Goal: Communication & Community: Ask a question

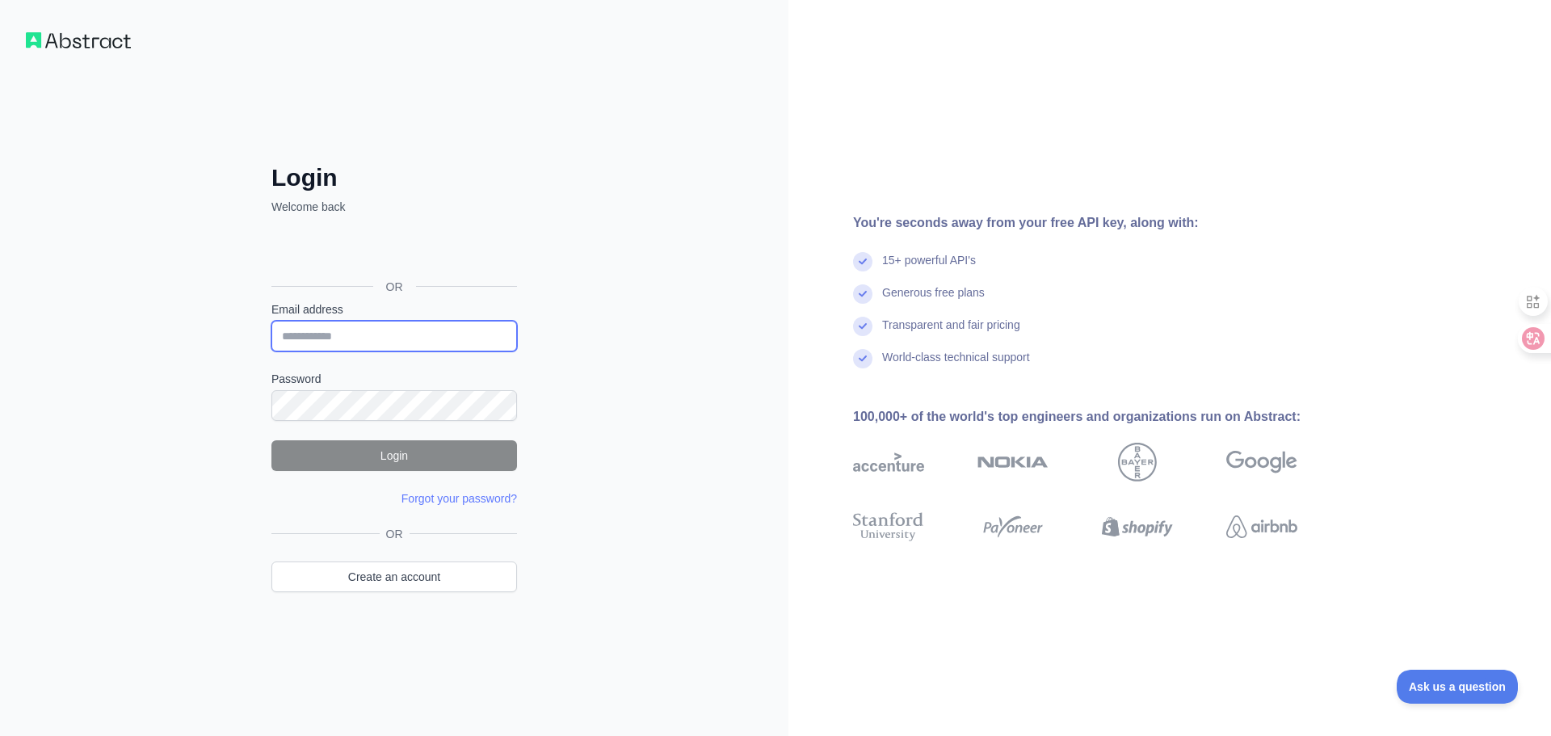
type input "**********"
click at [379, 441] on button "Login" at bounding box center [394, 455] width 246 height 31
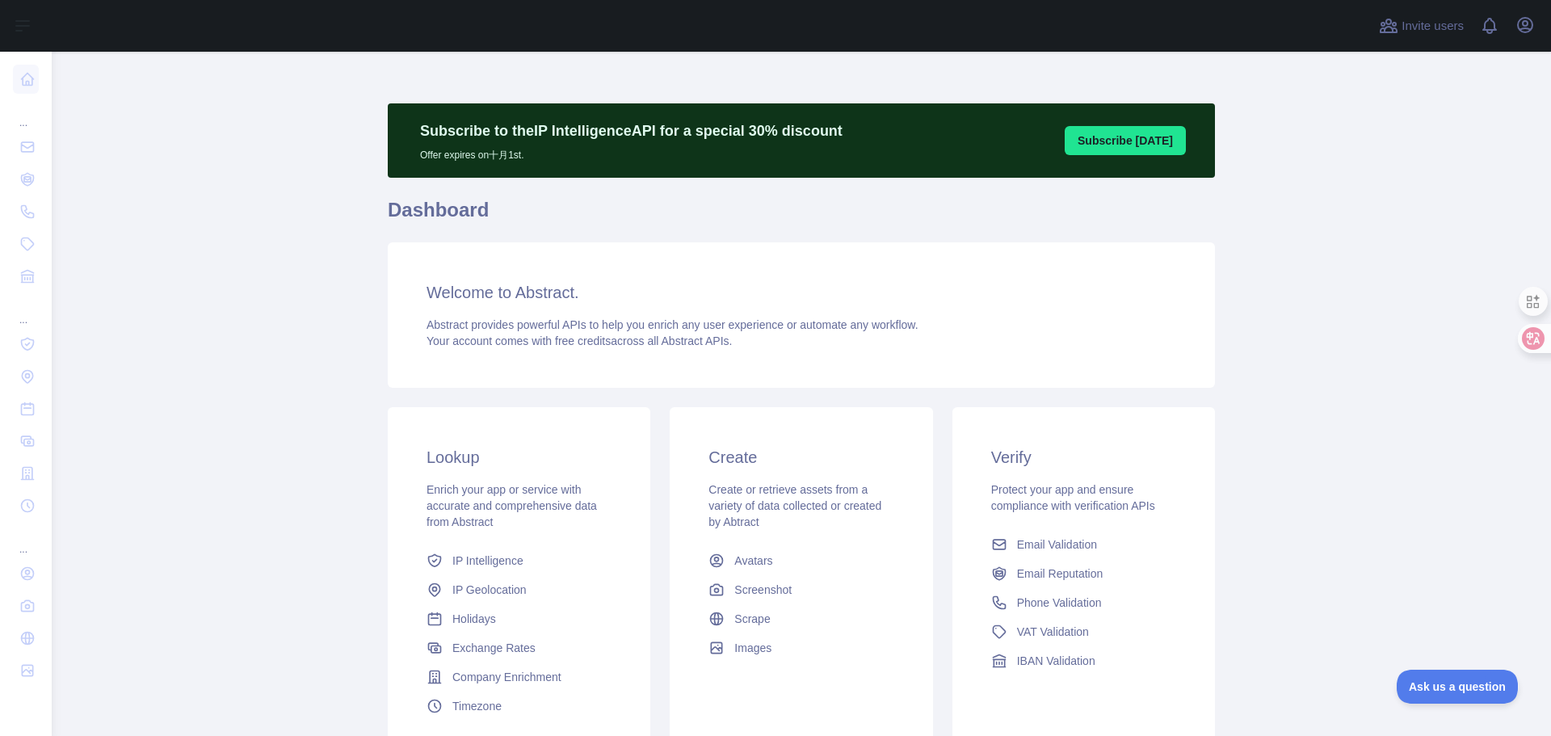
click at [1098, 141] on button "Subscribe [DATE]" at bounding box center [1125, 140] width 121 height 29
click at [1437, 61] on main "Subscribe to the IP Intelligence API for a special 30 % discount Offer expires …" at bounding box center [801, 394] width 1499 height 684
click at [1532, 21] on icon "button" at bounding box center [1525, 25] width 15 height 15
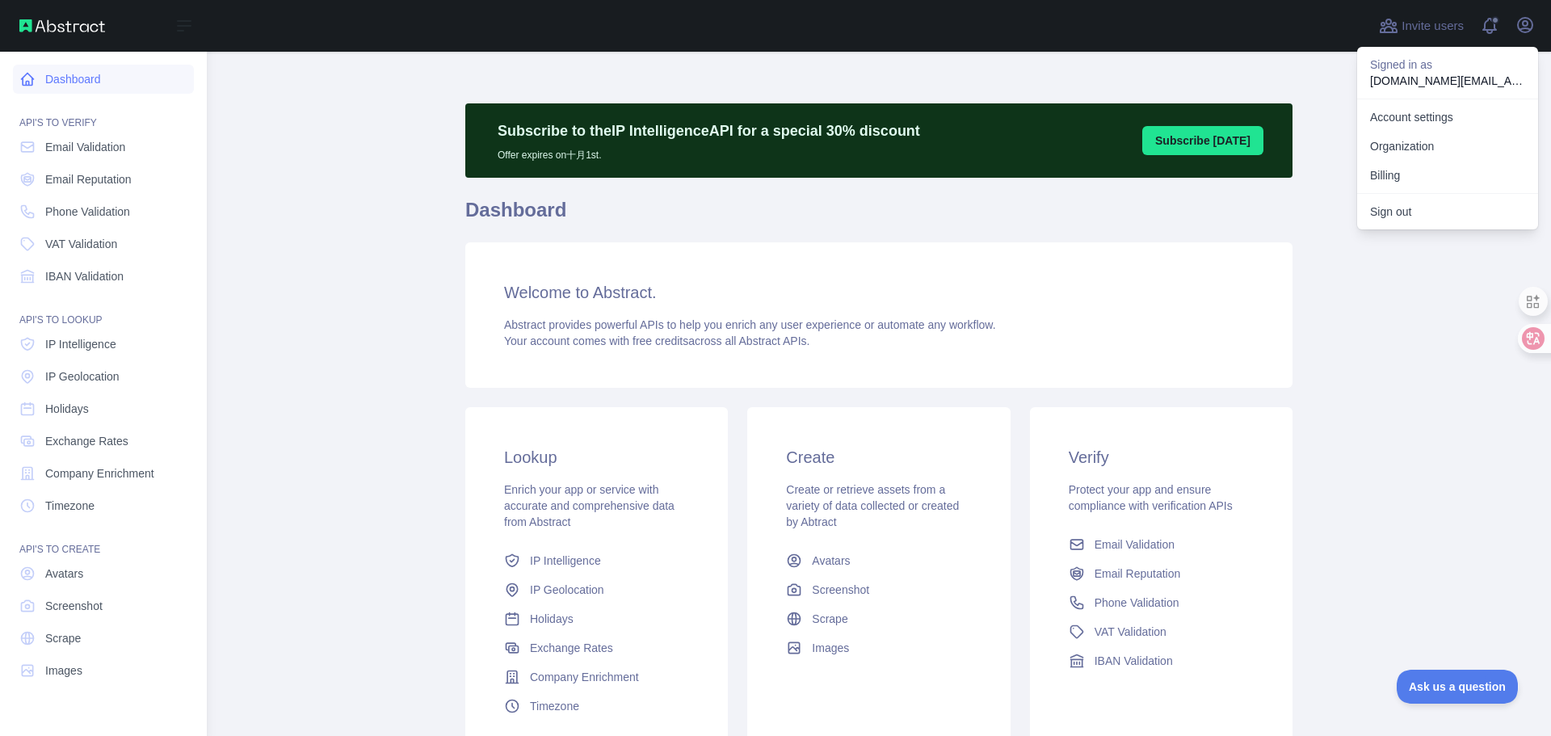
click at [87, 88] on link "Dashboard" at bounding box center [103, 79] width 181 height 29
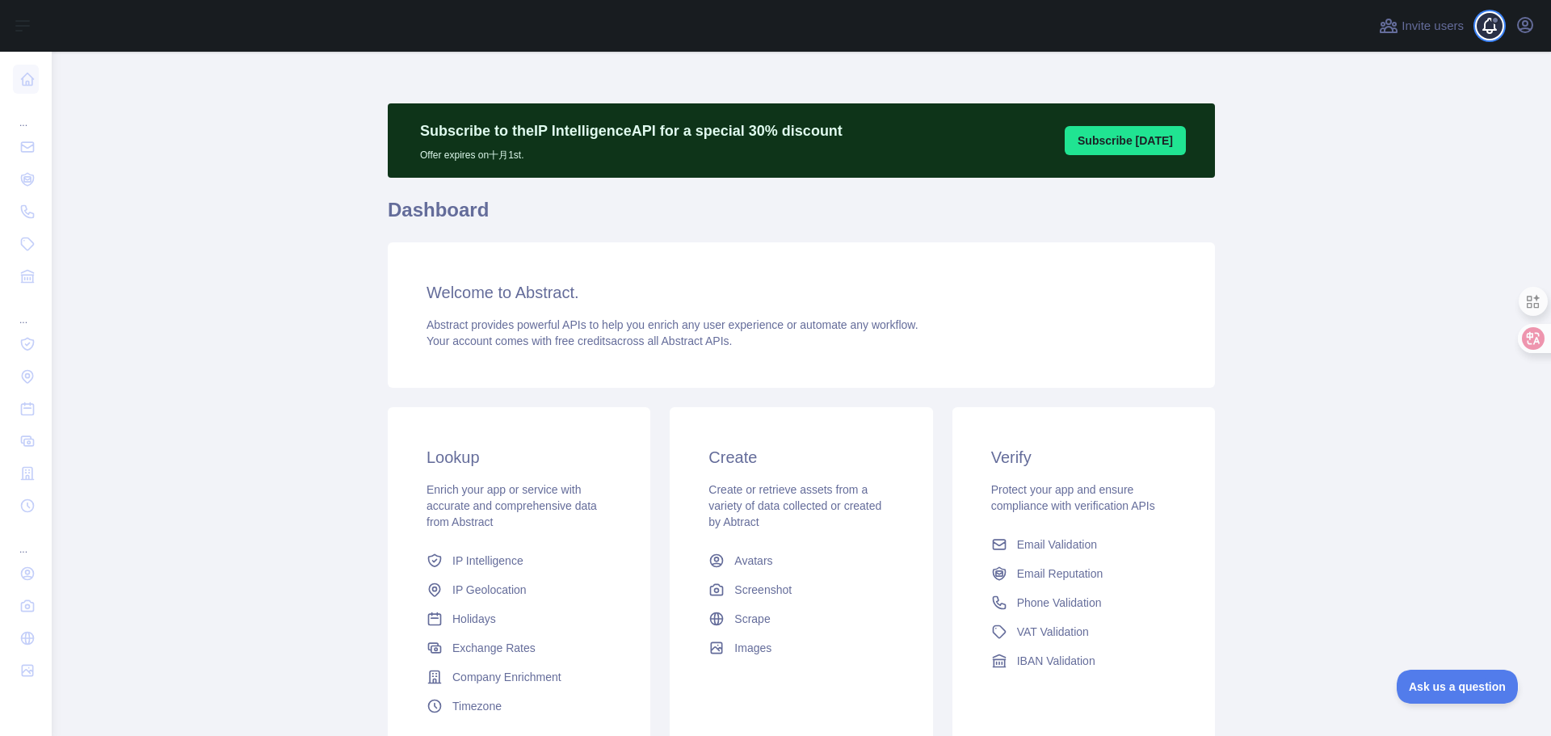
click at [1511, 36] on span at bounding box center [1496, 26] width 32 height 52
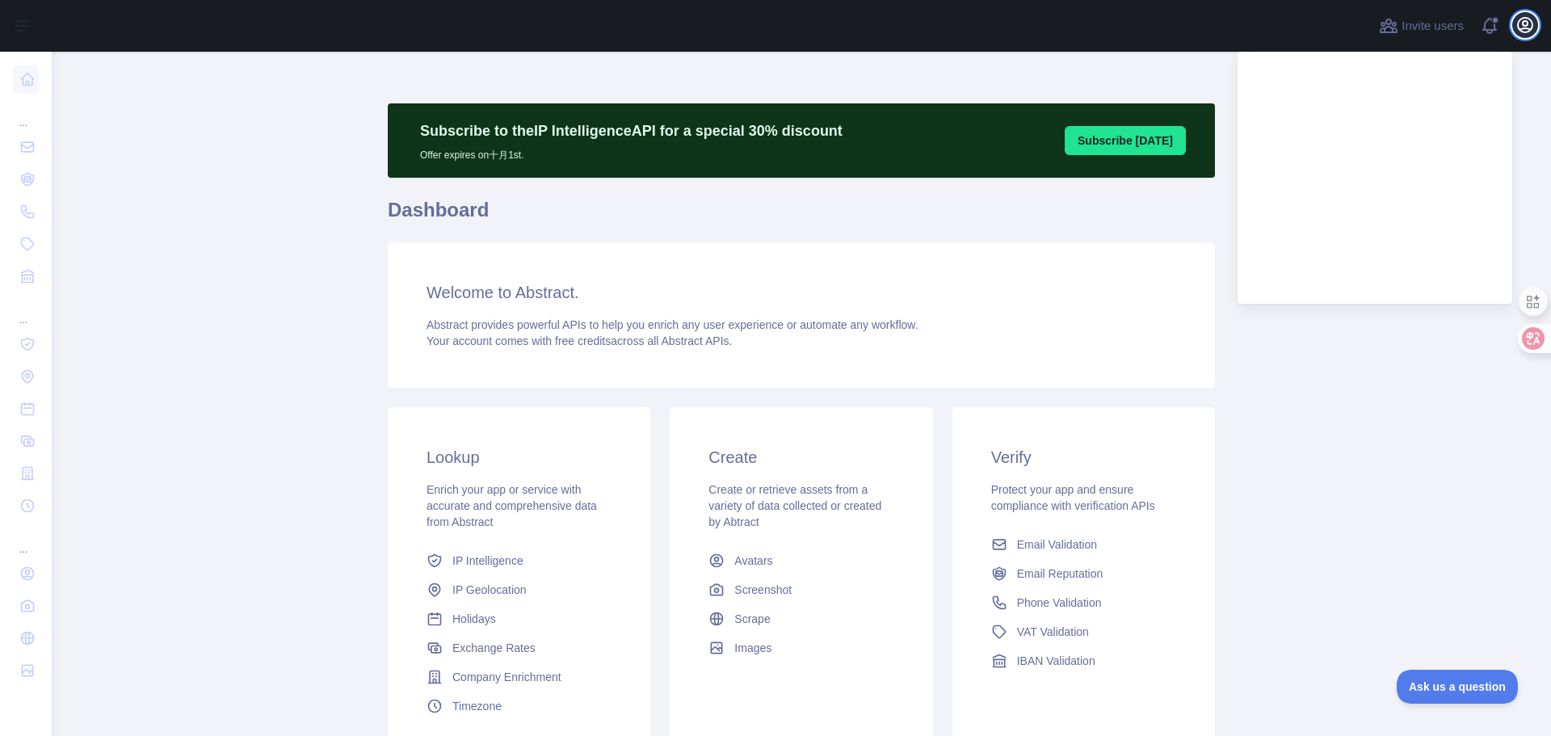
click at [1531, 32] on icon "button" at bounding box center [1525, 24] width 19 height 19
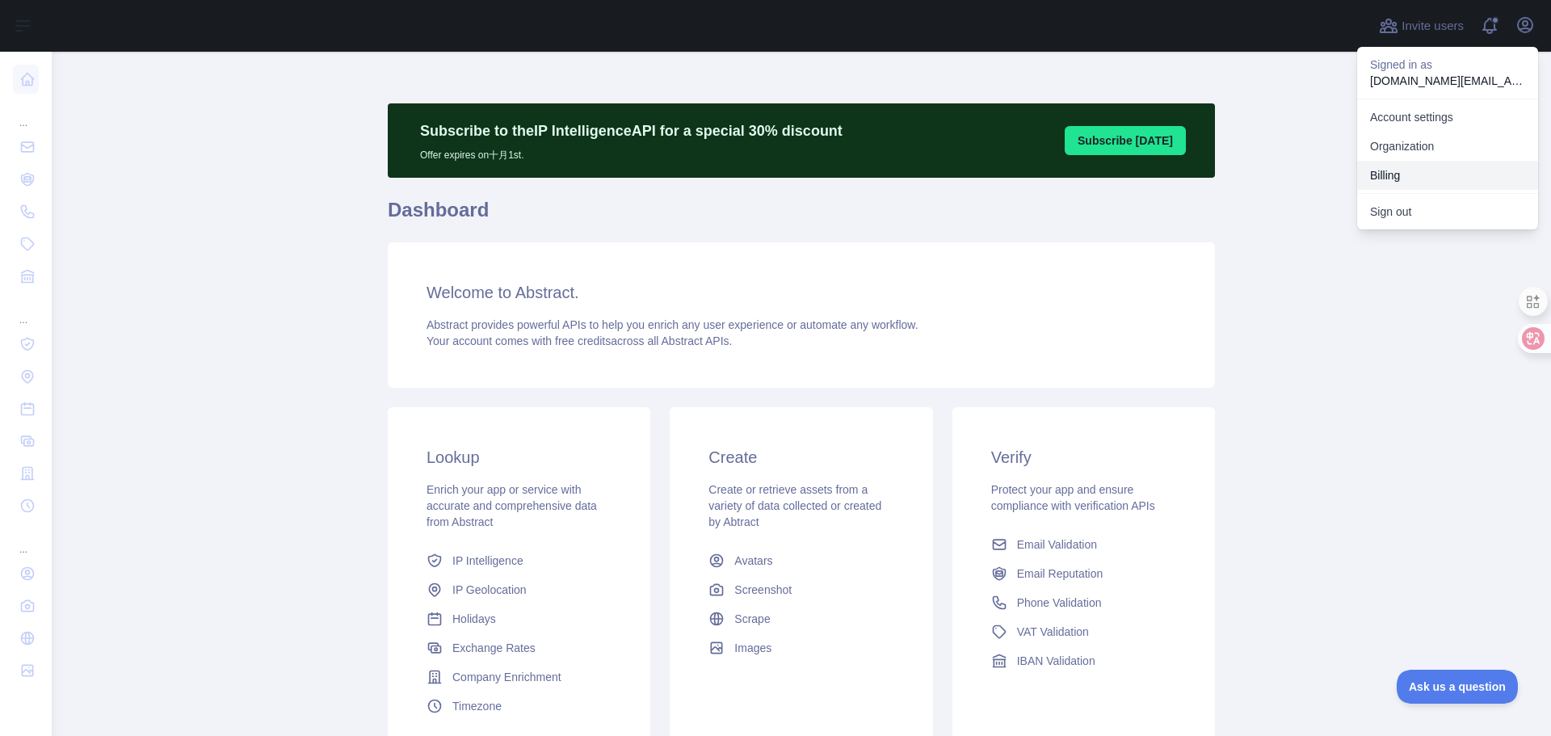
click at [1401, 180] on button "Billing" at bounding box center [1447, 175] width 181 height 29
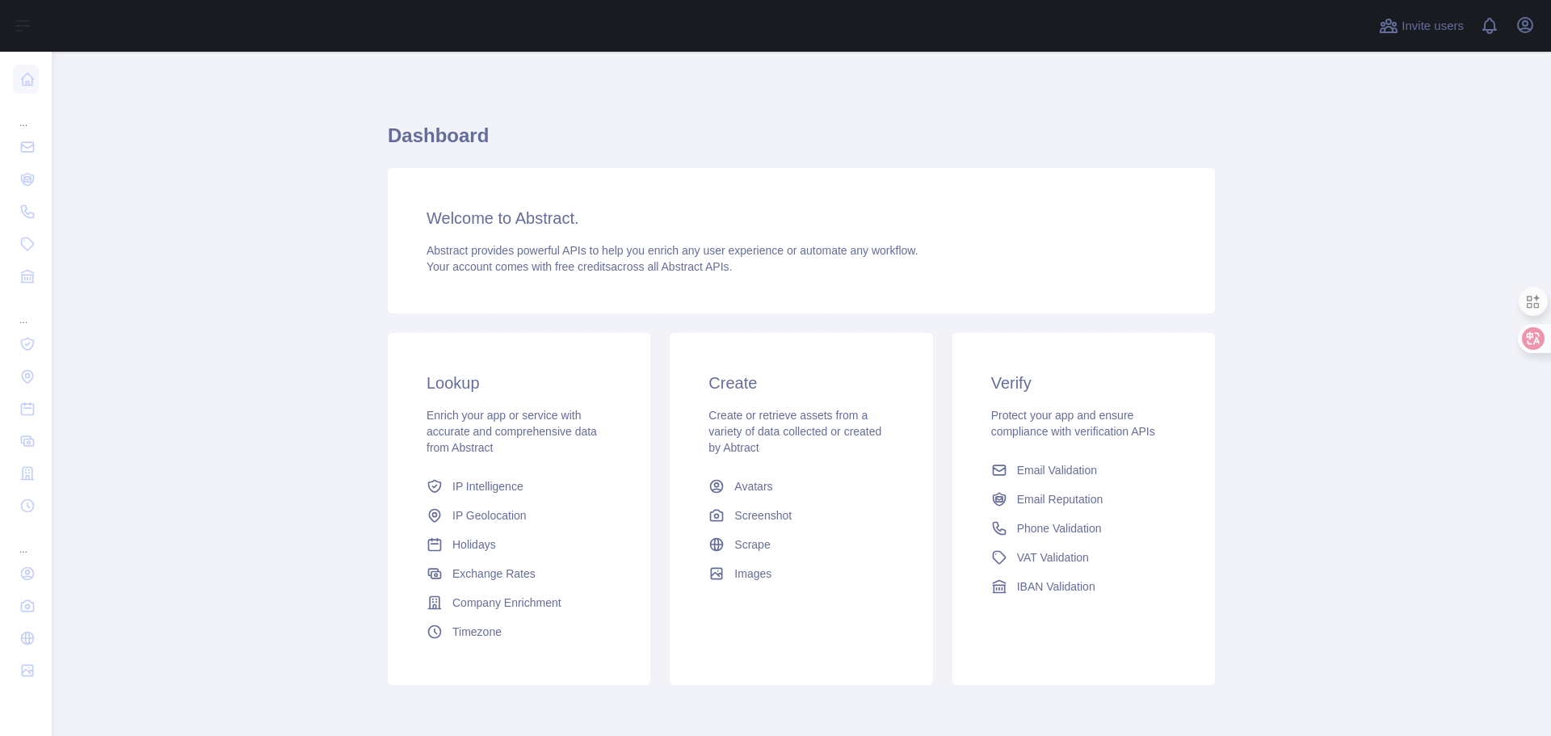
click at [576, 374] on div "Dashboard Welcome to Abstract. Abstract provides powerful APIs to help you enri…" at bounding box center [801, 409] width 827 height 572
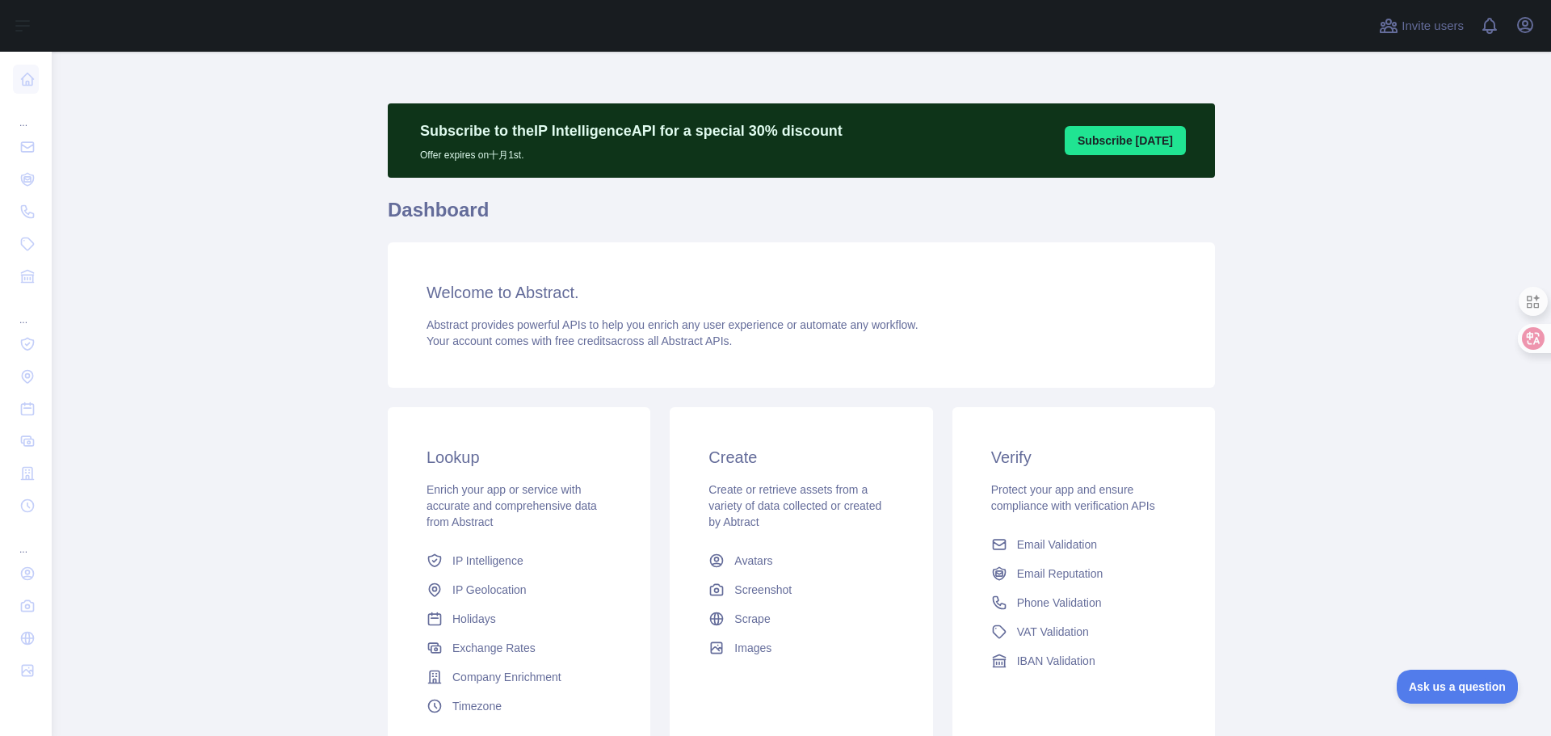
click at [612, 279] on div "Welcome to Abstract. Abstract provides powerful APIs to help you enrich any use…" at bounding box center [801, 314] width 827 height 145
click at [568, 284] on h3 "Welcome to Abstract." at bounding box center [802, 292] width 750 height 23
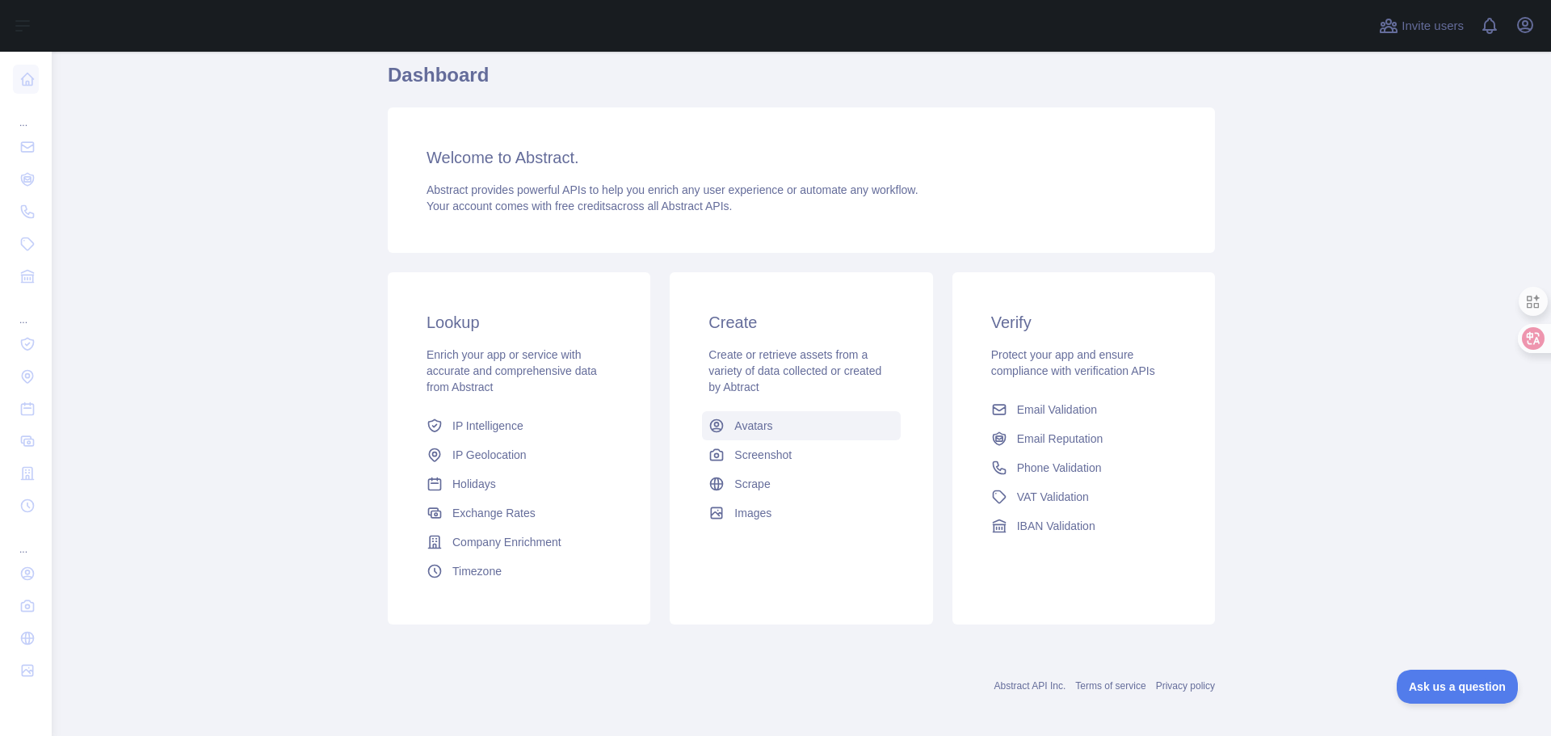
scroll to position [143, 0]
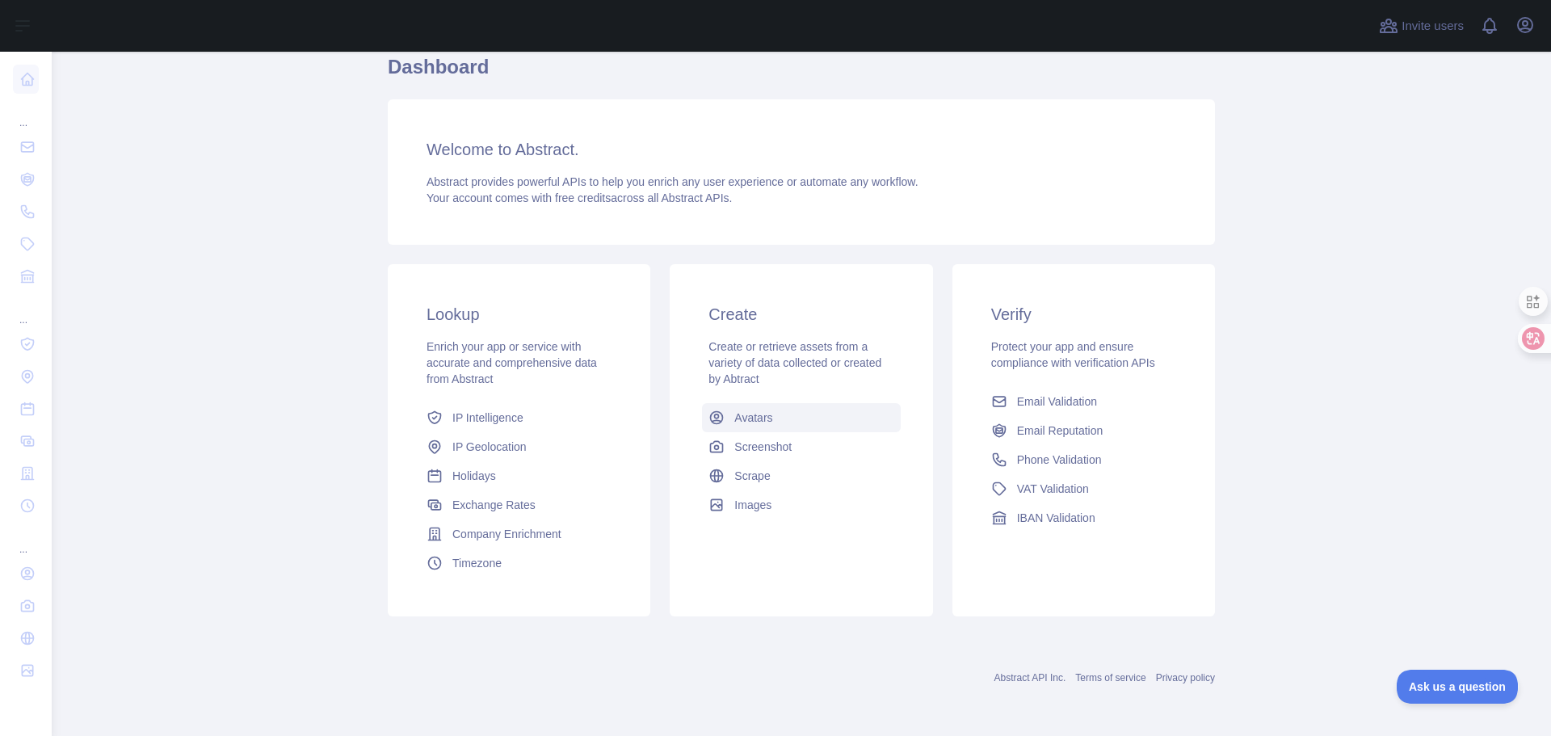
click at [869, 418] on link "Avatars" at bounding box center [801, 417] width 198 height 29
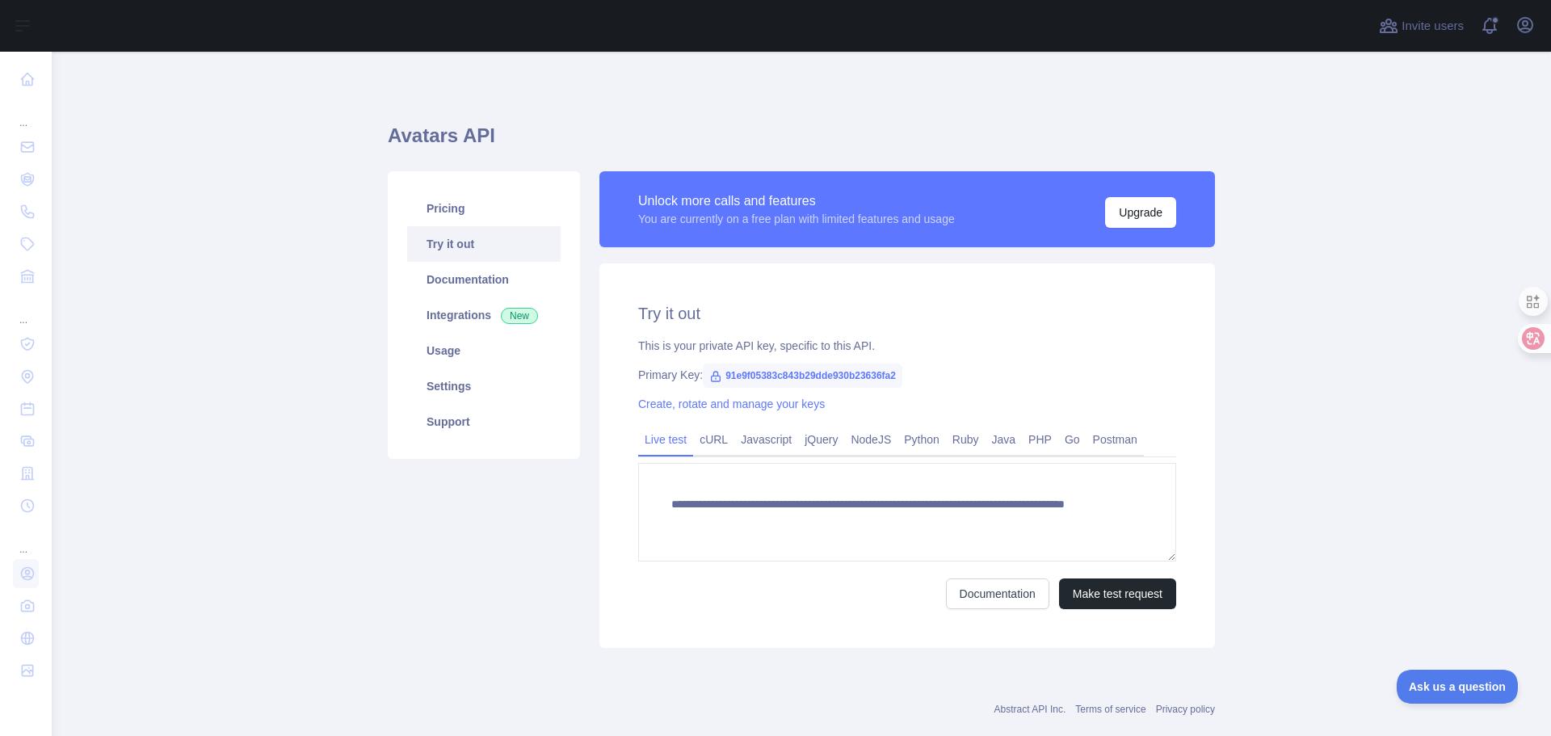
click at [1016, 414] on div "**********" at bounding box center [907, 455] width 616 height 385
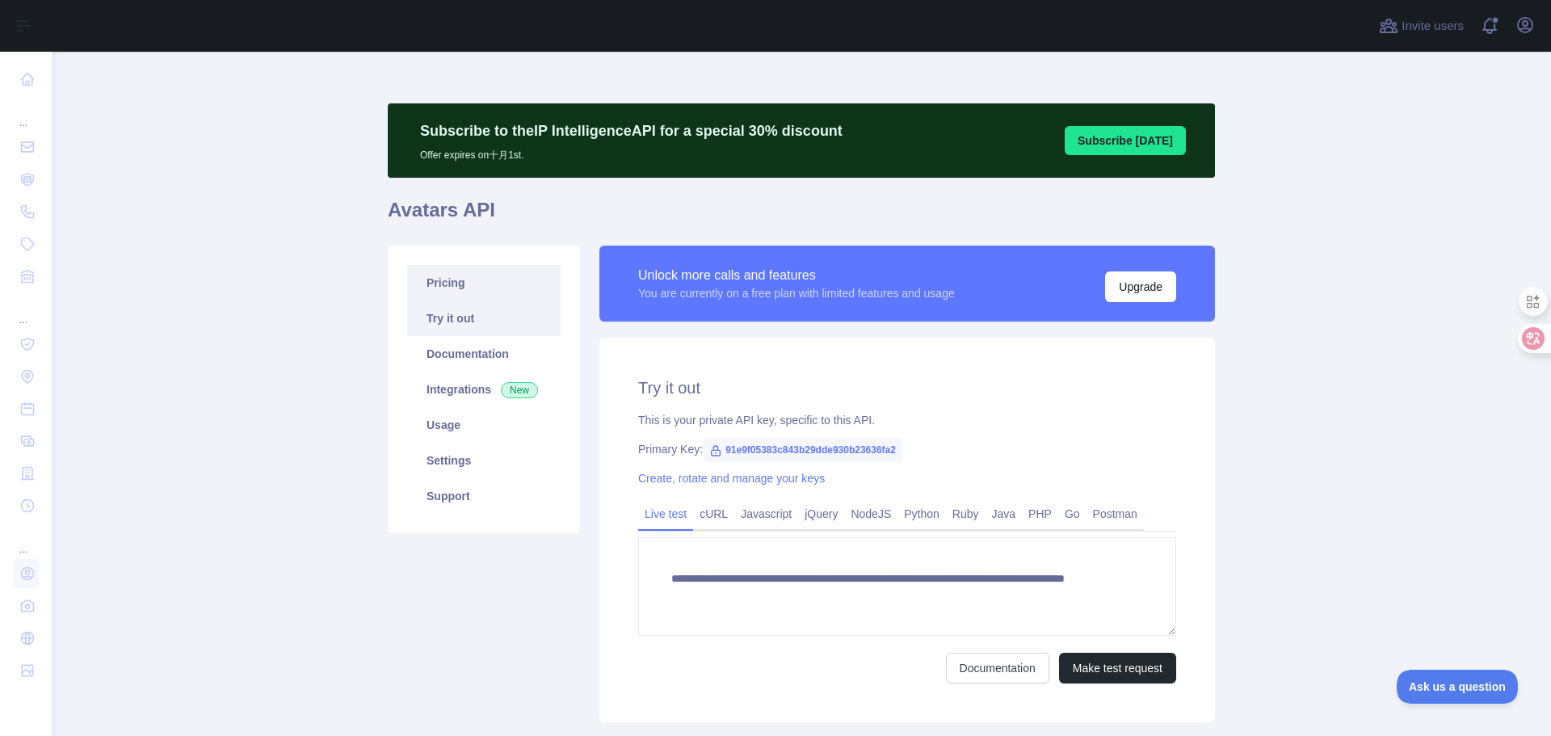
click at [459, 288] on link "Pricing" at bounding box center [484, 283] width 154 height 36
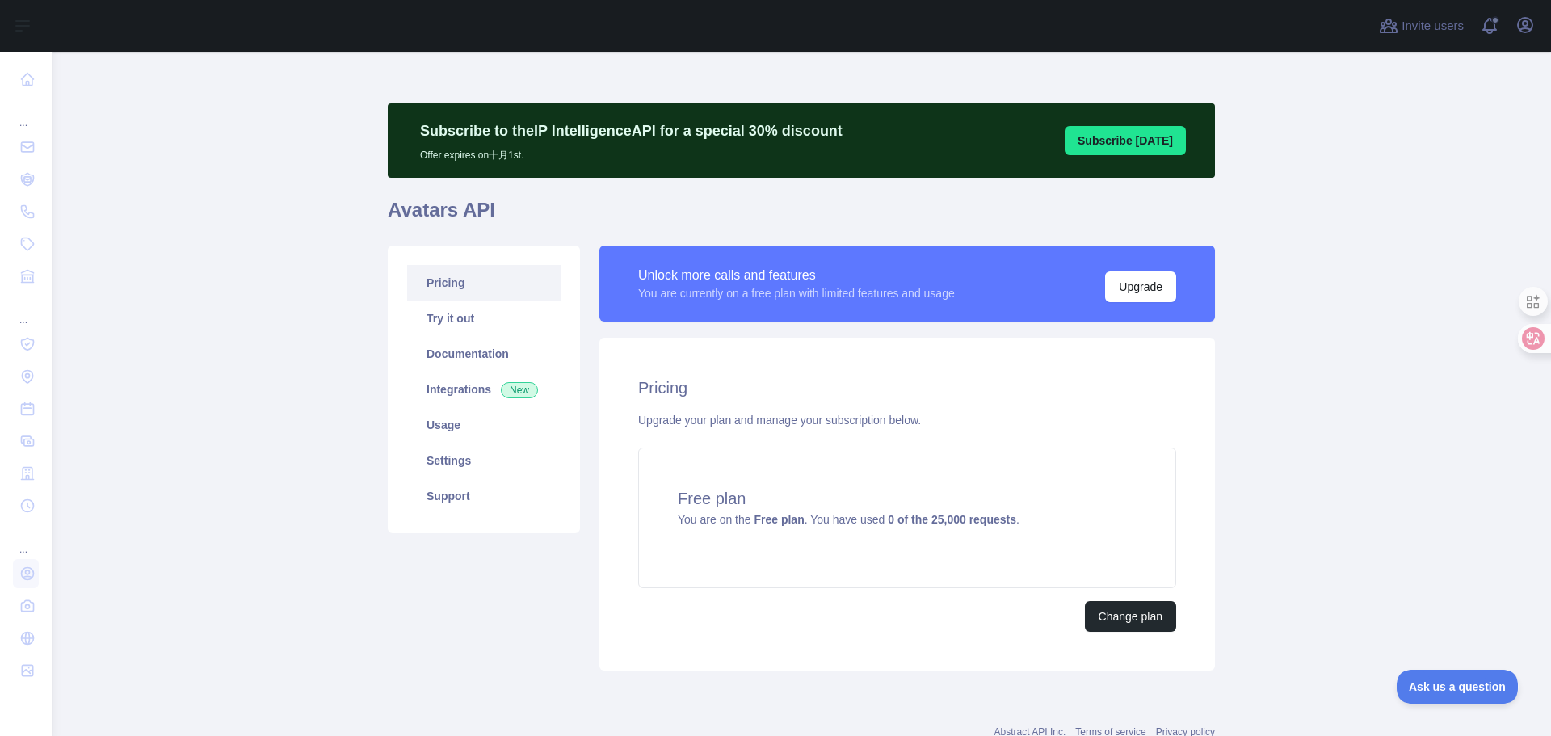
scroll to position [54, 0]
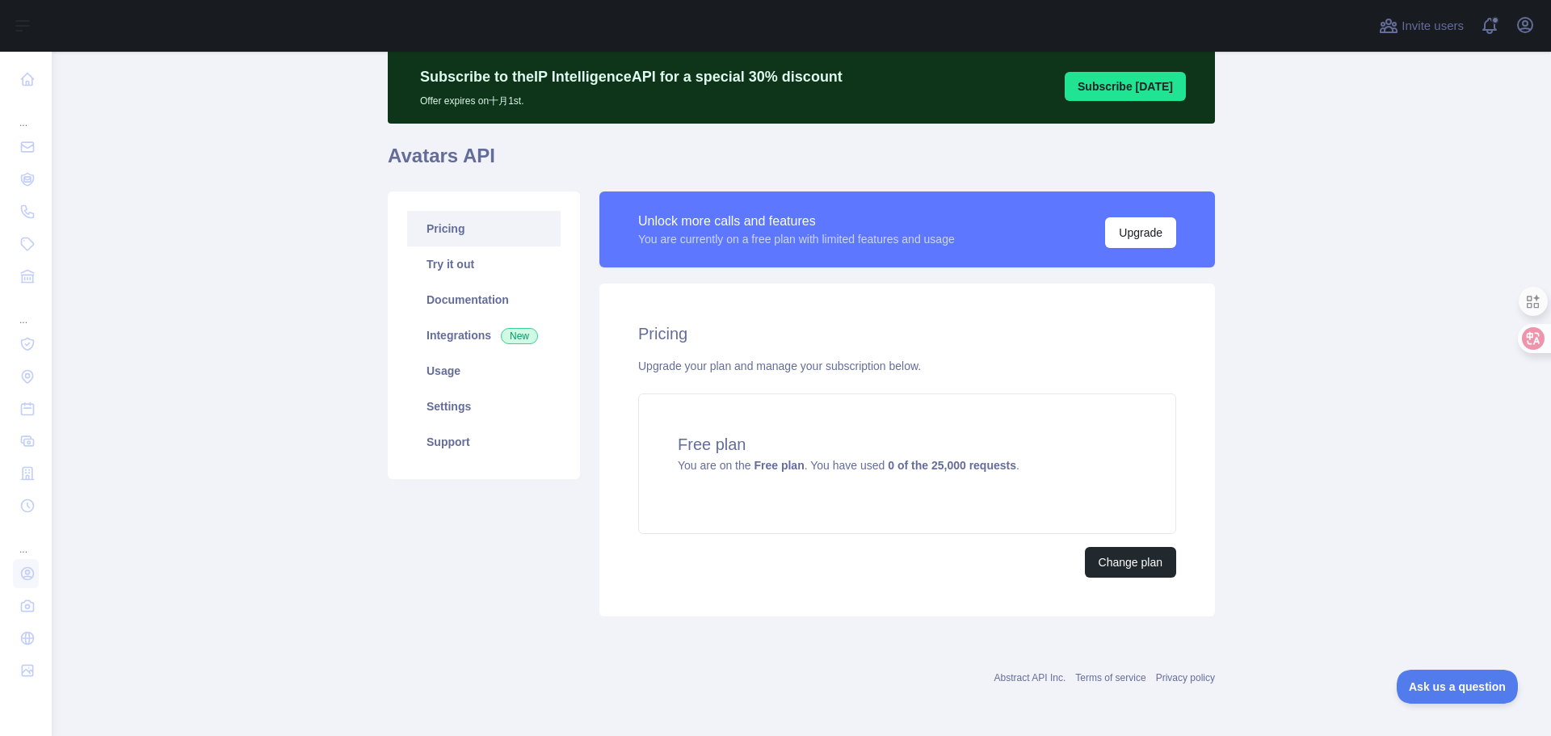
click at [1224, 324] on main "Subscribe to the IP Intelligence API for a special 30 % discount Offer expires …" at bounding box center [801, 394] width 1499 height 684
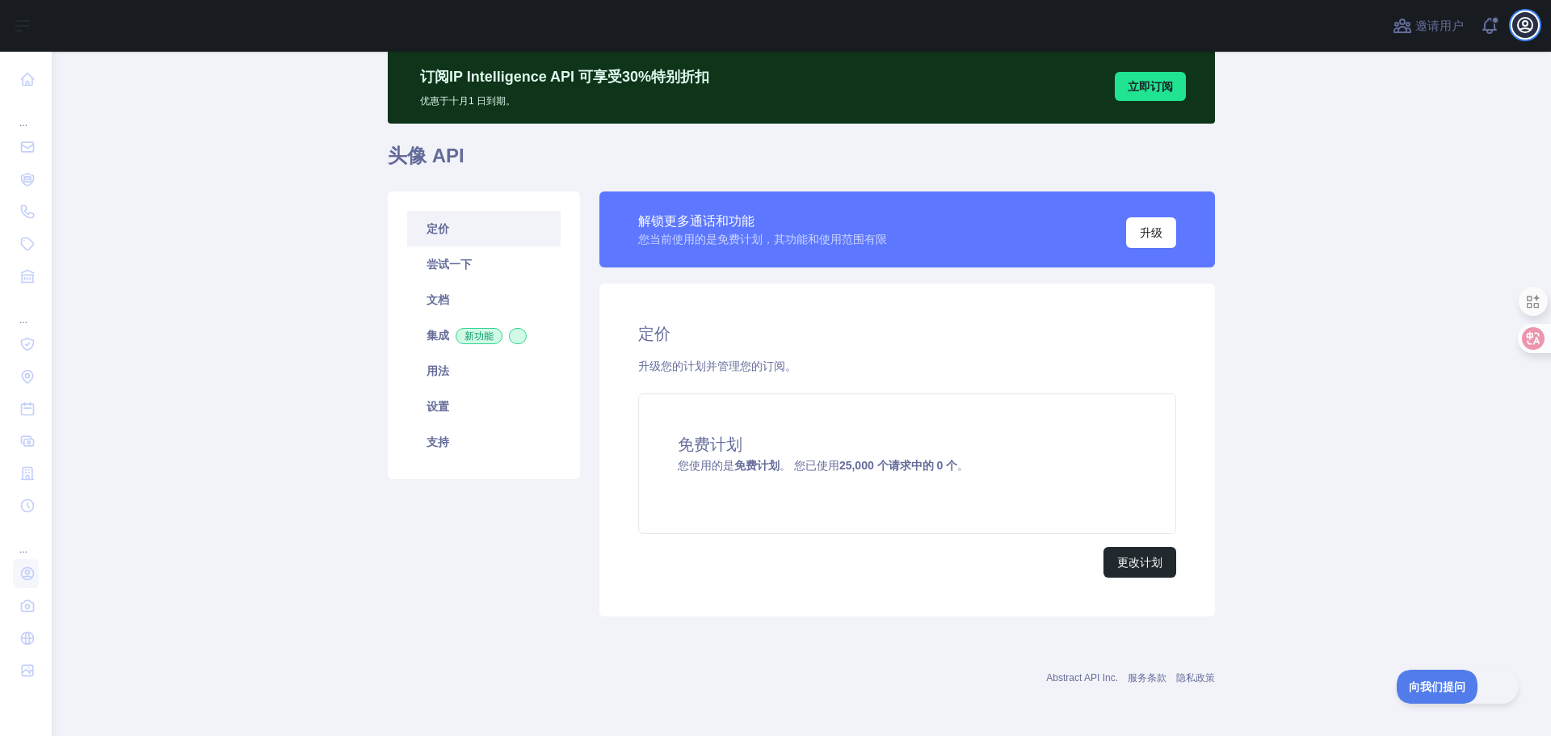
click at [1532, 29] on icon "button" at bounding box center [1525, 25] width 15 height 15
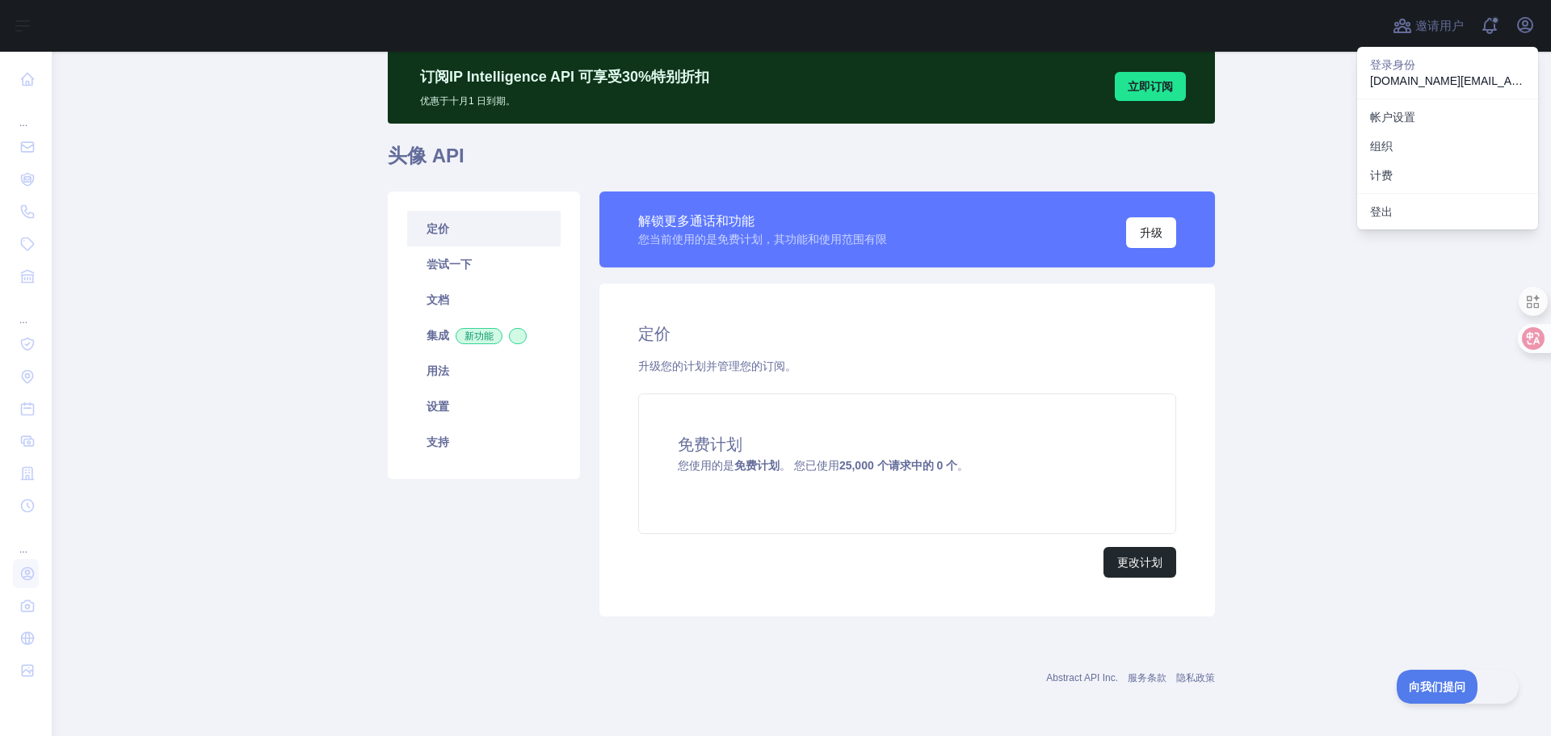
click at [1257, 166] on main "订阅 IP Intelligence API 可享受 30 % 特别折扣 优惠于 十月 1 日到期。 立即订阅 头像 API 定价 尝试一下 文档 集成 新功…" at bounding box center [801, 394] width 1499 height 684
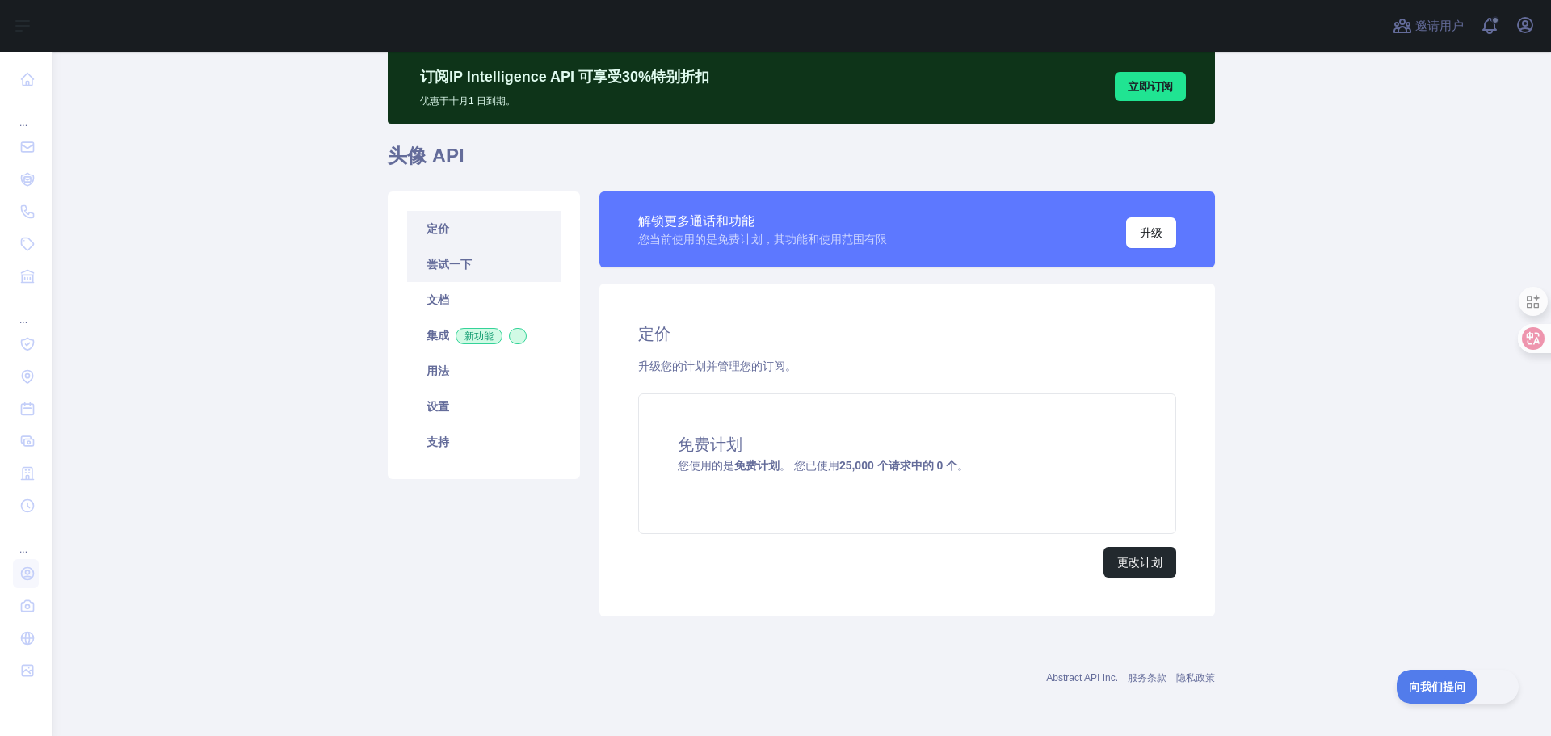
click at [516, 273] on link "尝试一下" at bounding box center [484, 264] width 154 height 36
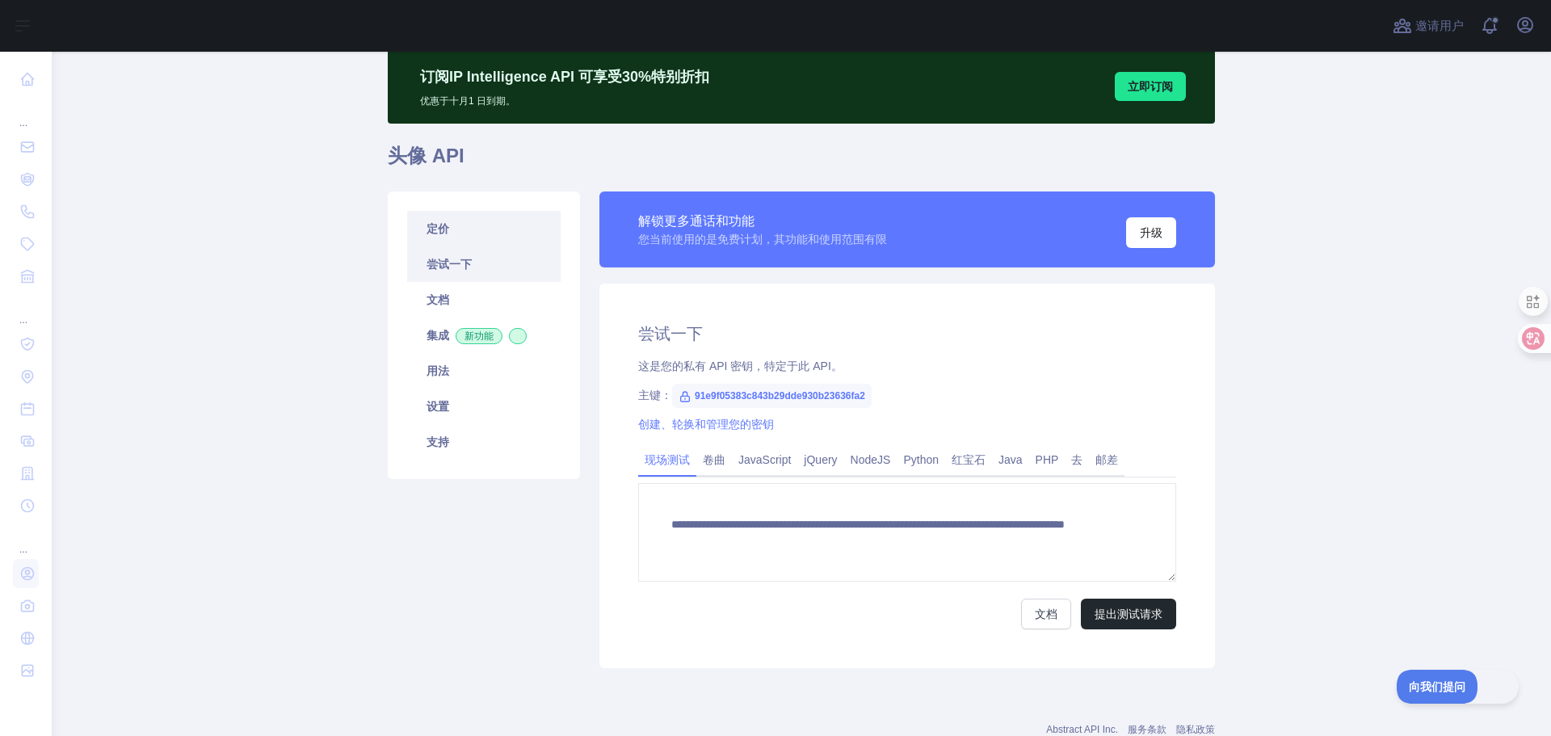
click at [506, 238] on link "定价" at bounding box center [484, 229] width 154 height 36
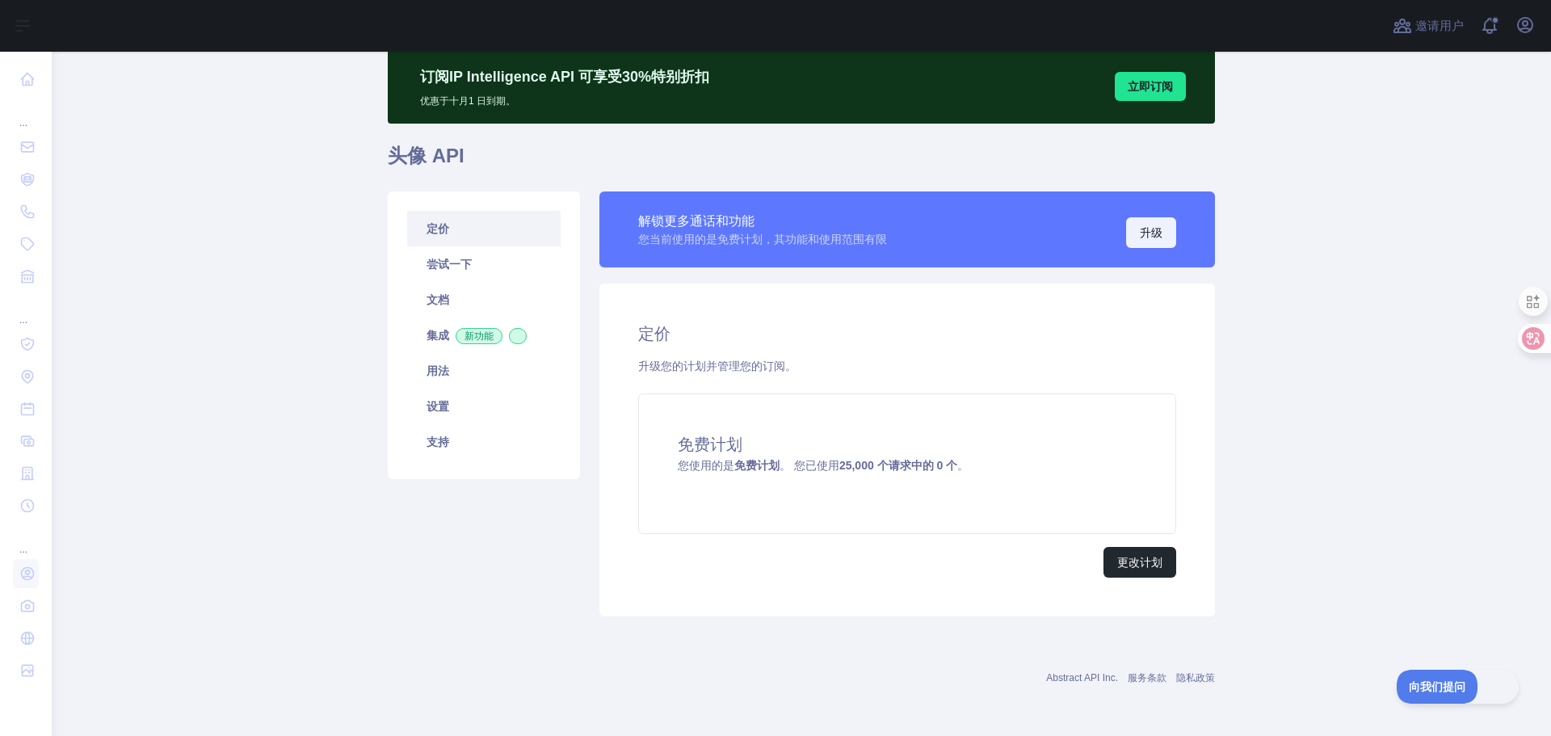
click at [1163, 233] on button "升级" at bounding box center [1151, 232] width 50 height 31
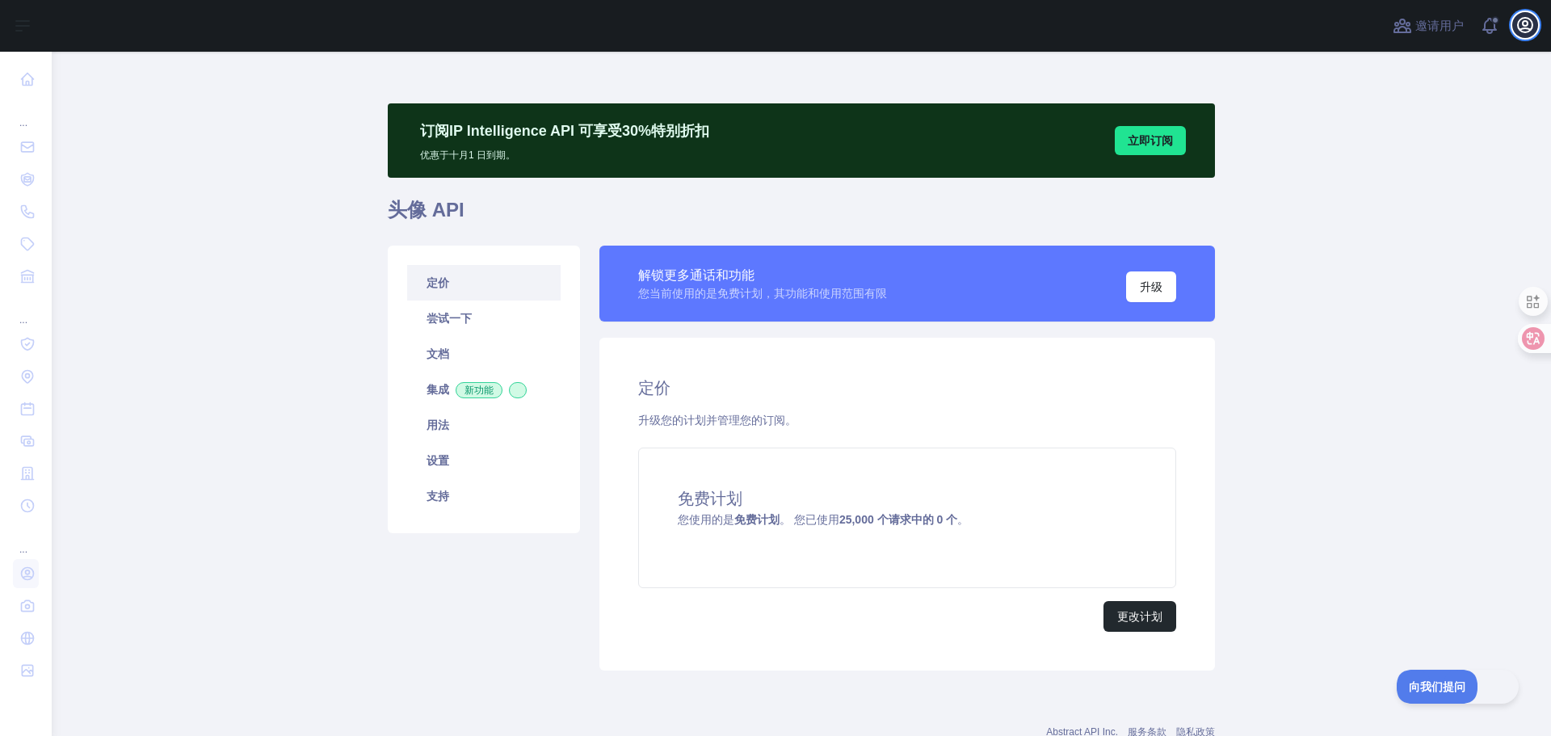
click at [1535, 24] on button "打开用户菜单" at bounding box center [1525, 25] width 26 height 26
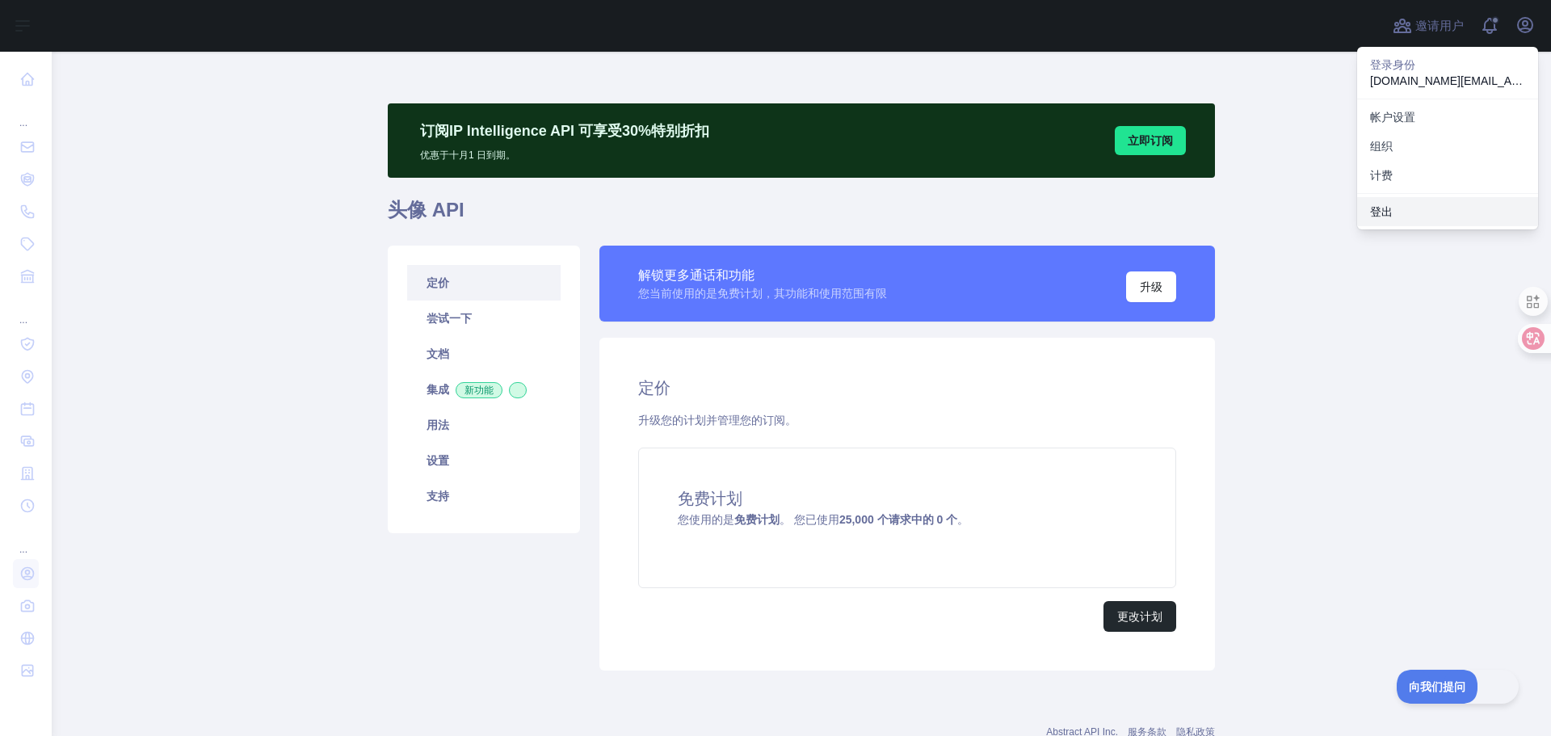
click at [1401, 204] on button "登出" at bounding box center [1447, 211] width 181 height 29
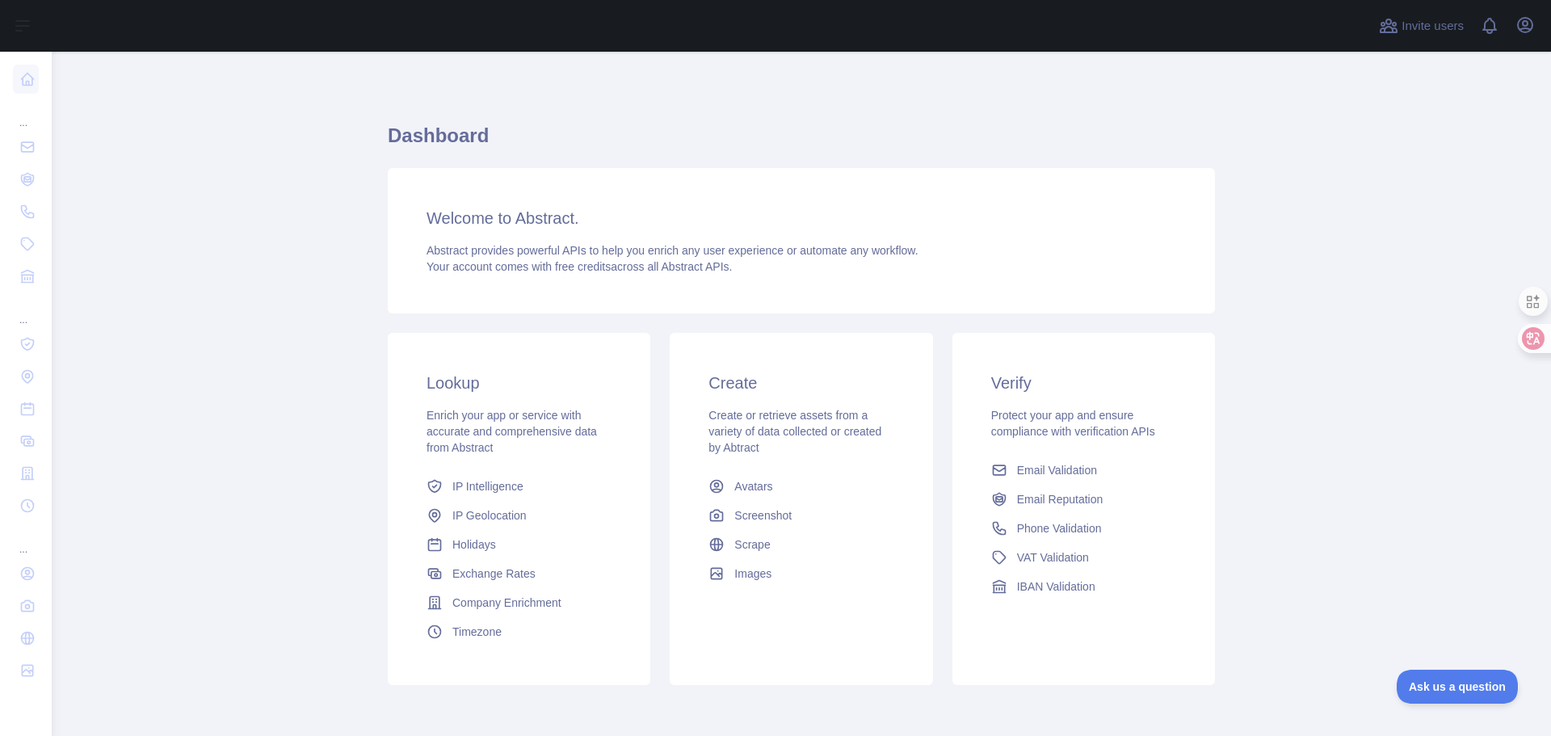
click at [306, 192] on main "Dashboard Welcome to Abstract. Abstract provides powerful APIs to help you enri…" at bounding box center [801, 394] width 1499 height 684
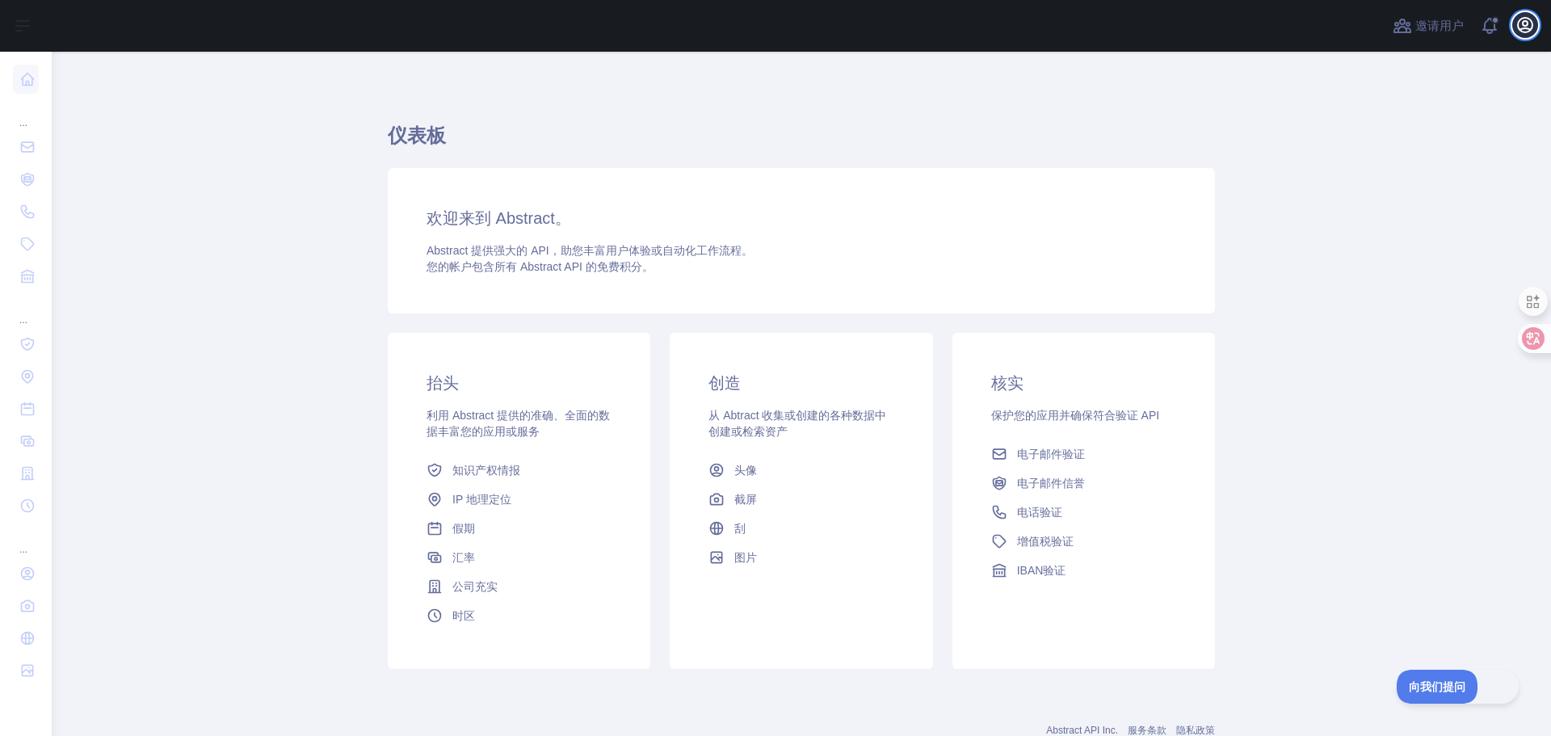
click at [1524, 25] on icon "button" at bounding box center [1525, 25] width 15 height 15
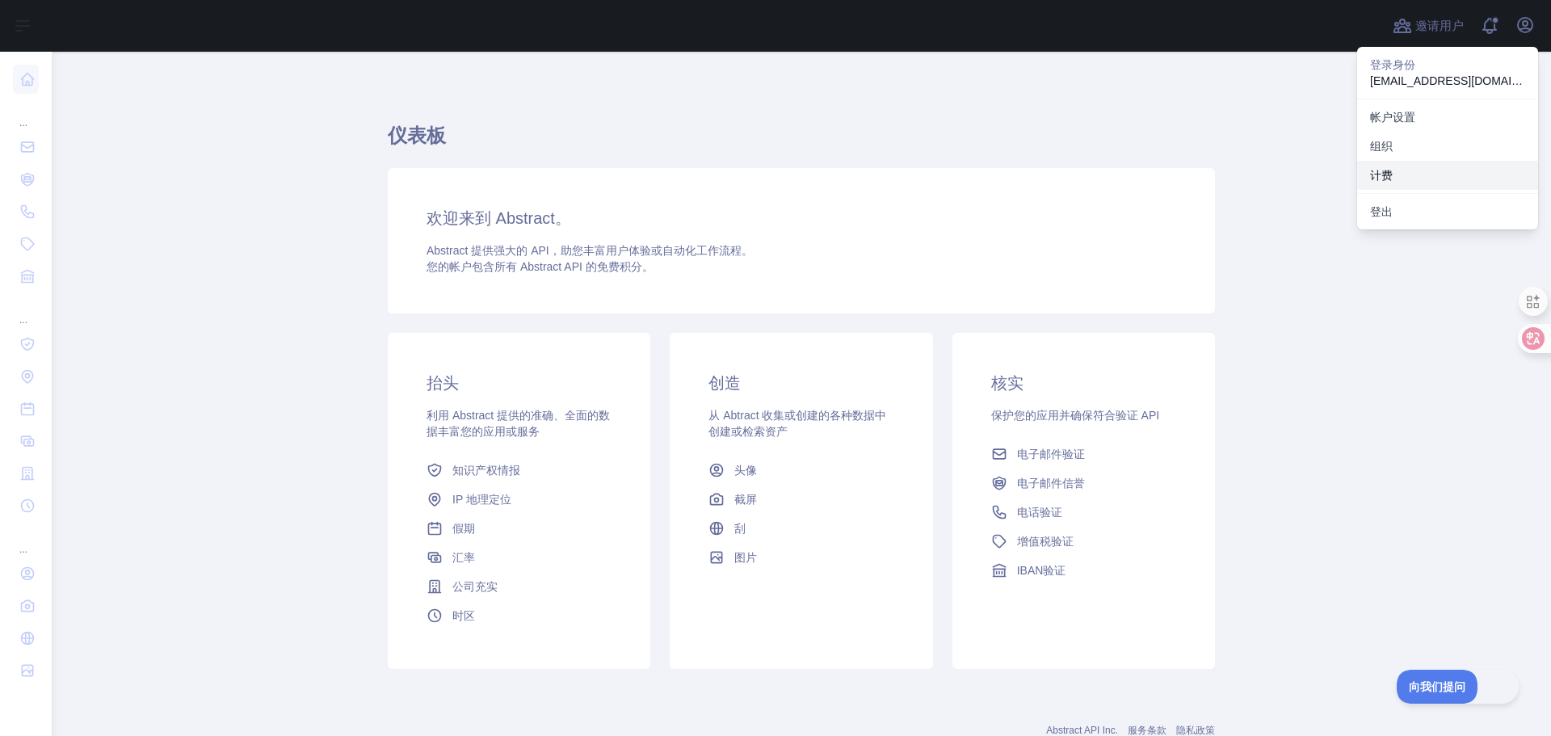
click at [1398, 175] on button "计费" at bounding box center [1447, 175] width 181 height 29
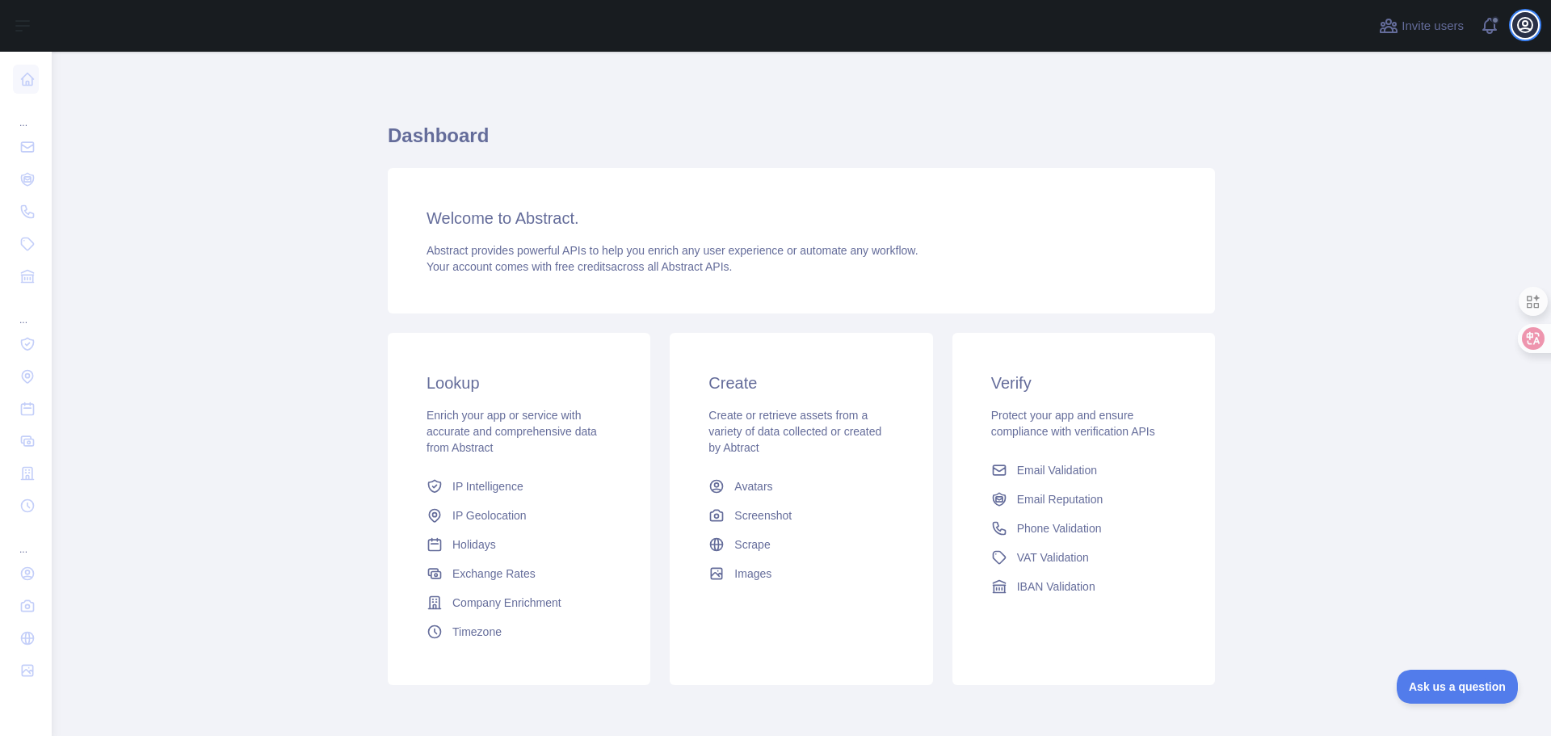
click at [1537, 19] on button "Open user menu" at bounding box center [1525, 25] width 26 height 26
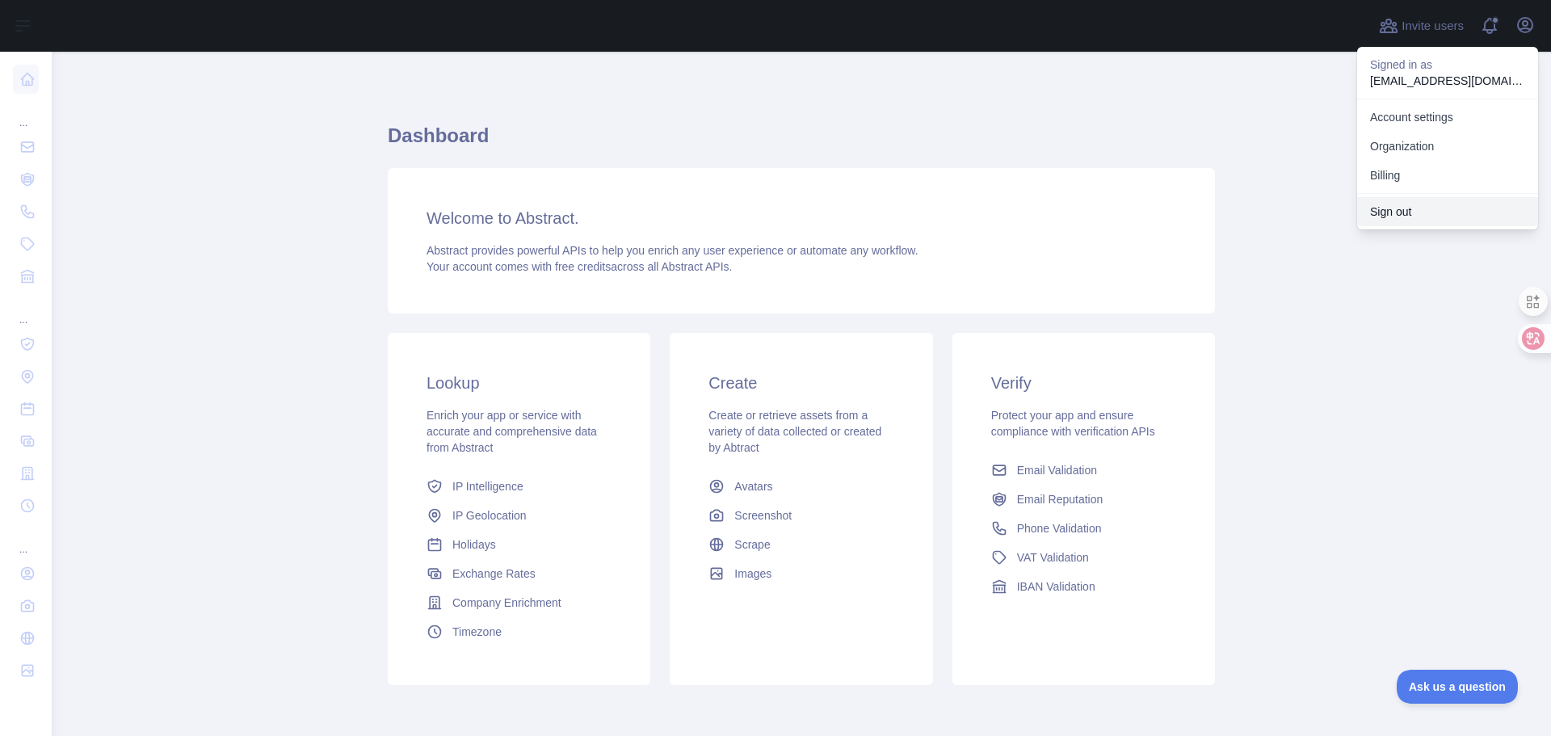
click at [1413, 216] on button "Sign out" at bounding box center [1447, 211] width 181 height 29
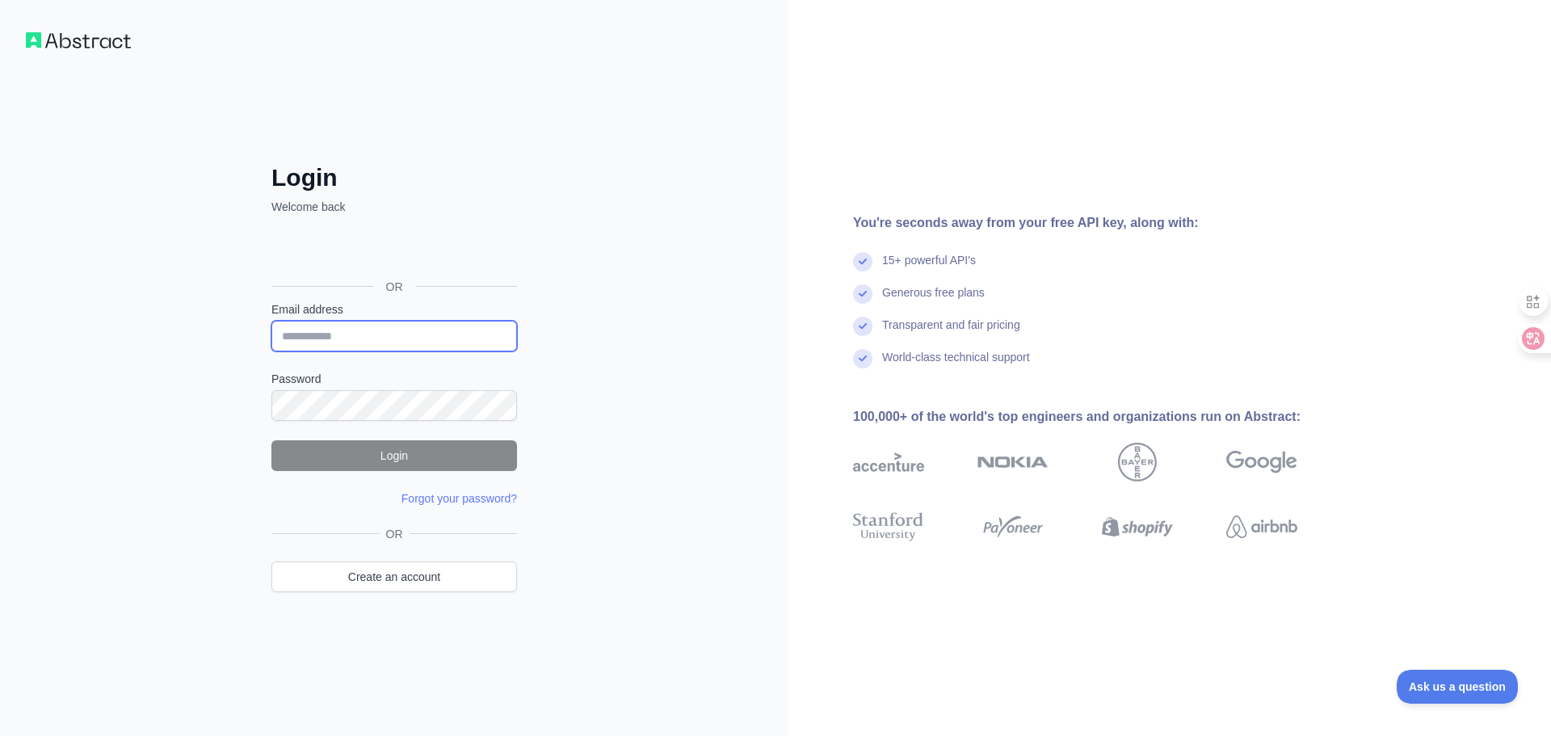
type input "**********"
click at [368, 446] on button "Login" at bounding box center [394, 455] width 246 height 31
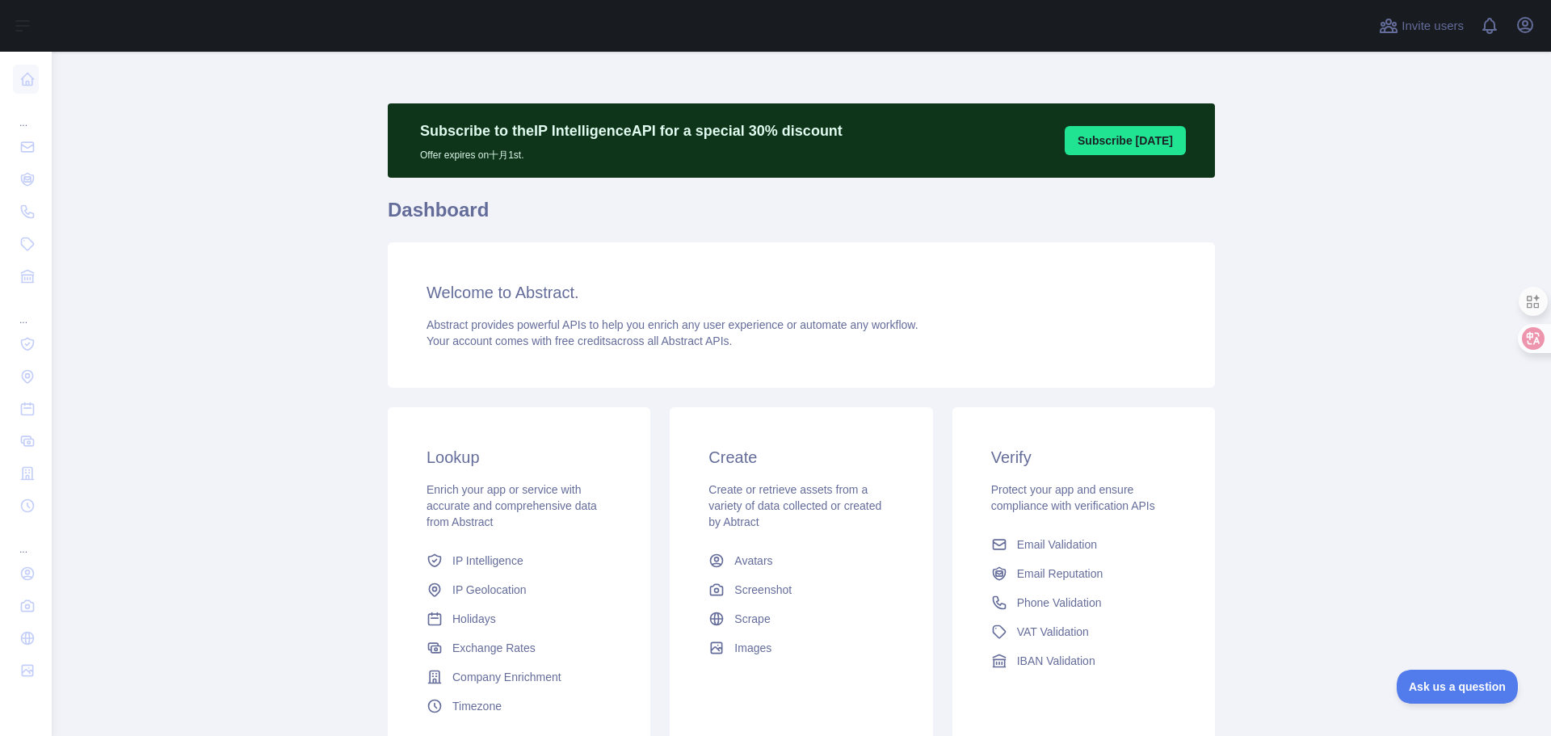
click at [1524, 39] on div "Open user menu" at bounding box center [1525, 26] width 26 height 28
click at [1528, 27] on icon "button" at bounding box center [1525, 24] width 19 height 19
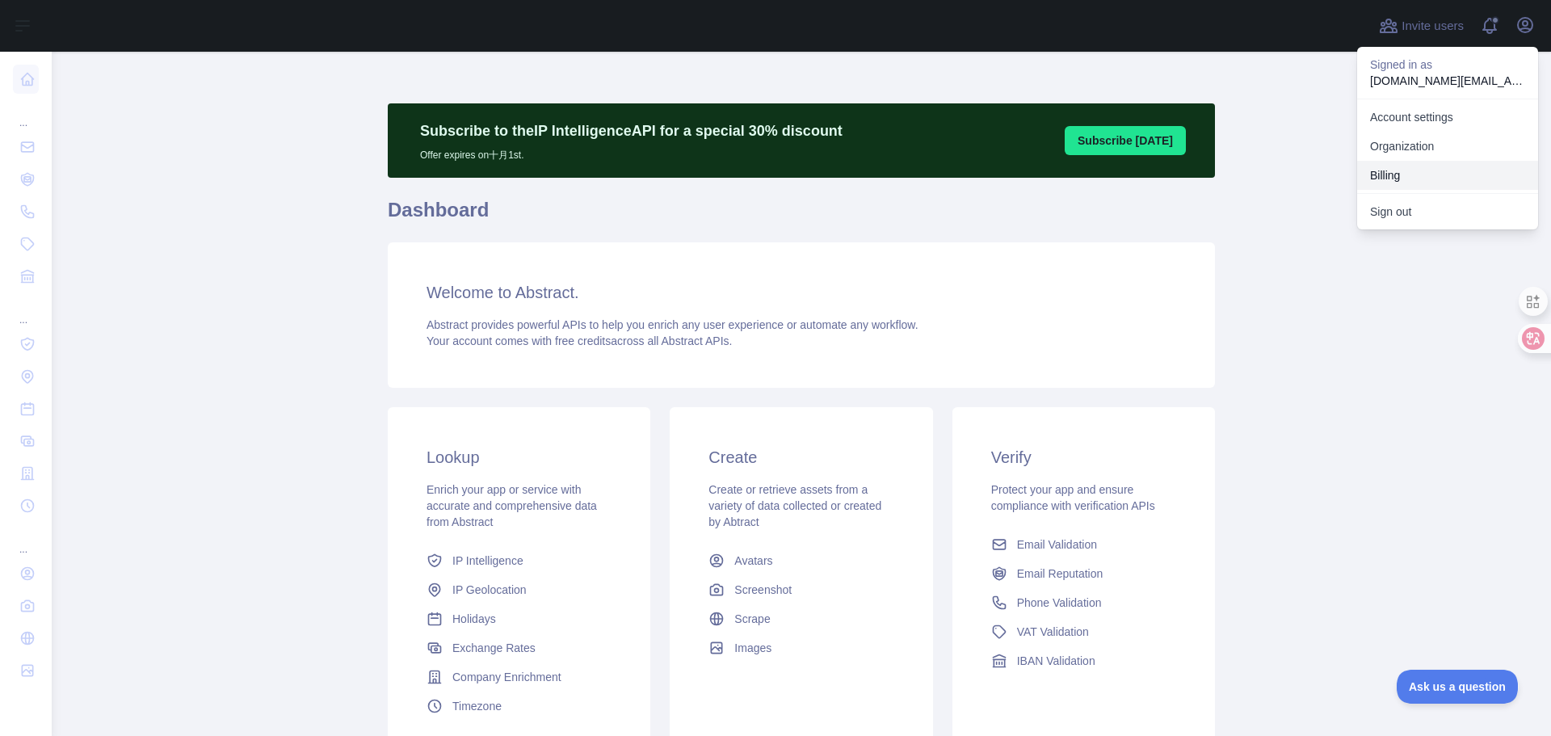
click at [1406, 184] on button "Billing" at bounding box center [1447, 175] width 181 height 29
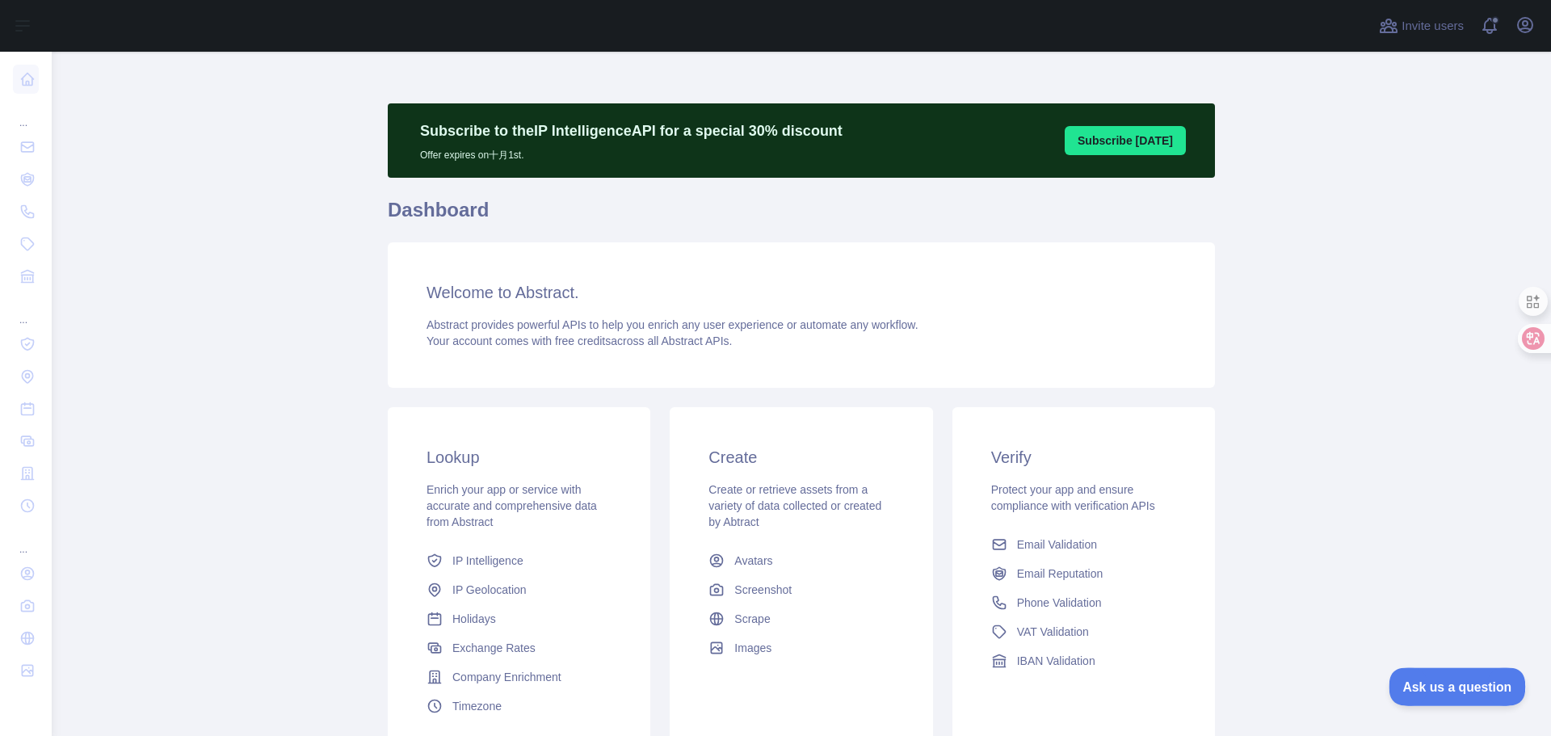
click at [1430, 688] on span "Ask us a question" at bounding box center [1449, 684] width 121 height 11
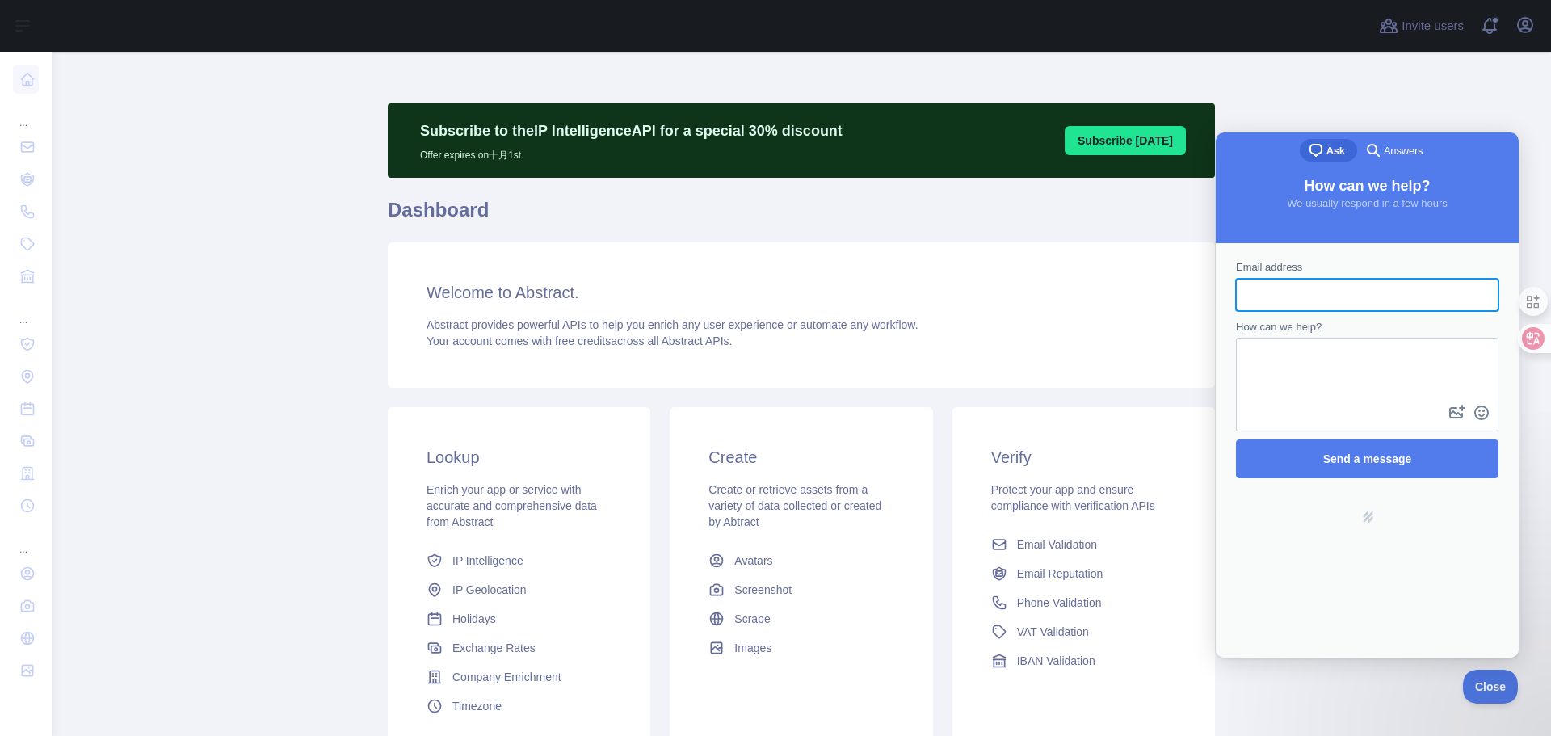
click at [1401, 116] on main "Subscribe to the IP Intelligence API for a special 30 % discount Offer expires …" at bounding box center [801, 394] width 1499 height 684
drag, startPoint x: 1488, startPoint y: 679, endPoint x: 1552, endPoint y: 679, distance: 63.8
click at [1489, 679] on span "Close" at bounding box center [1486, 684] width 55 height 11
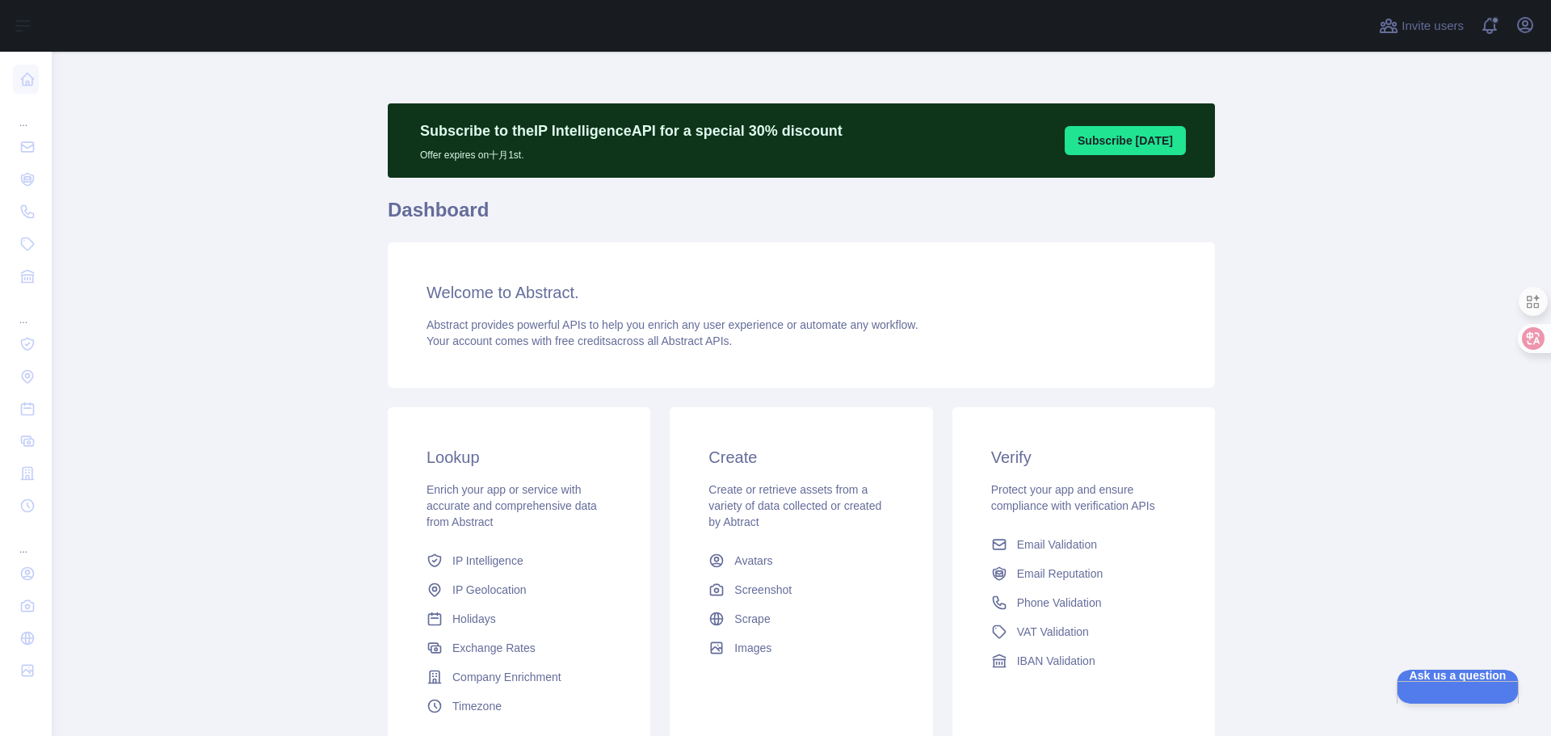
click at [768, 314] on div "Welcome to Abstract. Abstract provides powerful APIs to help you enrich any use…" at bounding box center [801, 314] width 827 height 145
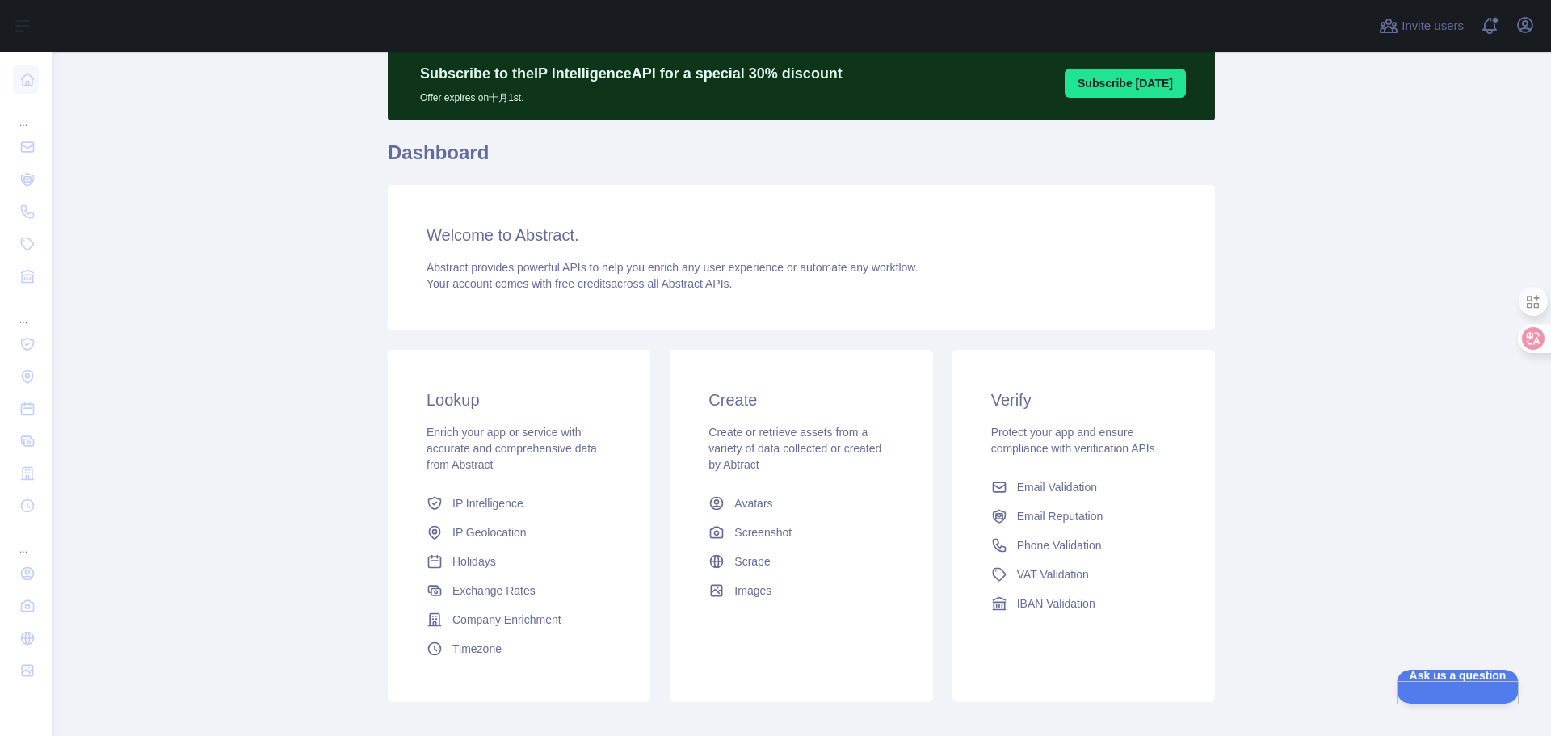
scroll to position [143, 0]
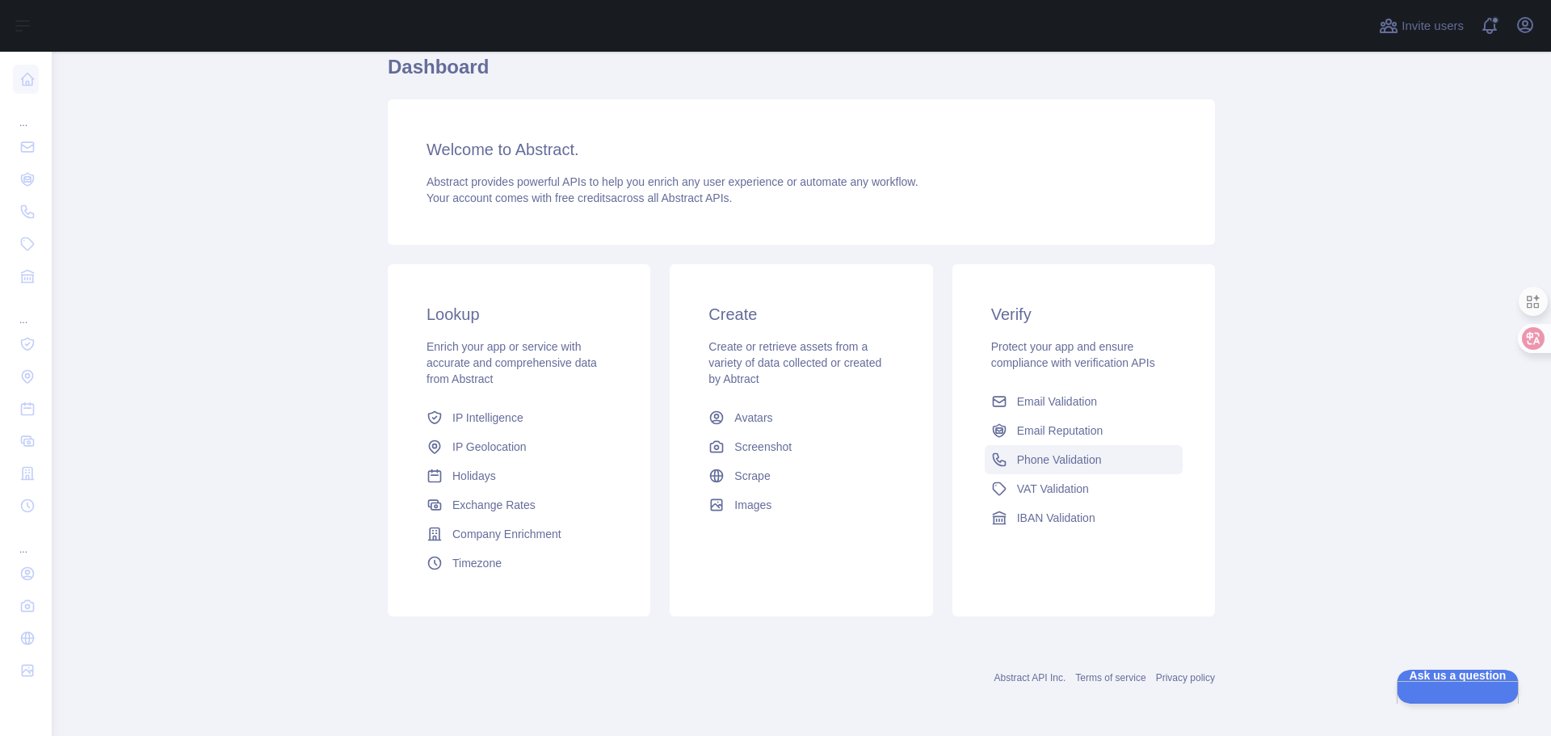
click at [1034, 467] on span "Phone Validation" at bounding box center [1059, 460] width 85 height 16
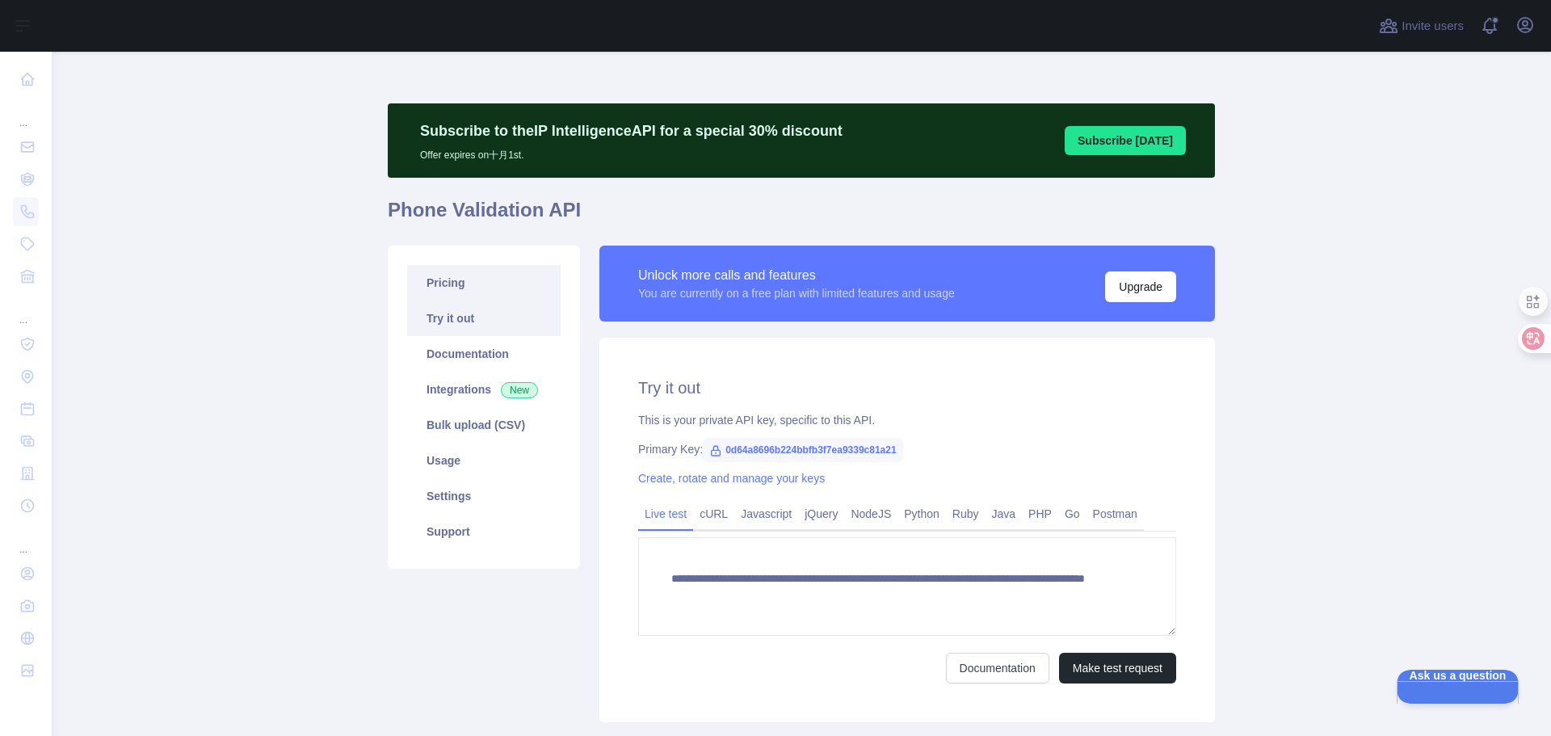
click at [461, 283] on link "Pricing" at bounding box center [484, 283] width 154 height 36
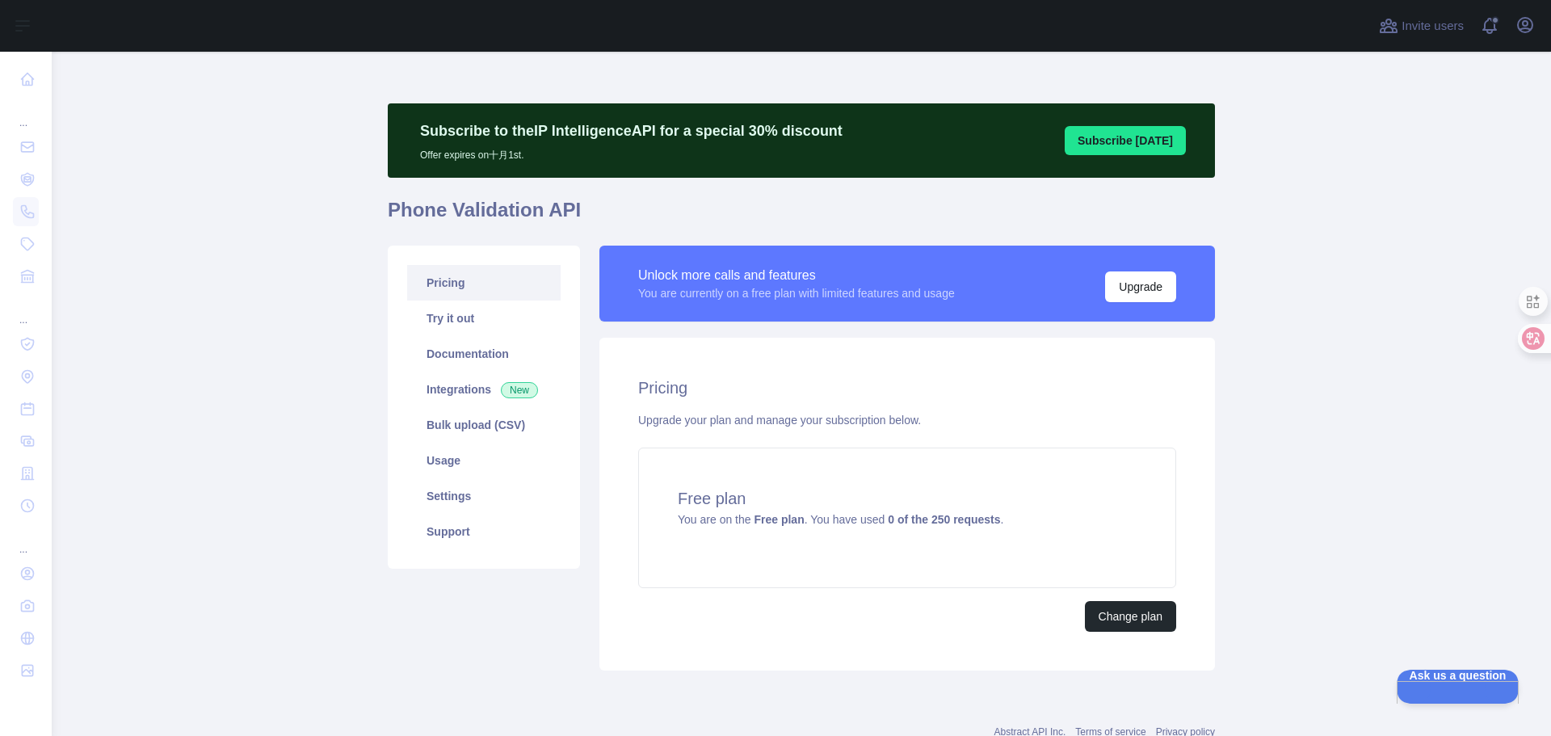
click at [1106, 127] on button "Subscribe [DATE]" at bounding box center [1125, 140] width 121 height 29
click at [305, 116] on main "Subscribe to the IP Intelligence API for a special 30 % discount Offer expires …" at bounding box center [801, 394] width 1499 height 684
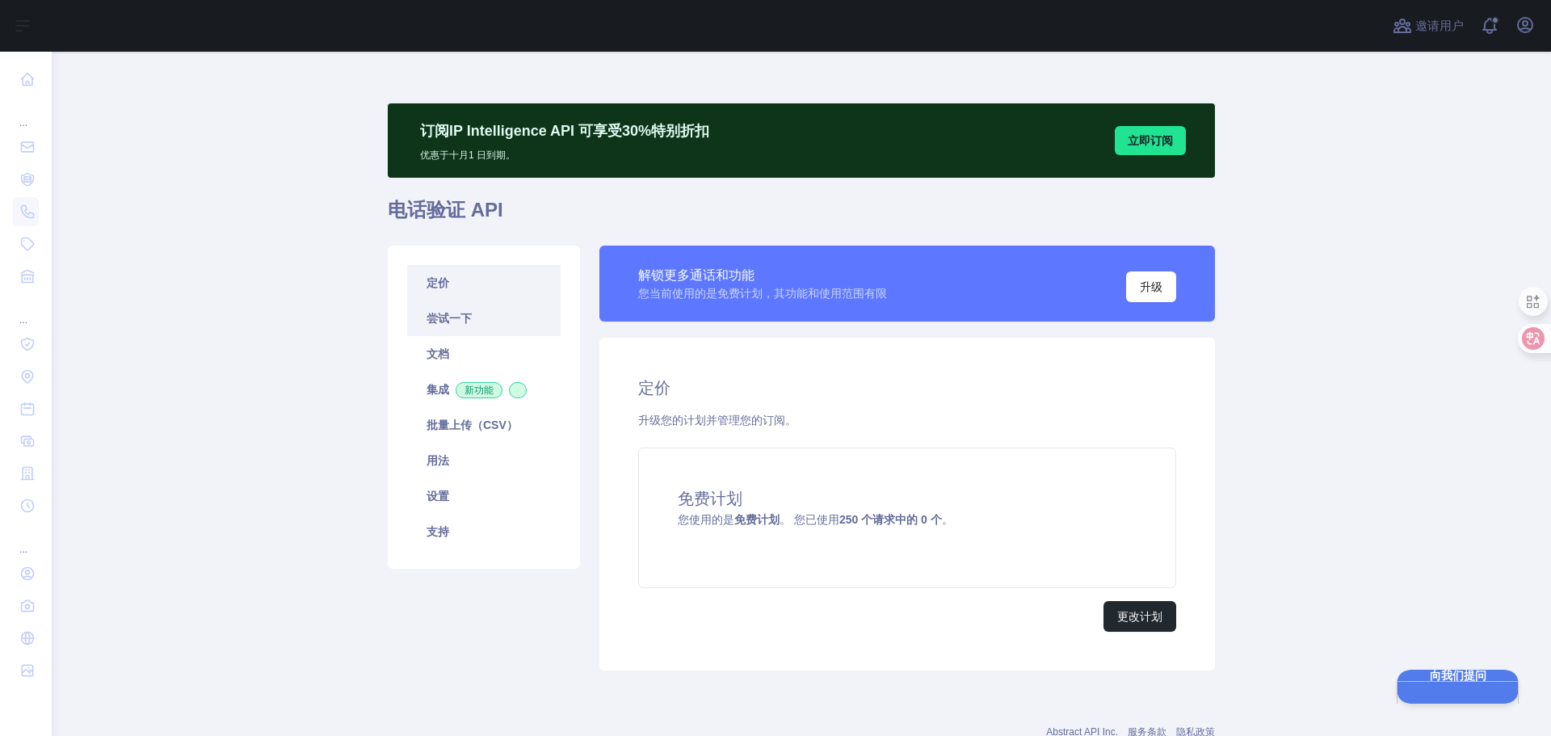
click at [482, 326] on link "尝试一下" at bounding box center [484, 319] width 154 height 36
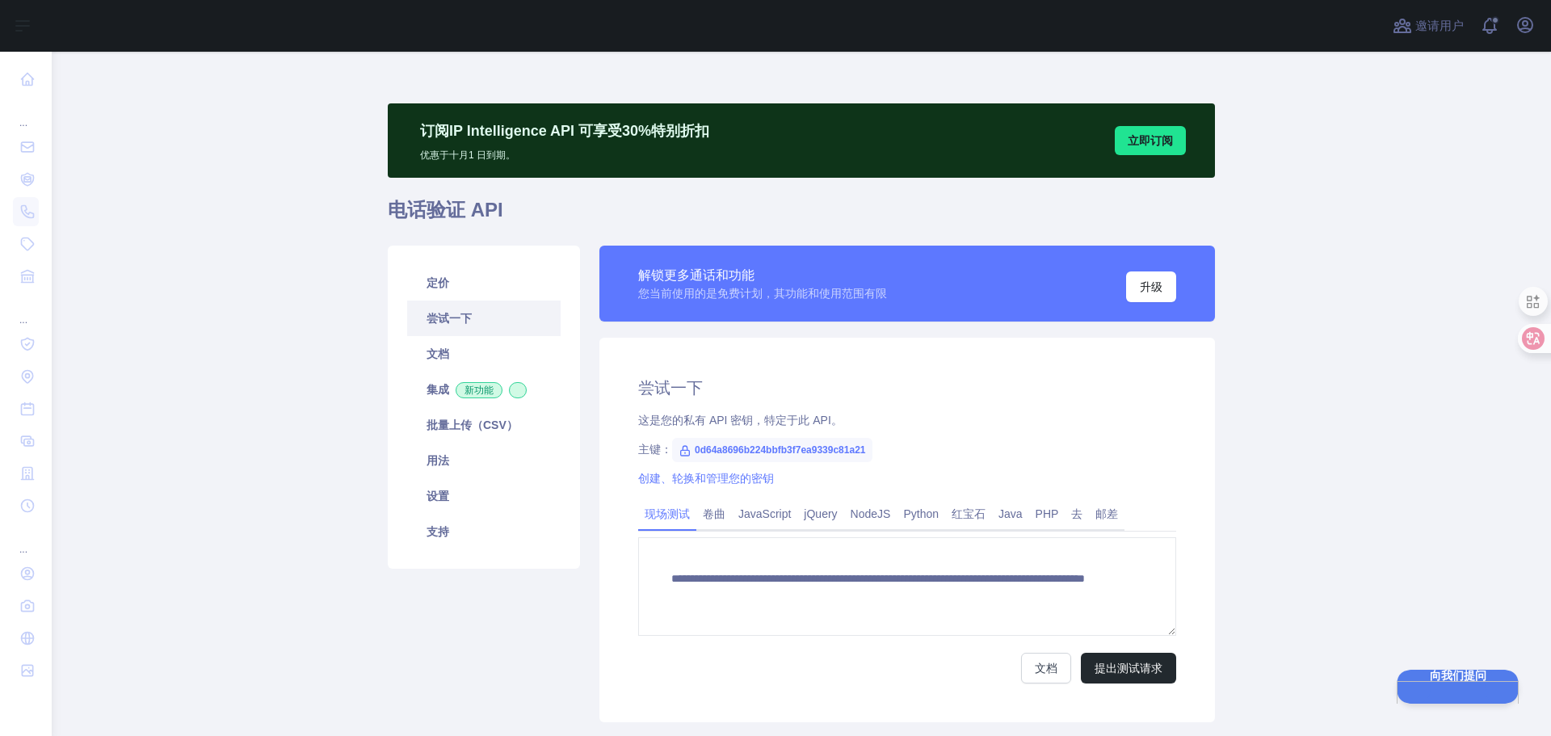
click at [458, 301] on link "尝试一下" at bounding box center [484, 319] width 154 height 36
click at [462, 292] on link "定价" at bounding box center [484, 283] width 154 height 36
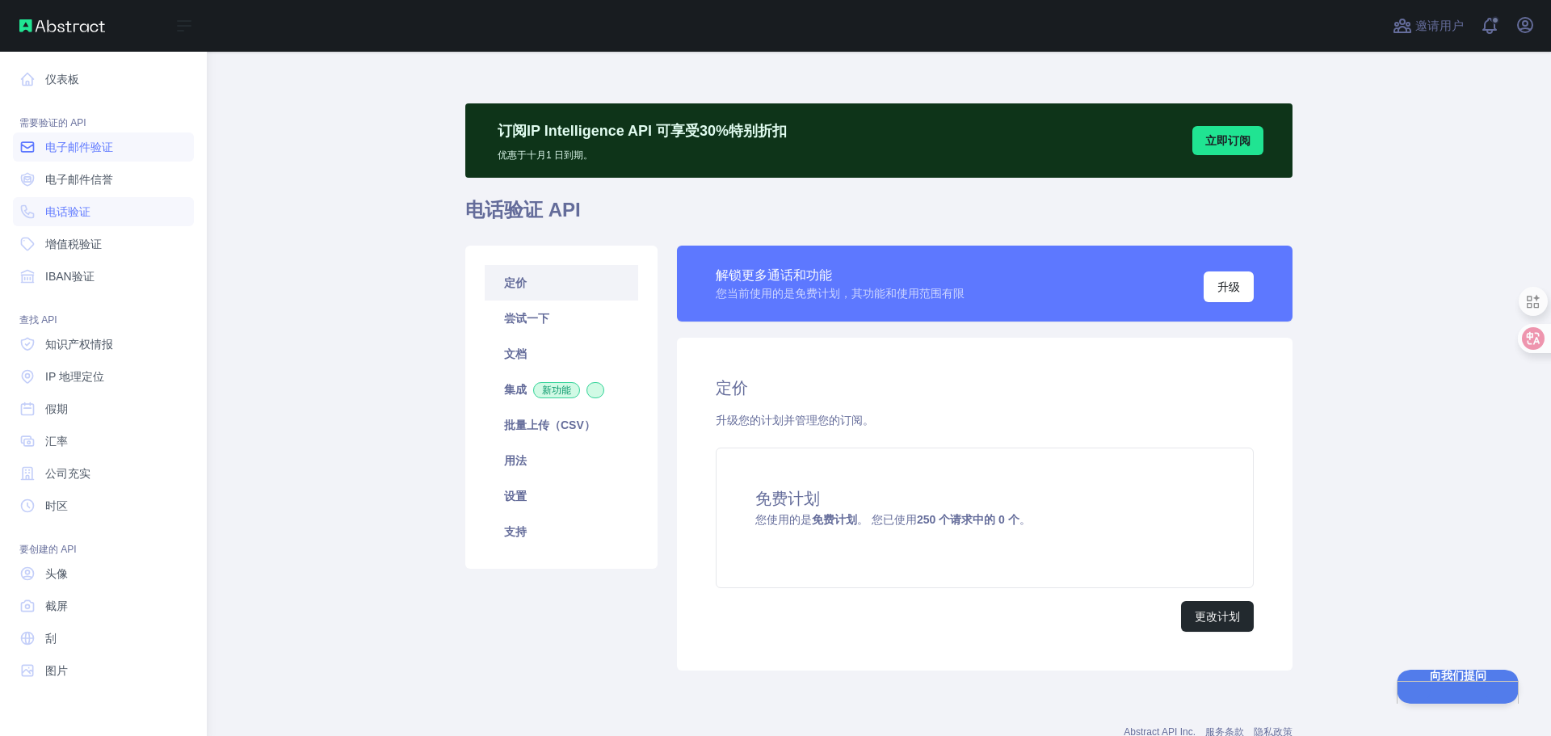
click at [143, 142] on link "电子邮件验证" at bounding box center [103, 146] width 181 height 29
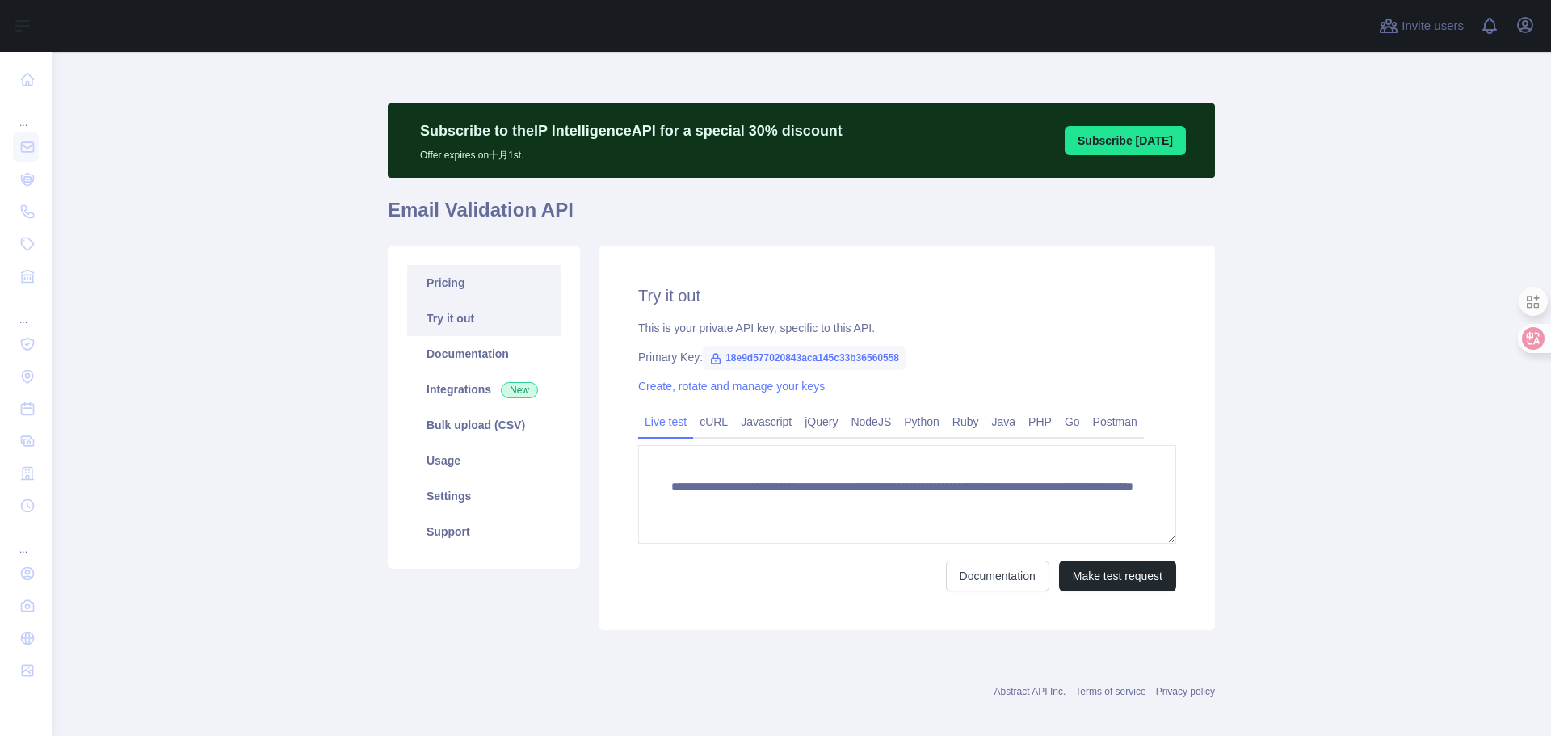
click at [490, 283] on link "Pricing" at bounding box center [484, 283] width 154 height 36
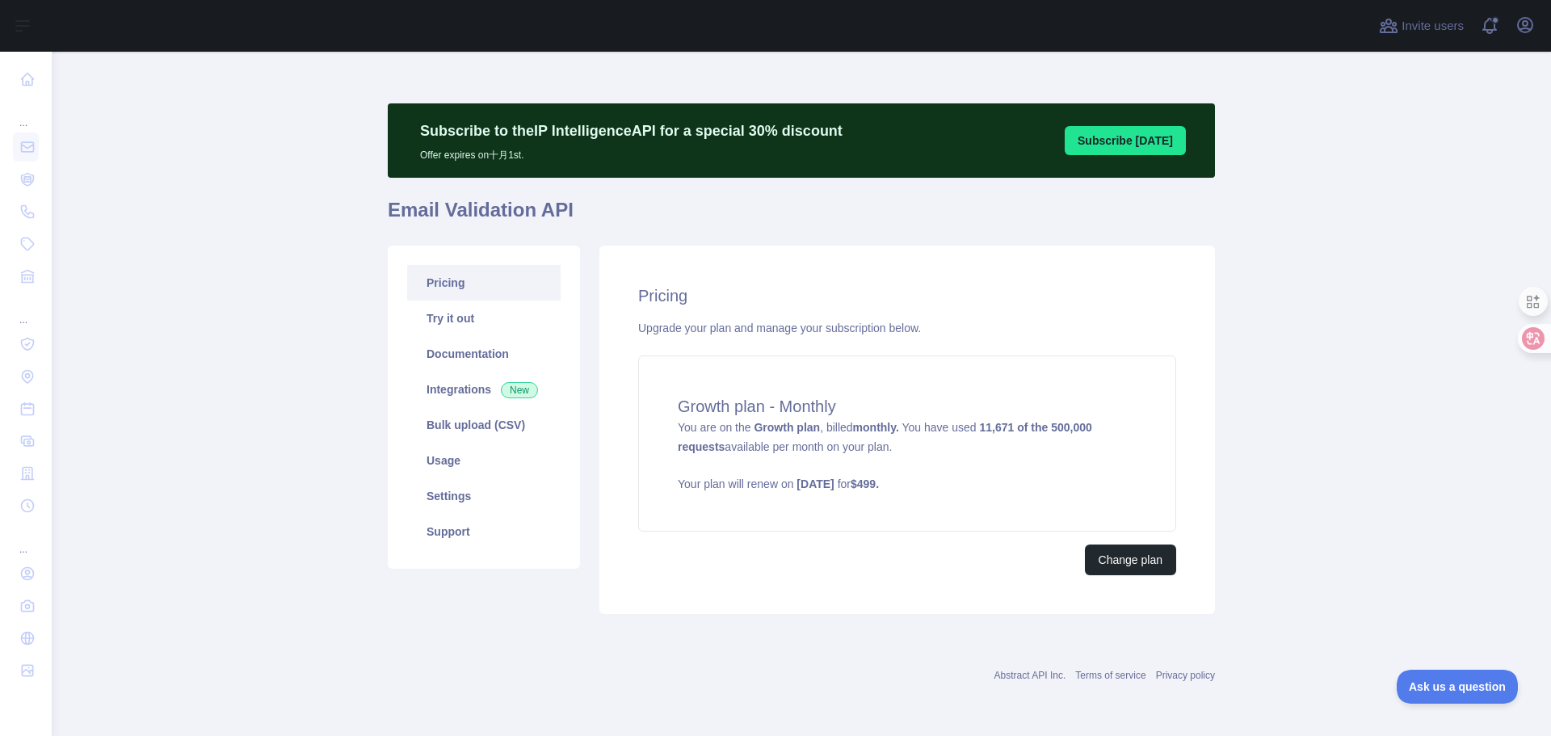
click at [1262, 425] on main "Subscribe to the IP Intelligence API for a special 30 % discount Offer expires …" at bounding box center [801, 394] width 1499 height 684
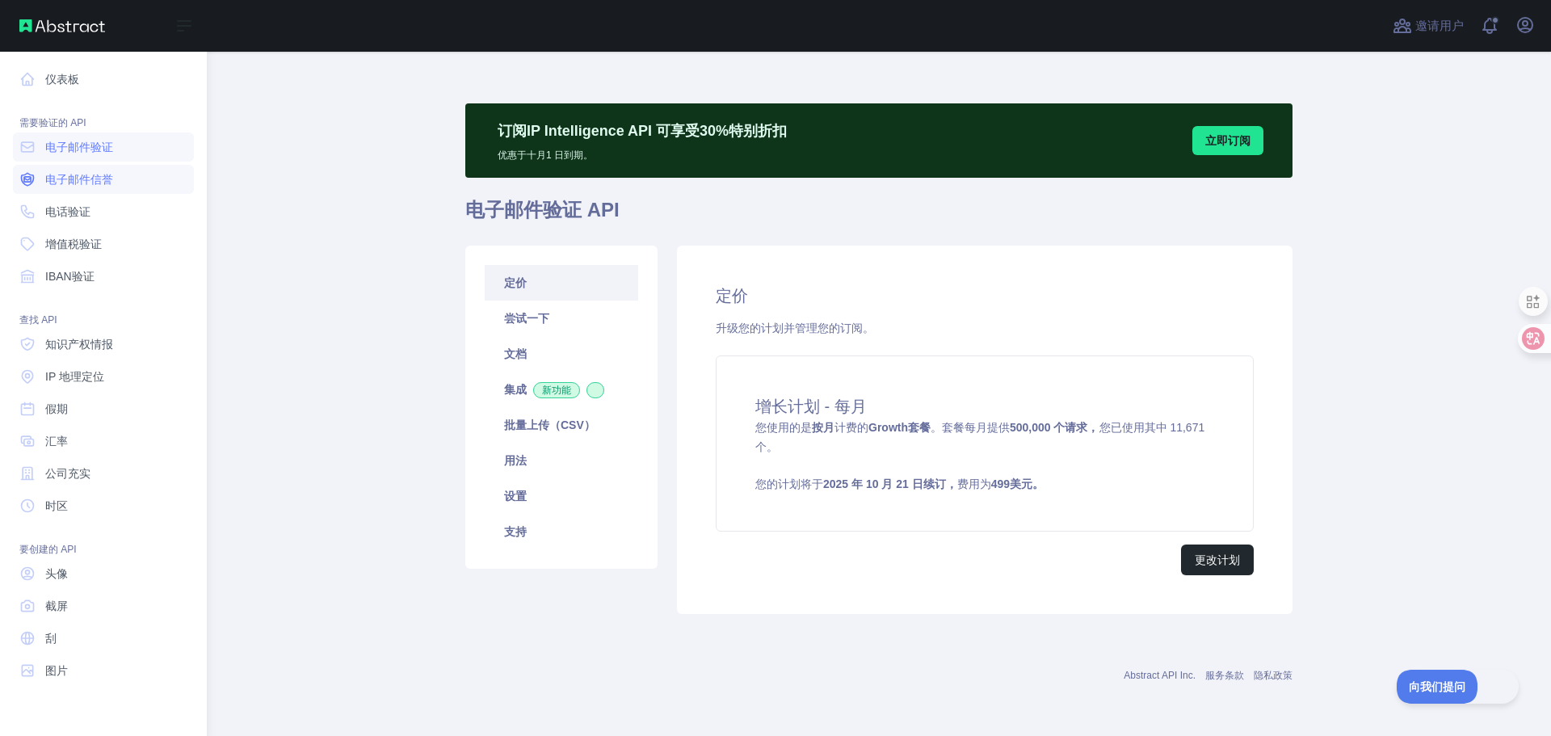
click at [105, 184] on font "电子邮件信誉" at bounding box center [79, 179] width 68 height 13
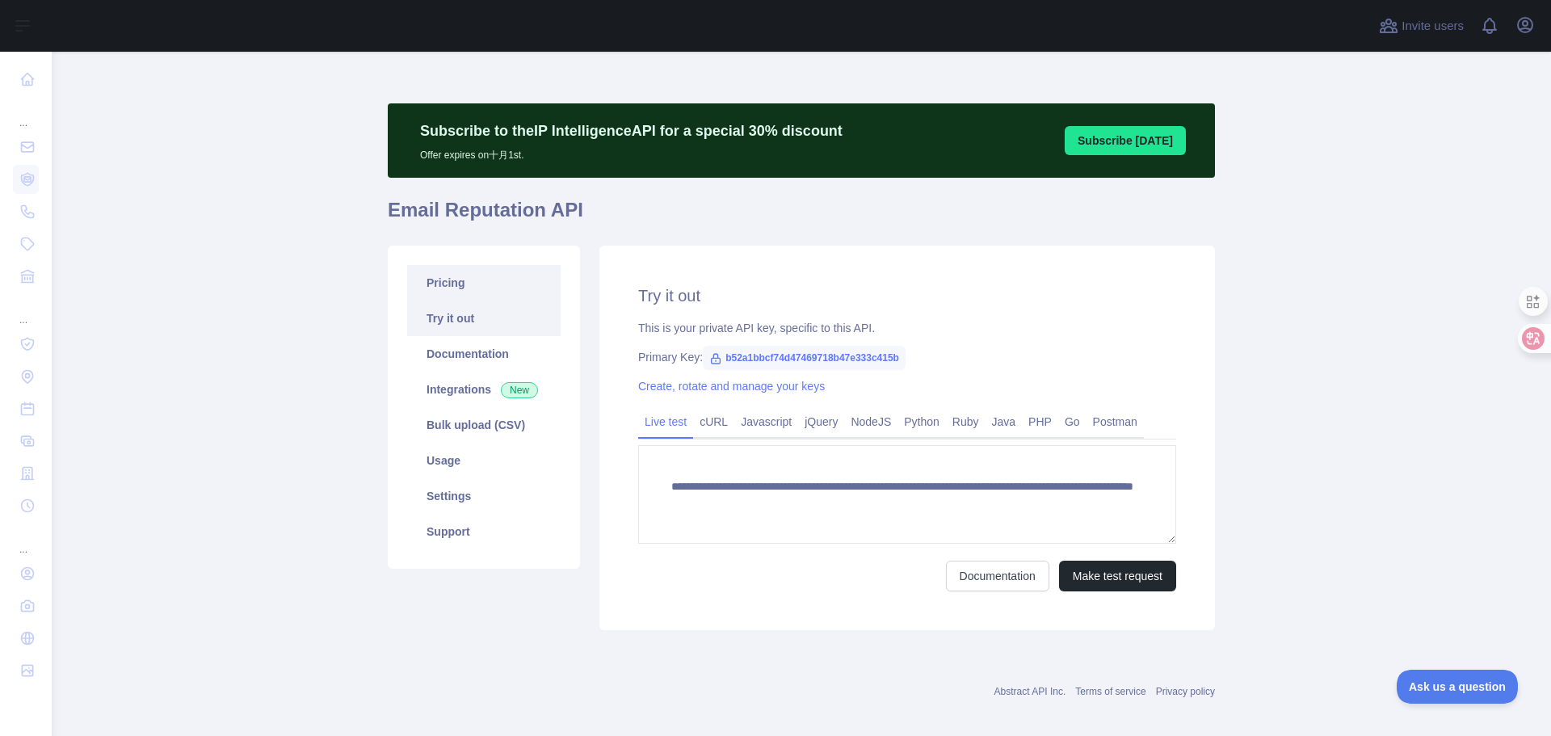
click at [465, 259] on div "Pricing Try it out Documentation Integrations New Bulk upload (CSV) Usage Setti…" at bounding box center [484, 407] width 192 height 323
click at [465, 266] on link "Pricing" at bounding box center [484, 283] width 154 height 36
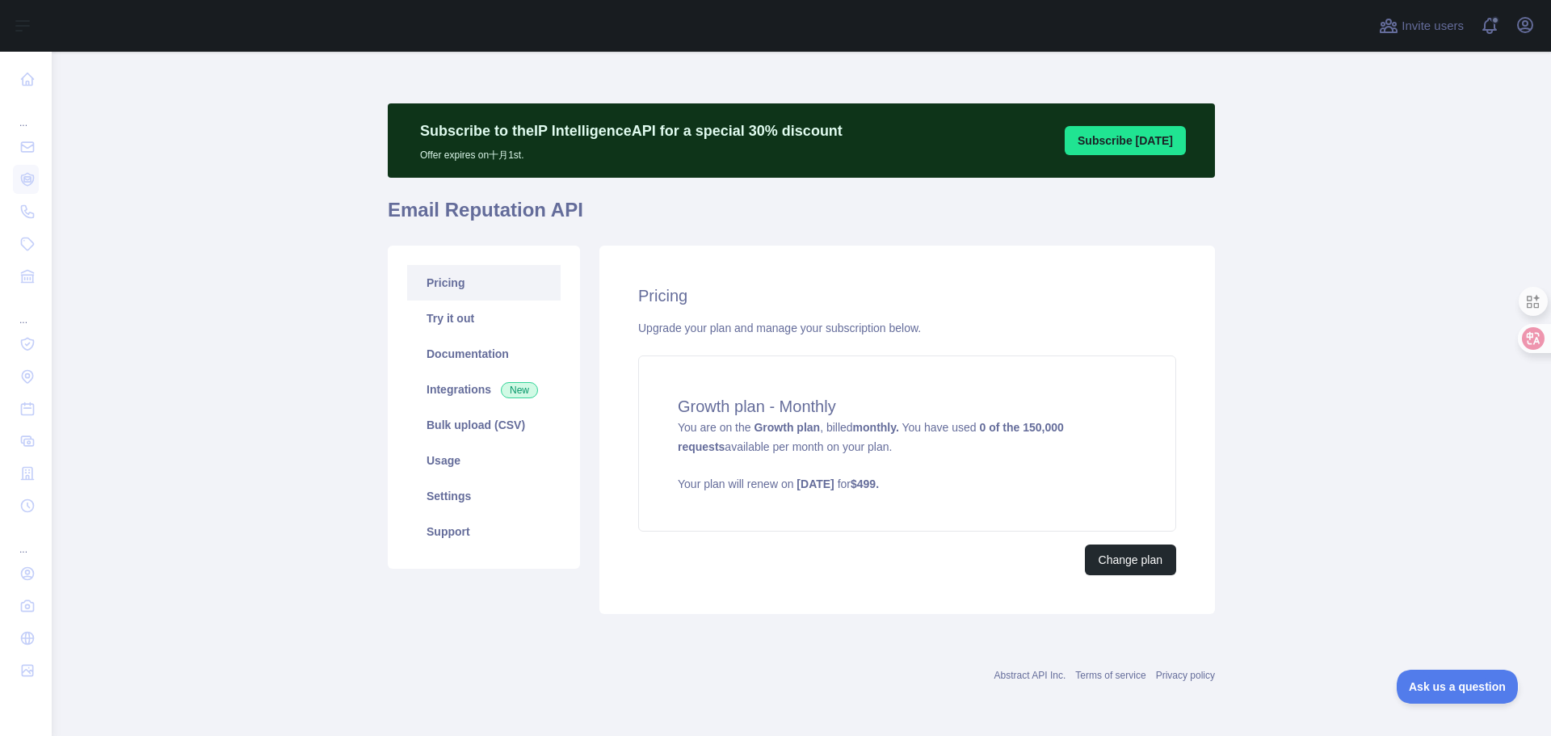
click at [1352, 403] on main "Subscribe to the IP Intelligence API for a special 30 % discount Offer expires …" at bounding box center [801, 394] width 1499 height 684
click at [1416, 204] on main "Subscribe to the IP Intelligence API for a special 30 % discount Offer expires …" at bounding box center [801, 394] width 1499 height 684
drag, startPoint x: 1298, startPoint y: 540, endPoint x: 594, endPoint y: 189, distance: 786.9
click at [1296, 538] on main "Subscribe to the IP Intelligence API for a special 30 % discount Offer expires …" at bounding box center [801, 394] width 1499 height 684
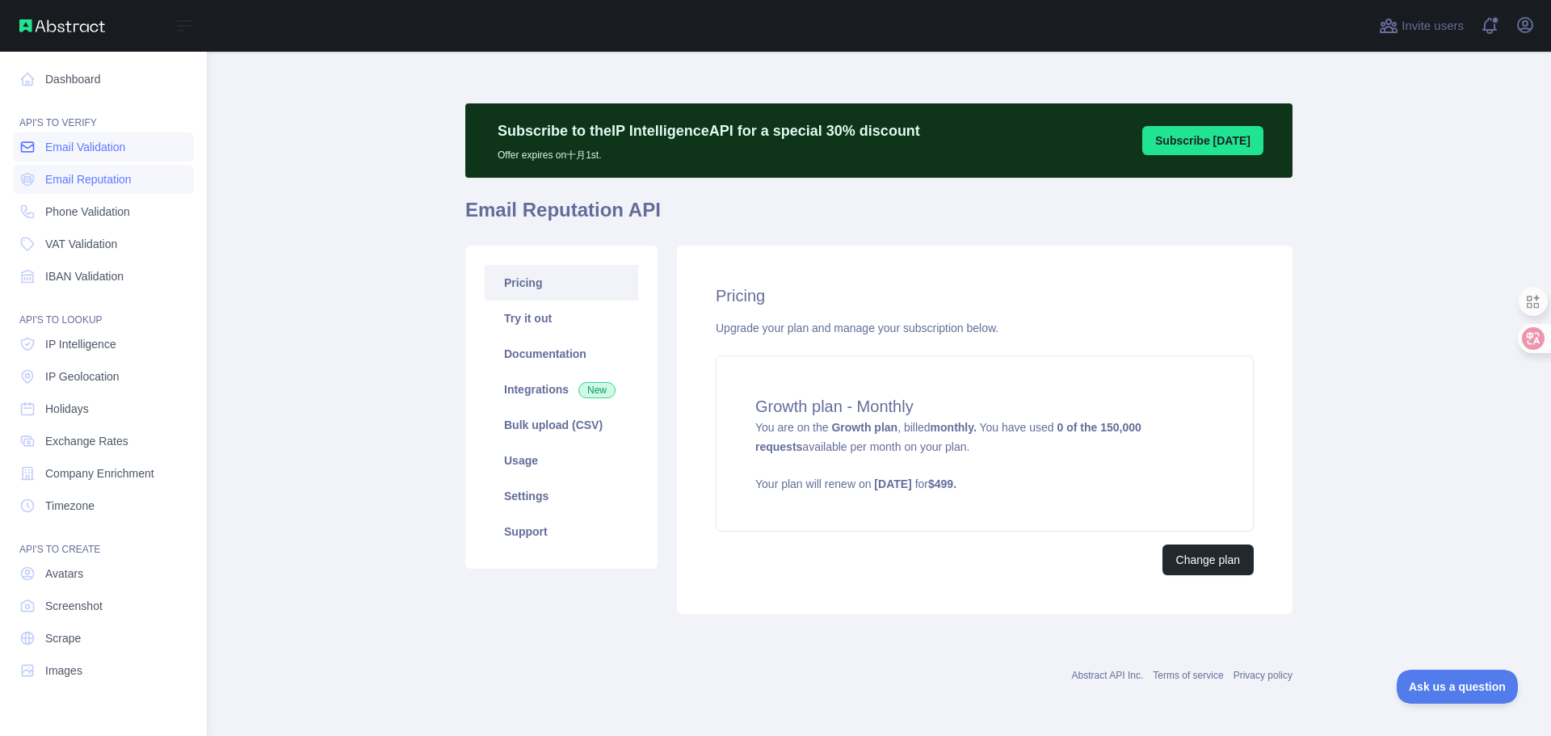
click at [86, 151] on span "Email Validation" at bounding box center [85, 147] width 80 height 16
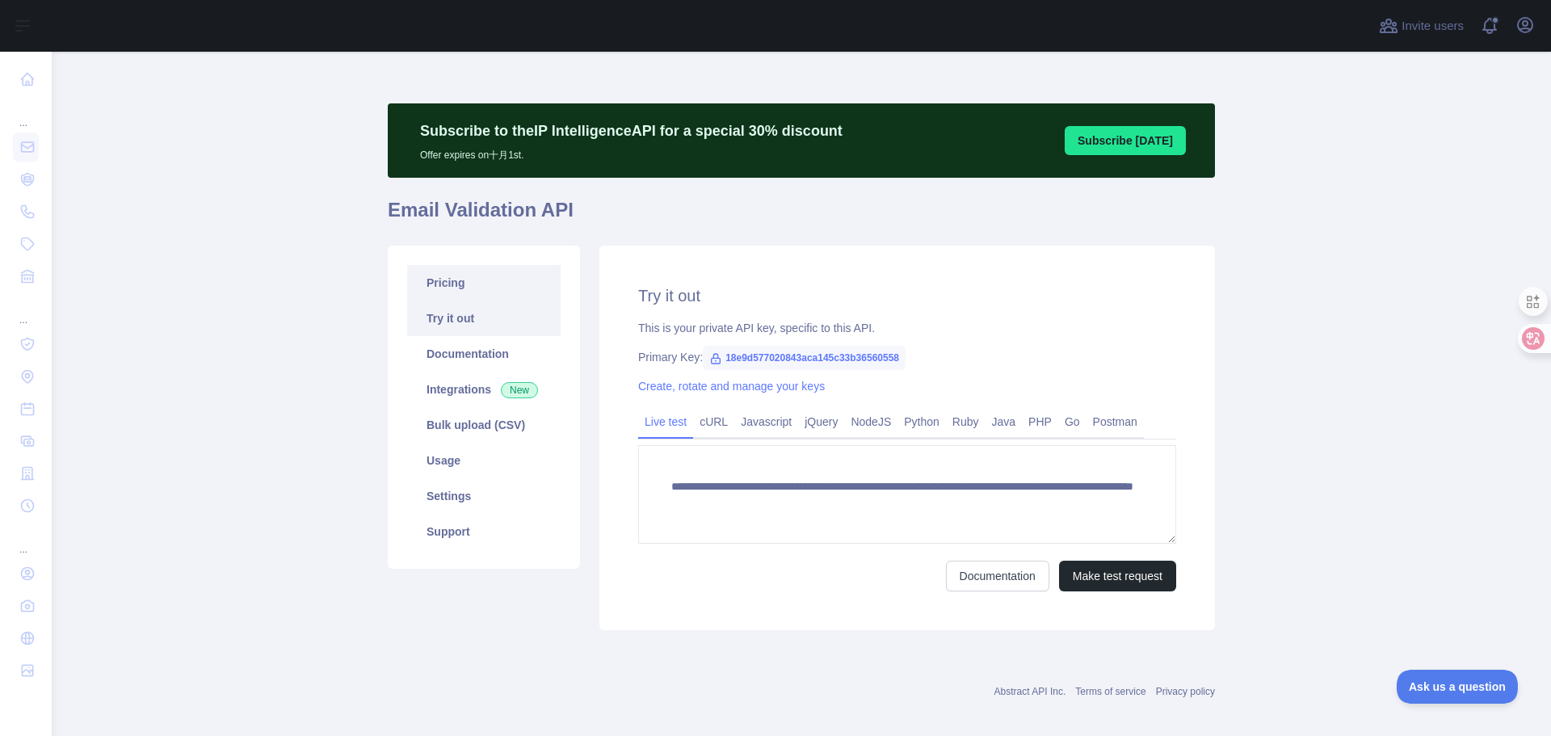
click at [471, 284] on link "Pricing" at bounding box center [484, 283] width 154 height 36
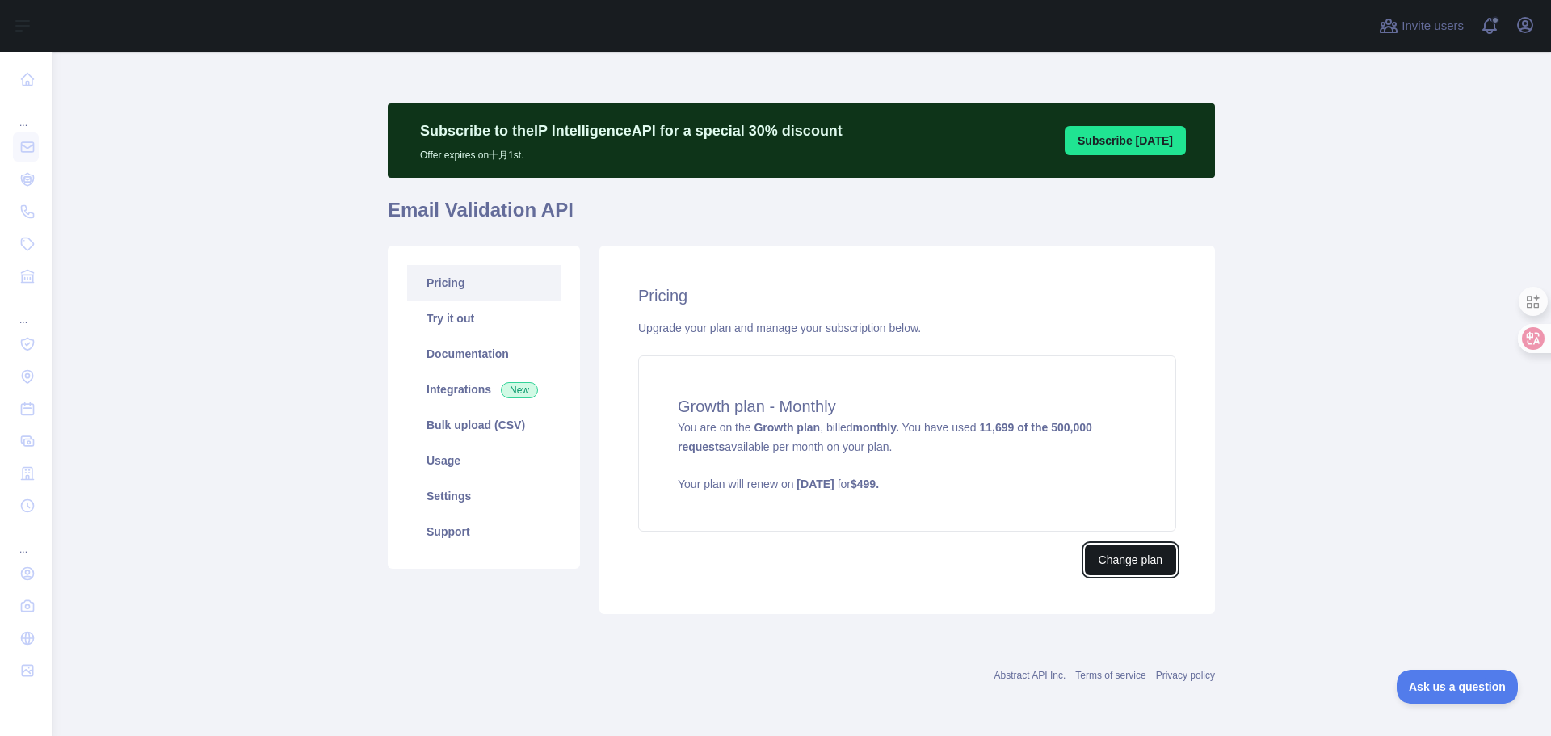
click at [1117, 553] on button "Change plan" at bounding box center [1130, 560] width 91 height 31
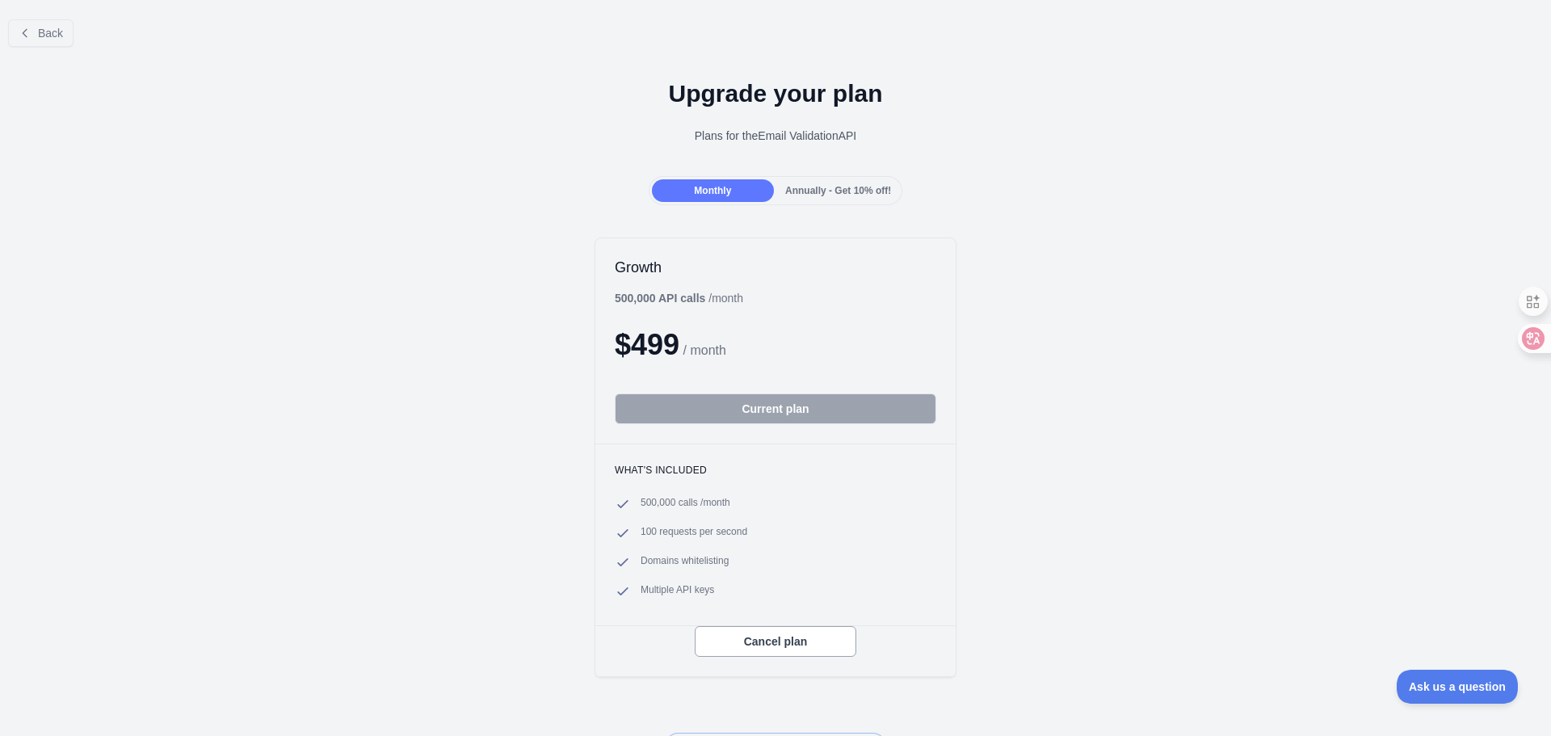
click at [767, 408] on button "Current plan" at bounding box center [776, 408] width 322 height 31
click at [23, 34] on icon at bounding box center [25, 32] width 4 height 7
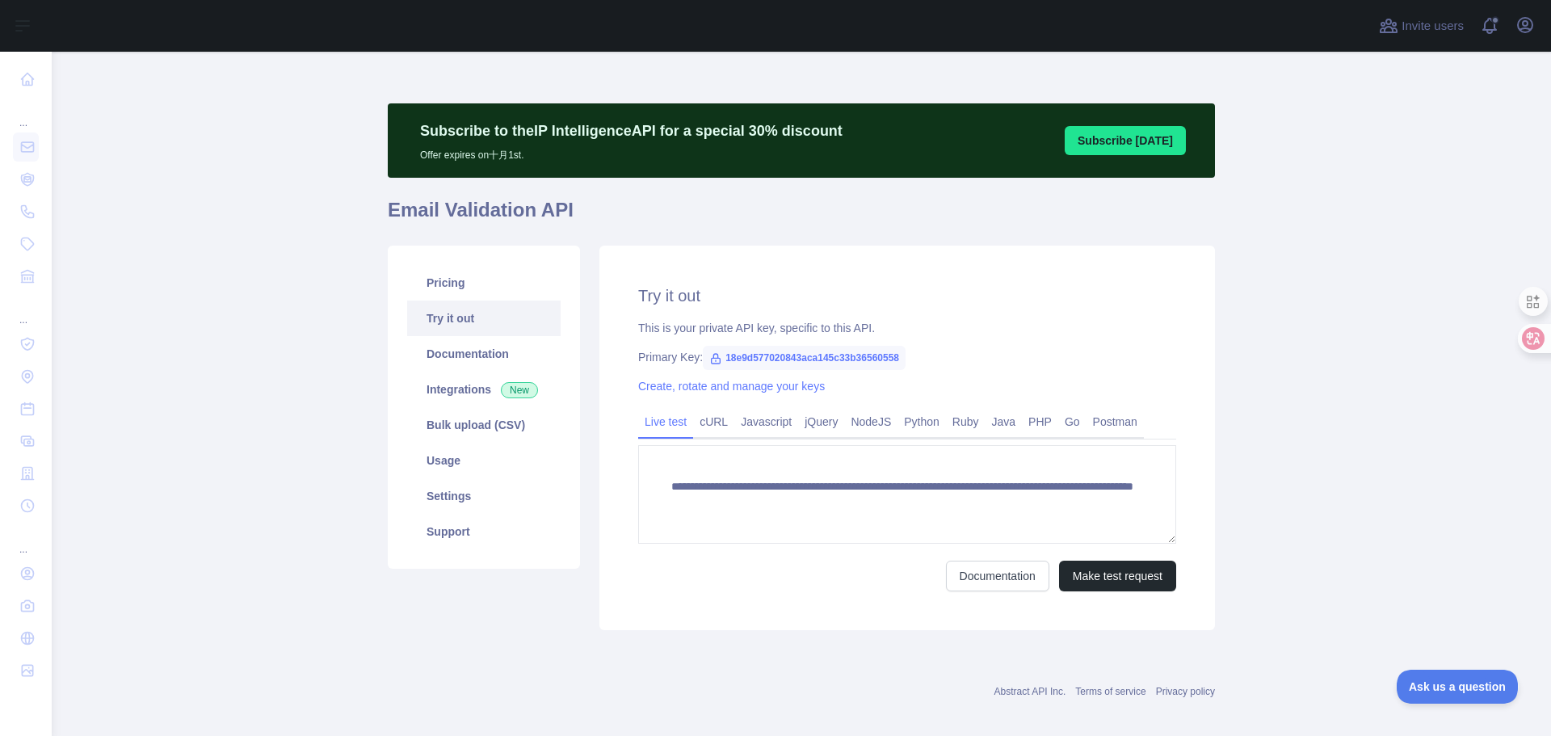
scroll to position [14, 0]
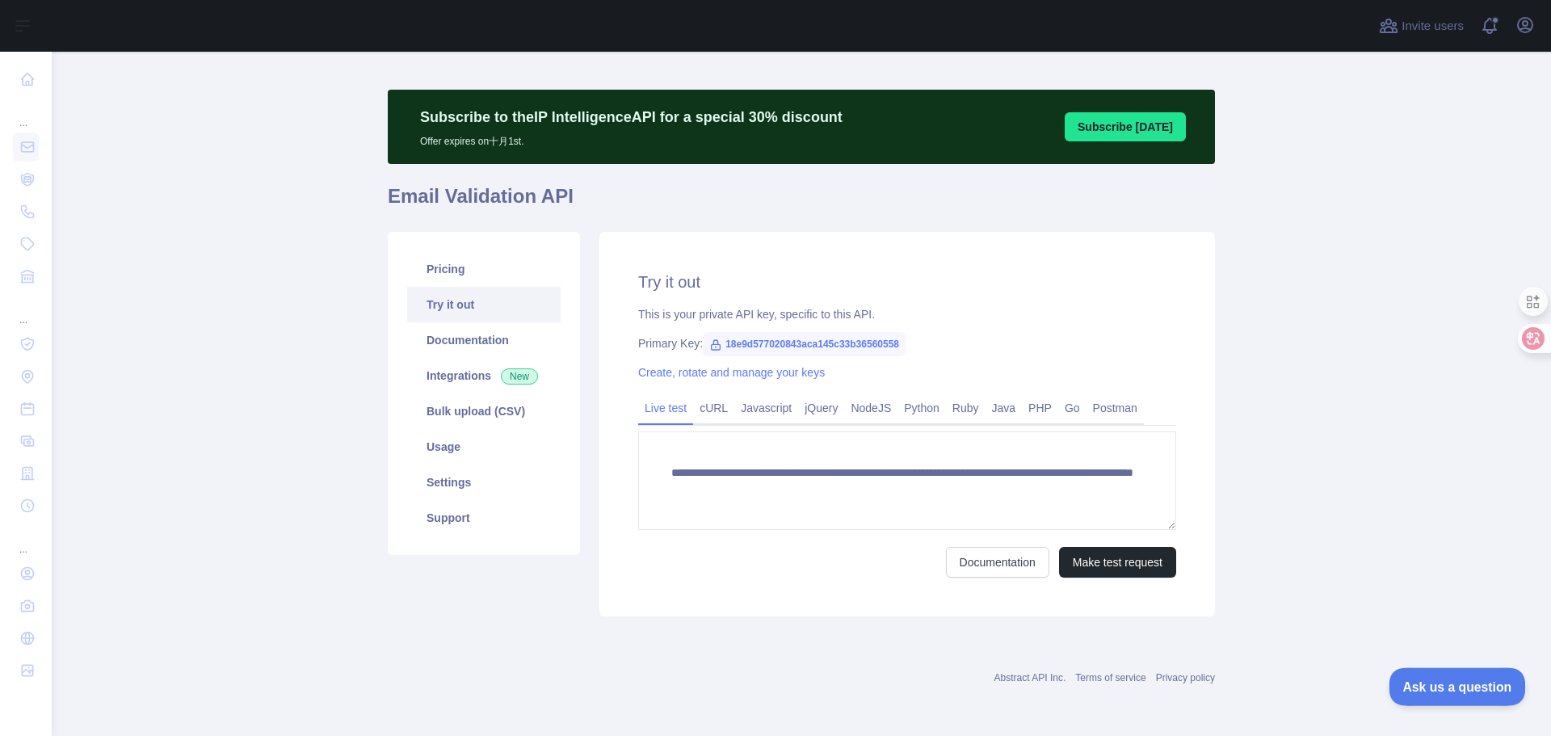
click at [1436, 691] on button "Ask us a question" at bounding box center [1449, 684] width 121 height 34
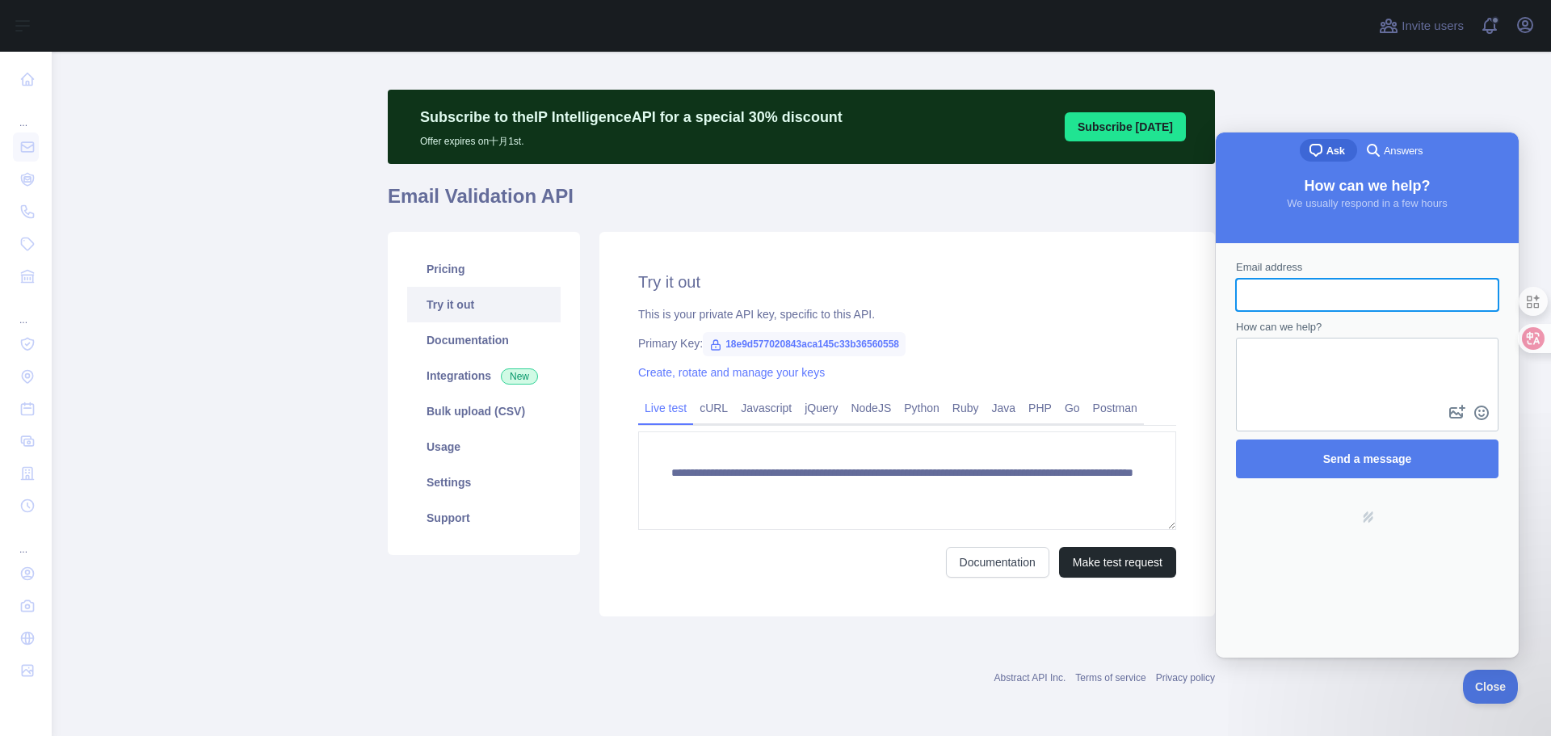
scroll to position [0, 0]
click at [1291, 305] on input "Email address" at bounding box center [1367, 294] width 237 height 29
click at [1379, 297] on input "Email address" at bounding box center [1367, 294] width 237 height 29
paste input "**********"
type input "**********"
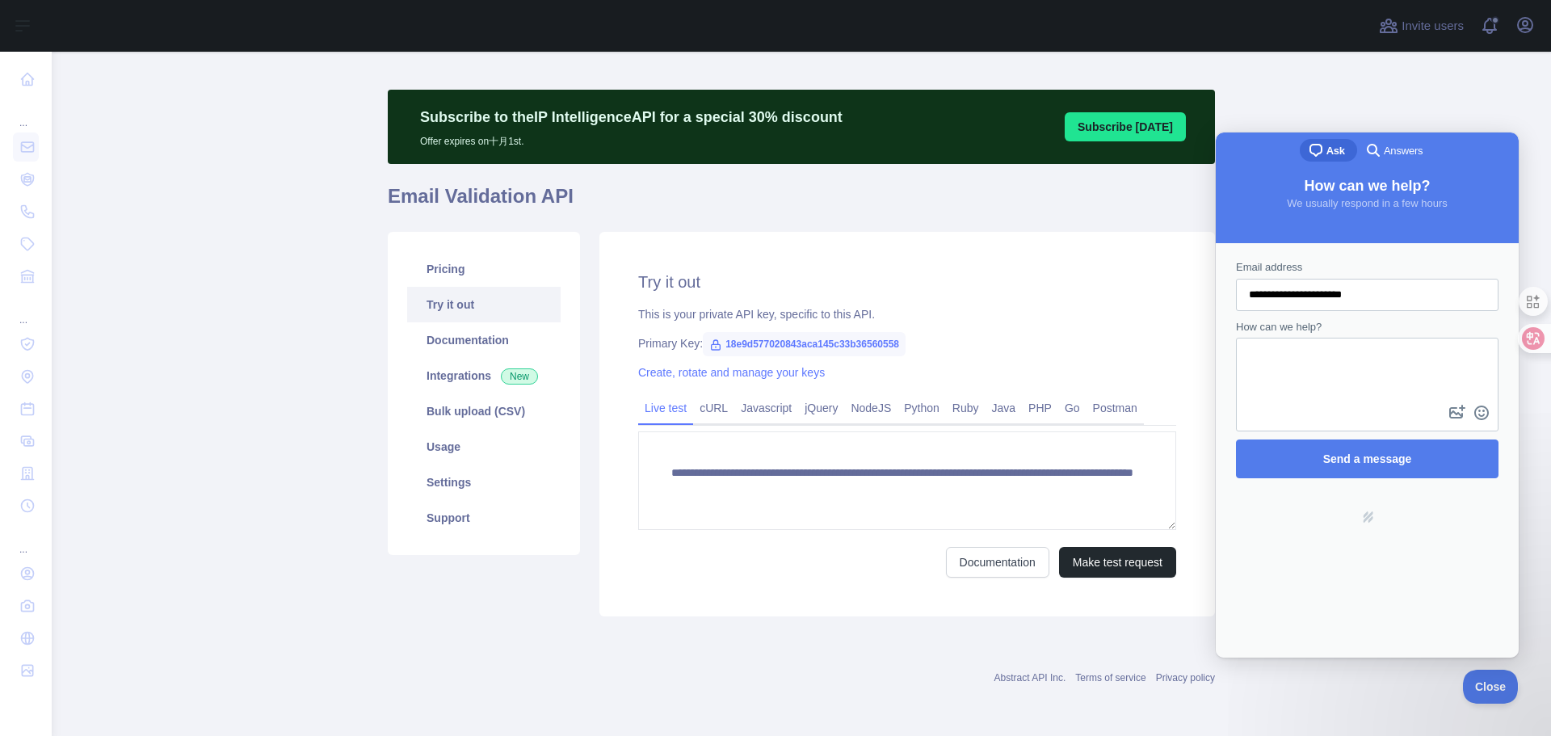
click at [1361, 384] on textarea "How can we help?" at bounding box center [1367, 370] width 259 height 62
click at [1456, 419] on button "image-plus" at bounding box center [1457, 413] width 24 height 26
click at [1457, 406] on button "image-plus" at bounding box center [1457, 413] width 24 height 26
type input "**********"
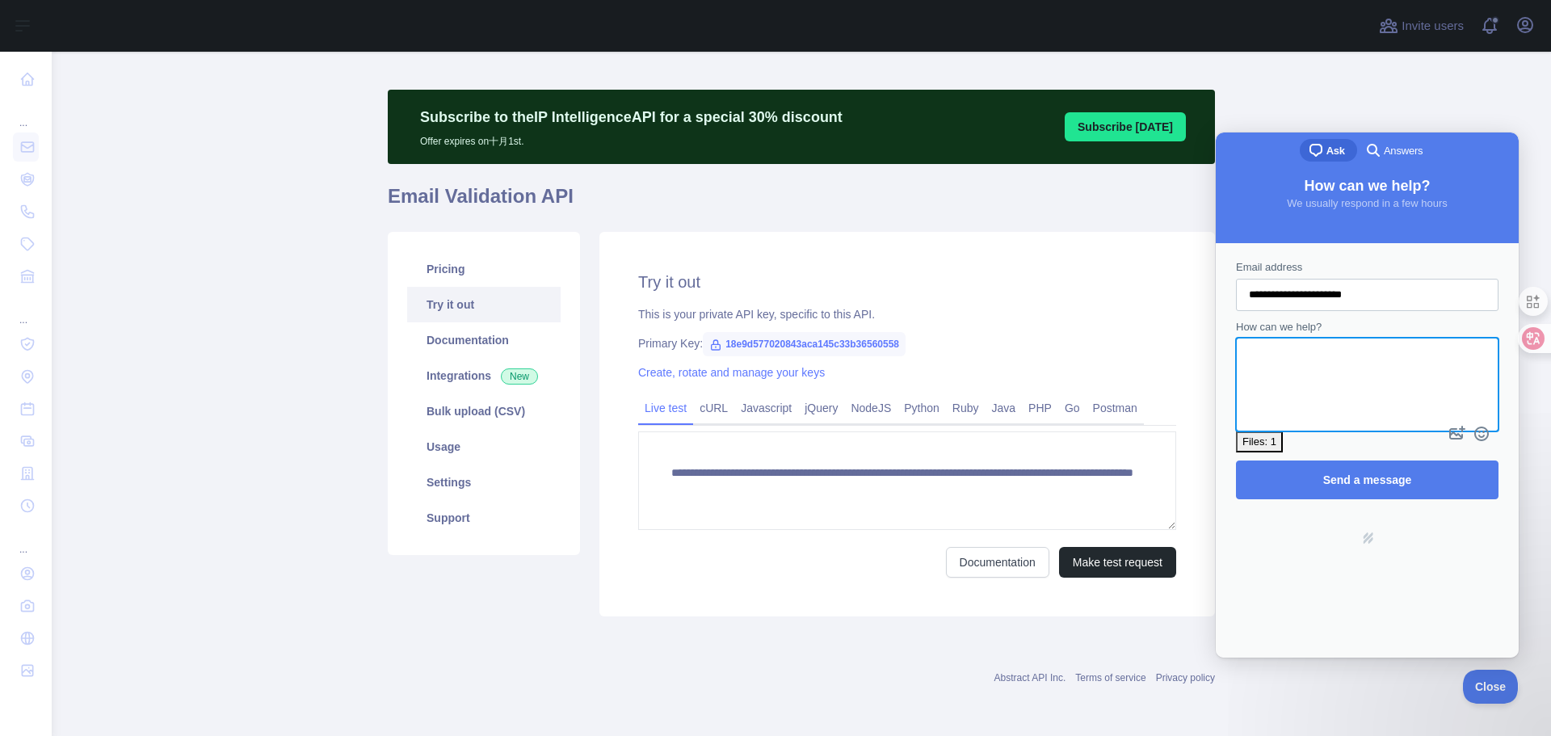
click at [1264, 431] on div "Files: 1" at bounding box center [1367, 441] width 263 height 21
click at [1264, 434] on div "Files: 1" at bounding box center [1260, 442] width 34 height 16
click at [1293, 695] on span "Snipaste_2025-09-21_23-17-35.png" at bounding box center [1361, 701] width 169 height 12
click at [1251, 692] on div "image" at bounding box center [1260, 701] width 19 height 19
click at [1306, 725] on div at bounding box center [1367, 725] width 298 height 0
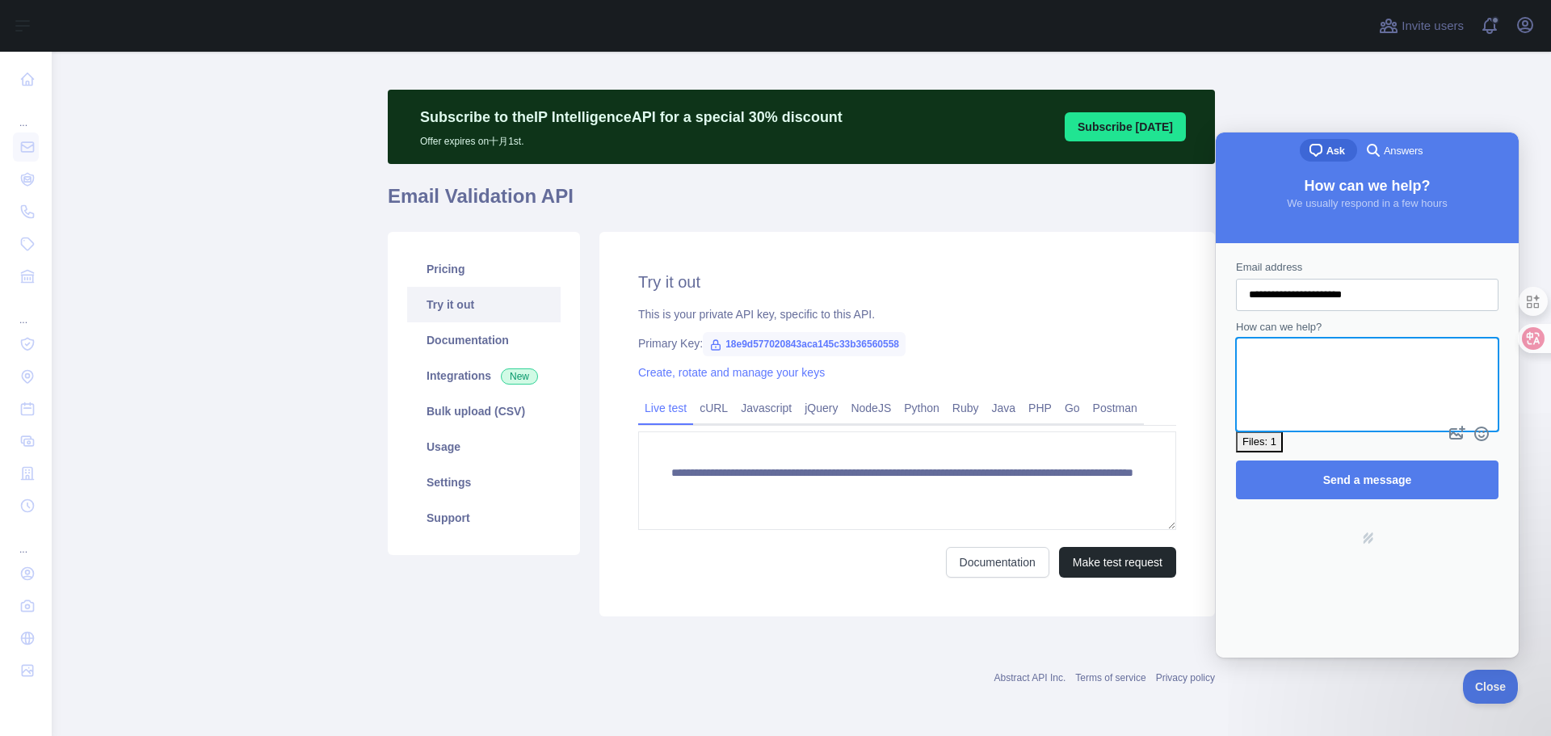
click at [1305, 364] on textarea "How can we help?" at bounding box center [1367, 370] width 259 height 62
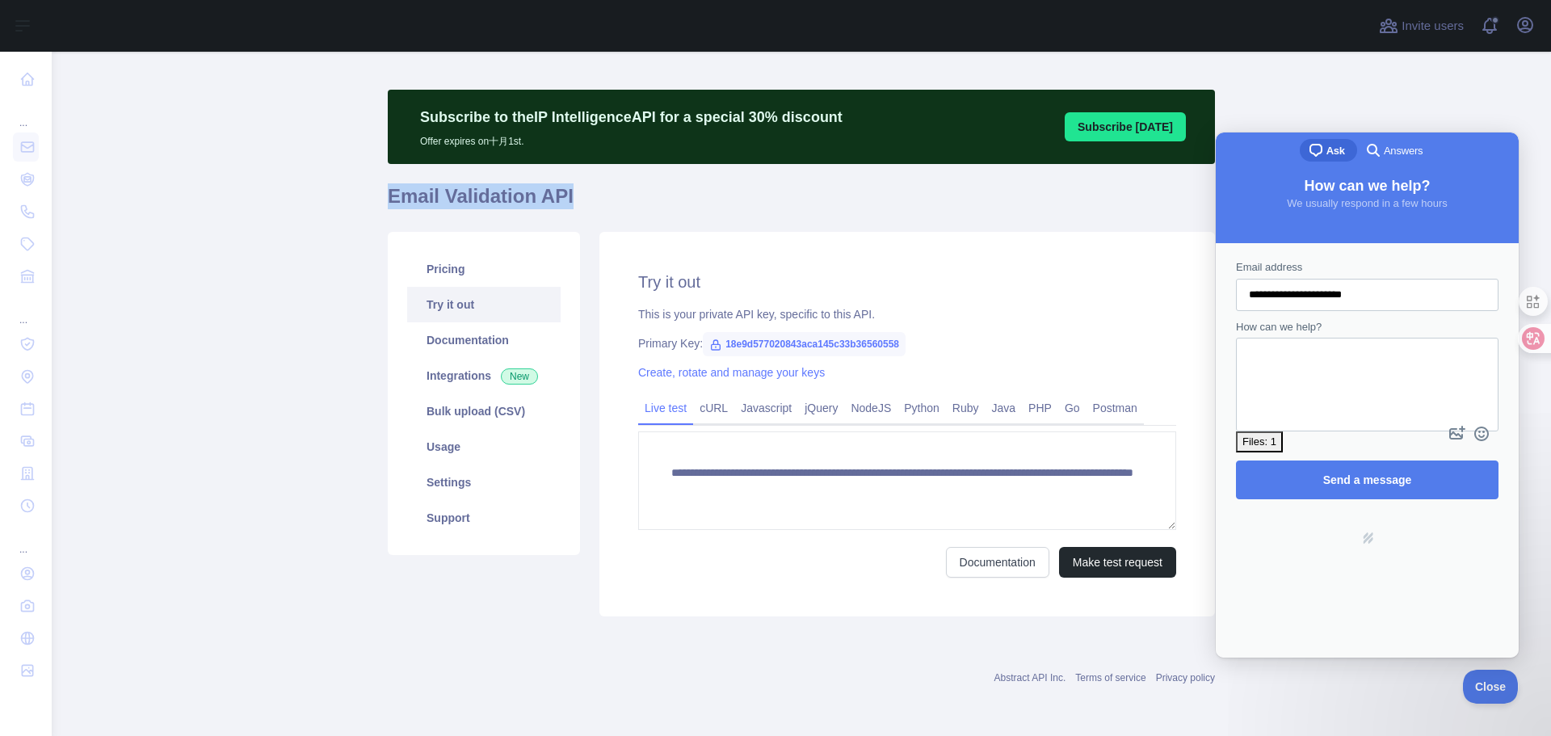
drag, startPoint x: 383, startPoint y: 191, endPoint x: 604, endPoint y: 195, distance: 220.6
click at [604, 195] on h1 "Email Validation API" at bounding box center [801, 202] width 827 height 39
copy h1 "Email Validation API"
click at [519, 204] on h1 "Email Validation API" at bounding box center [801, 202] width 827 height 39
click at [524, 200] on h1 "Email Validation API" at bounding box center [801, 202] width 827 height 39
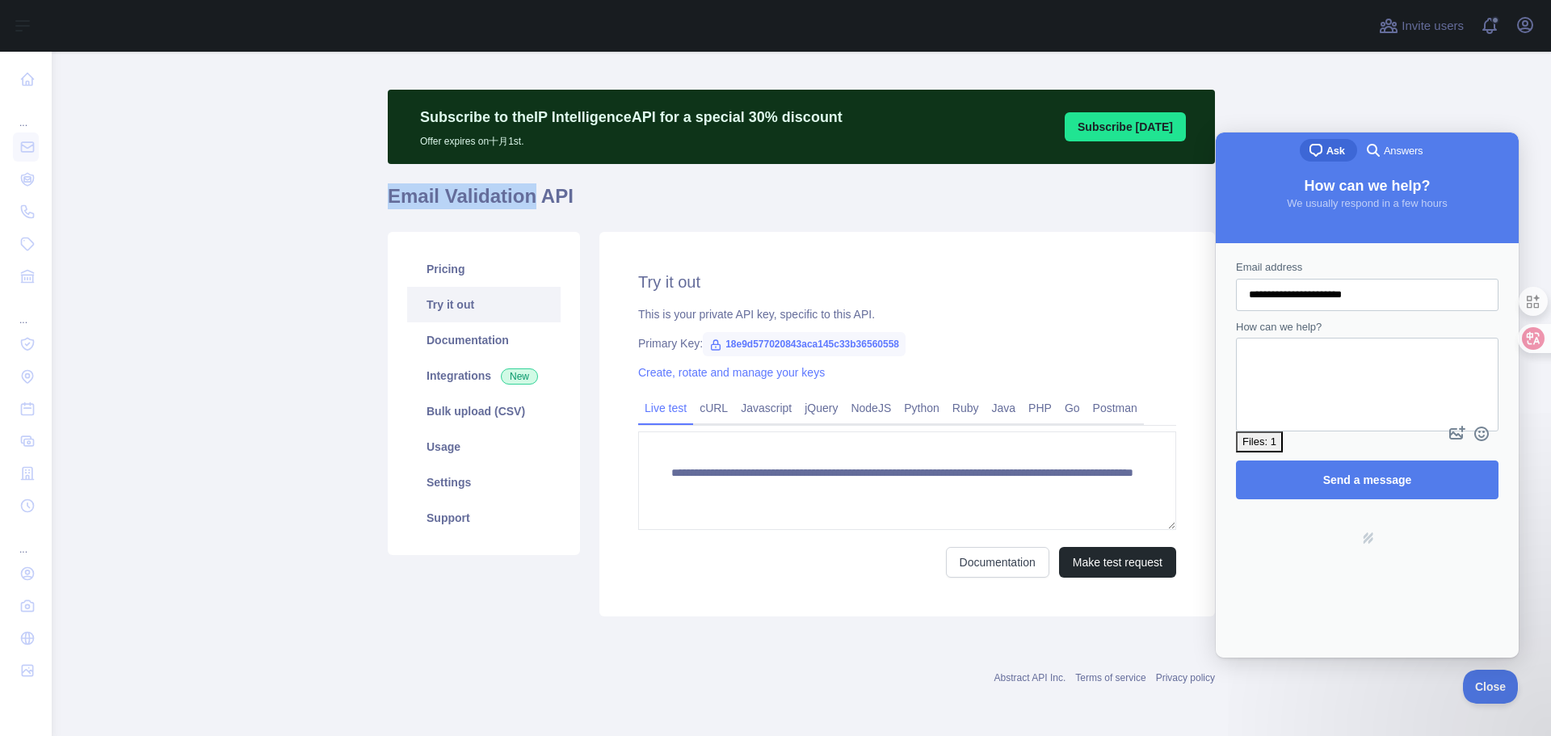
drag, startPoint x: 517, startPoint y: 200, endPoint x: 385, endPoint y: 197, distance: 132.5
click at [388, 197] on h1 "Email Validation API" at bounding box center [801, 202] width 827 height 39
copy h1 "Email Validation"
click at [1293, 368] on textarea "How can we help?" at bounding box center [1367, 370] width 259 height 62
paste textarea "**********"
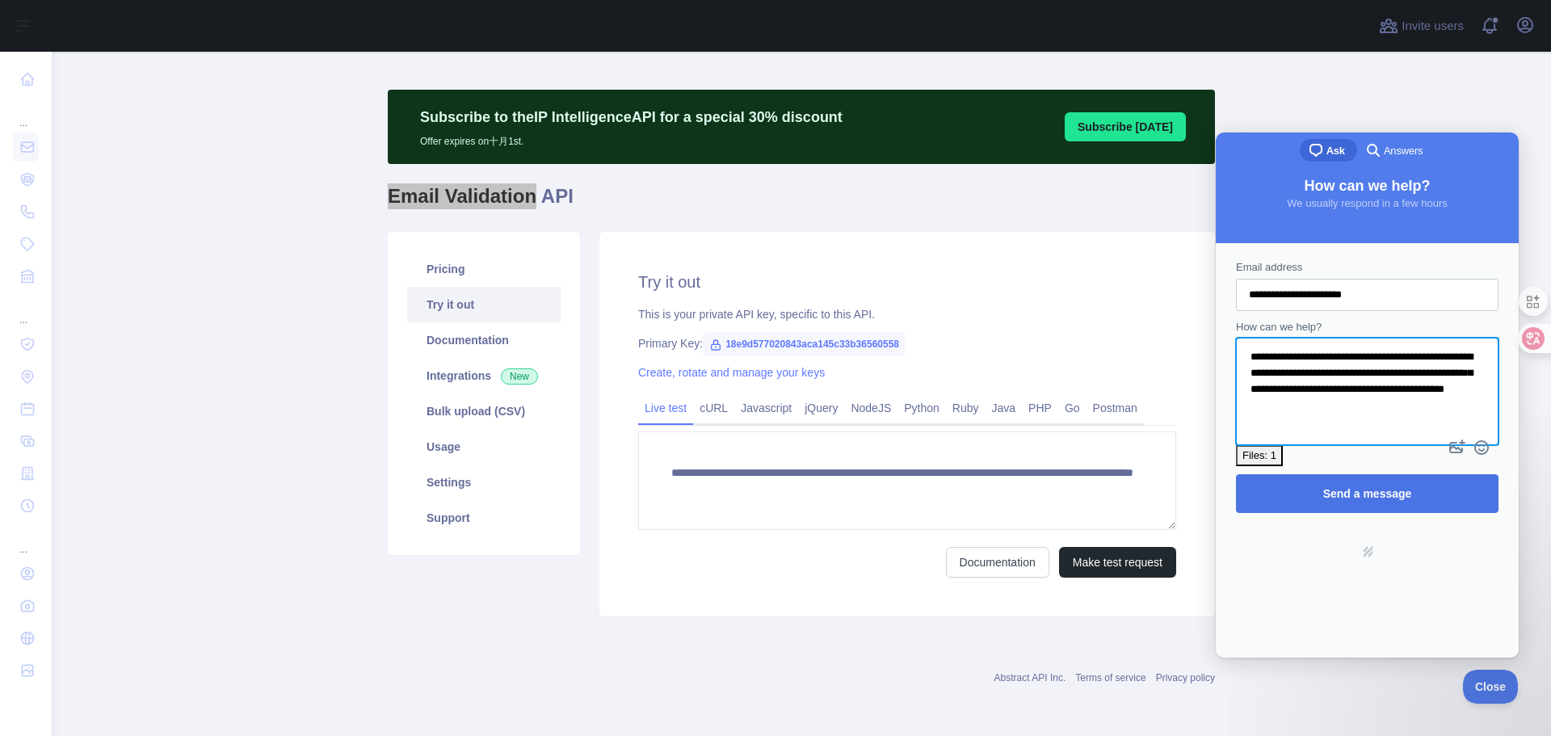
type textarea "**********"
click at [1340, 487] on span "Send a message" at bounding box center [1367, 493] width 89 height 13
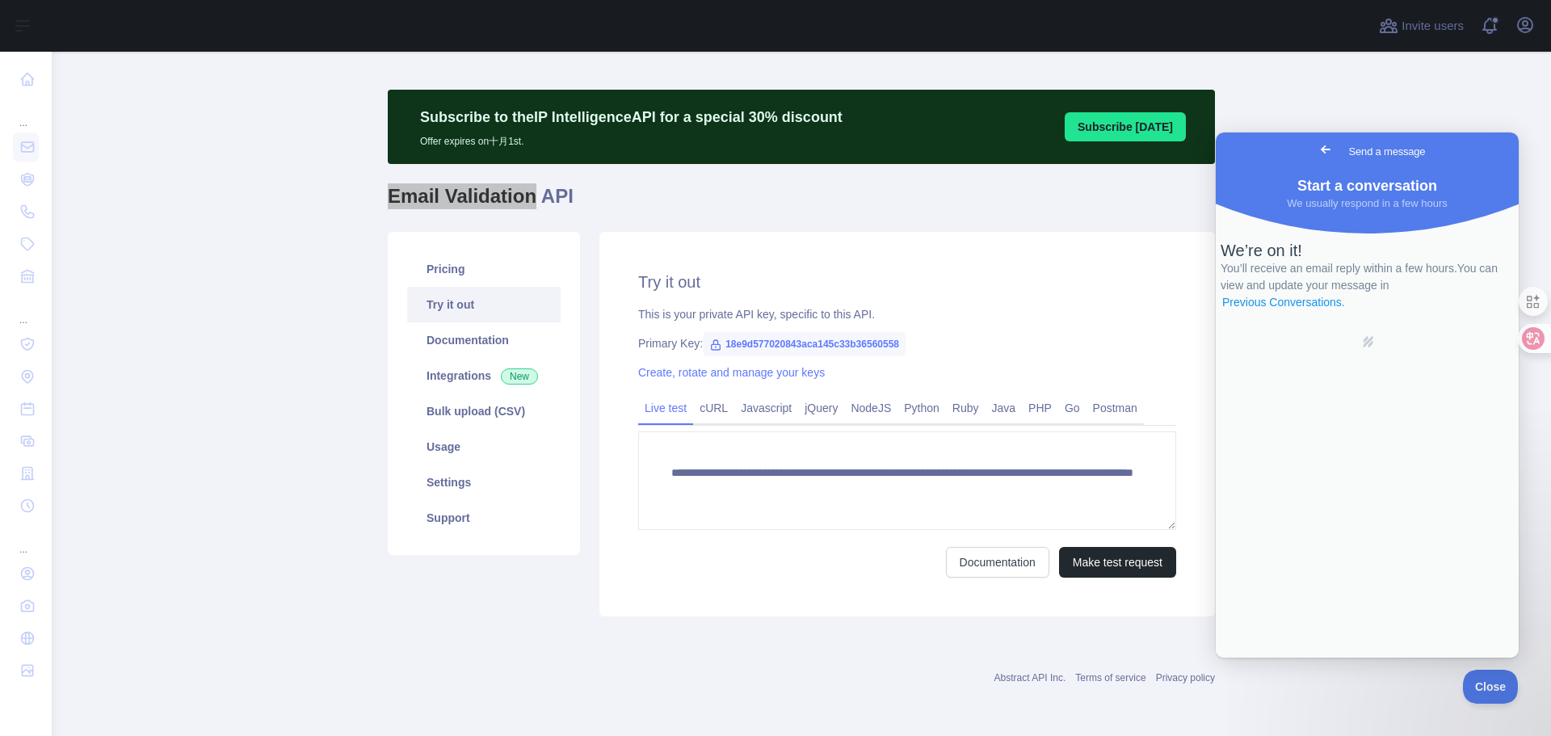
click at [1347, 311] on link "Previous Conversations ." at bounding box center [1284, 302] width 126 height 17
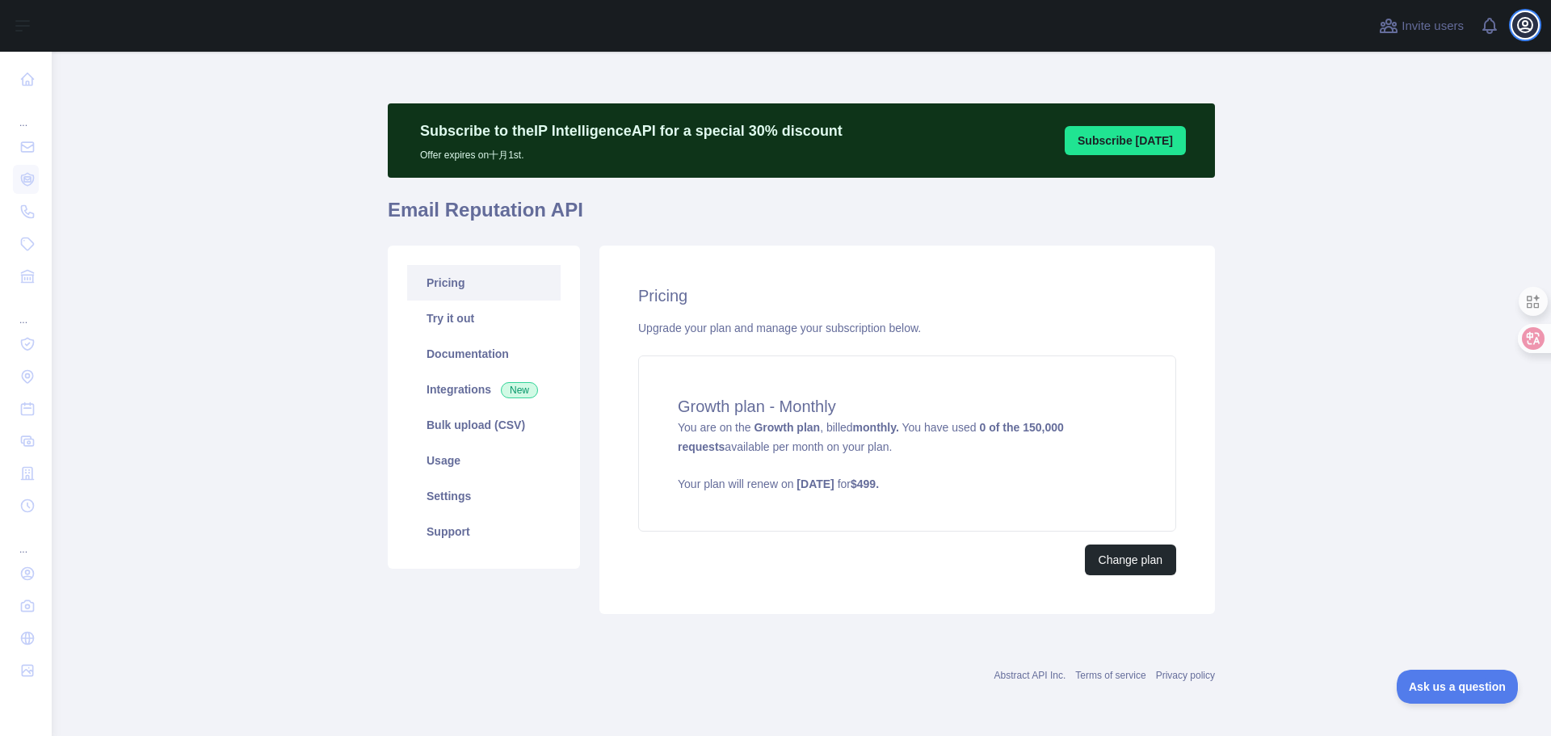
click at [1522, 25] on icon "button" at bounding box center [1525, 24] width 19 height 19
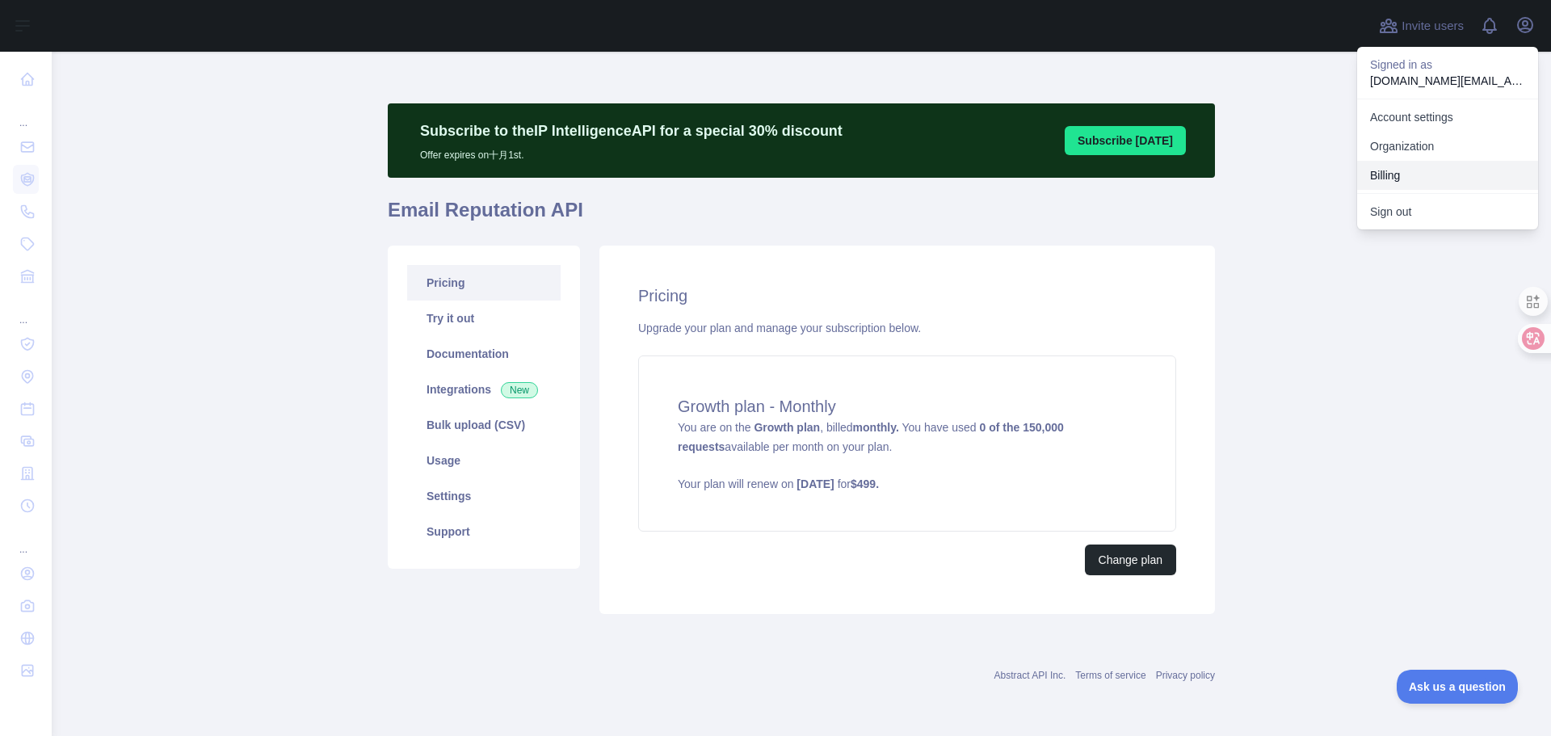
click at [1407, 172] on button "Billing" at bounding box center [1447, 175] width 181 height 29
